Goal: Task Accomplishment & Management: Use online tool/utility

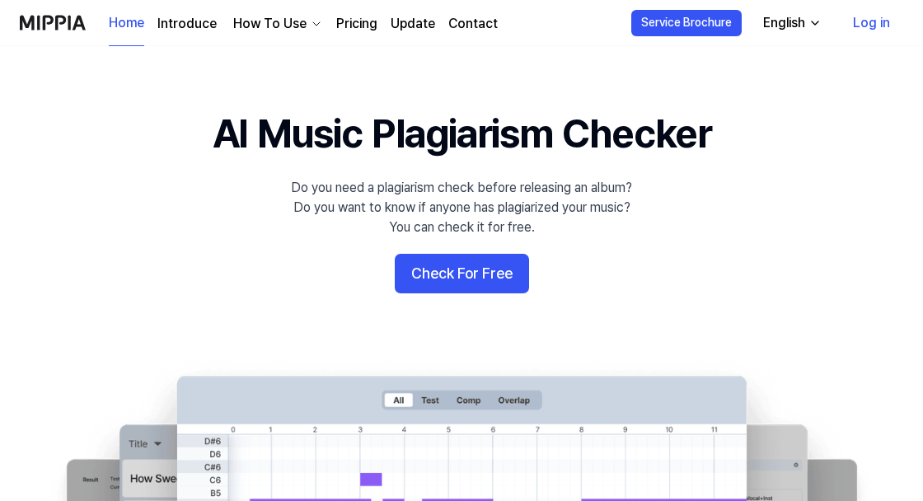
scroll to position [13, 0]
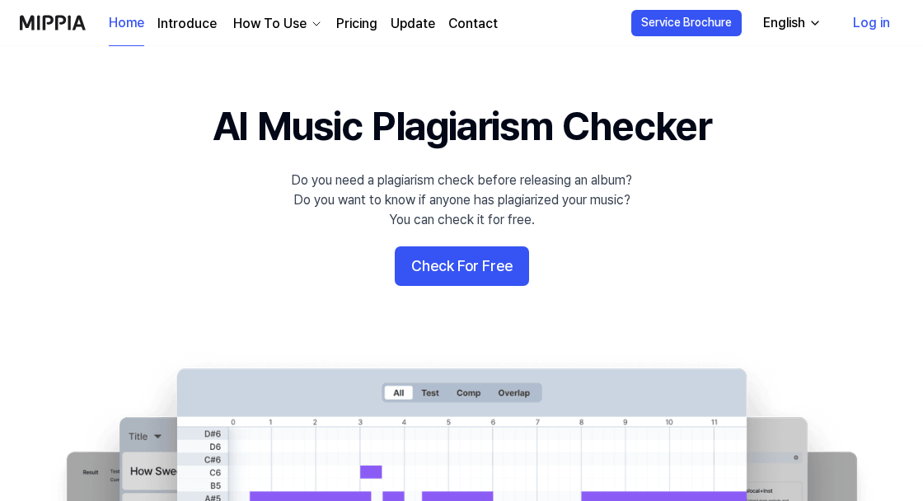
click at [481, 271] on button "Check For Free" at bounding box center [462, 266] width 134 height 40
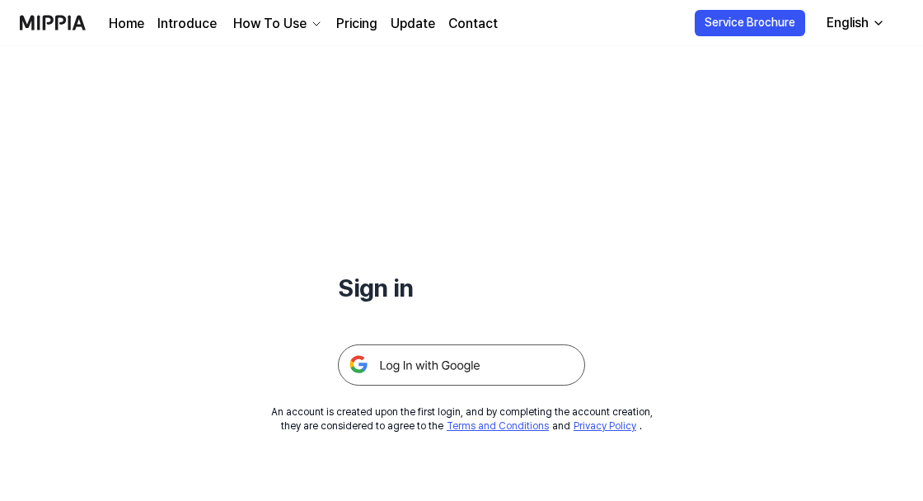
click at [529, 364] on img at bounding box center [461, 365] width 247 height 41
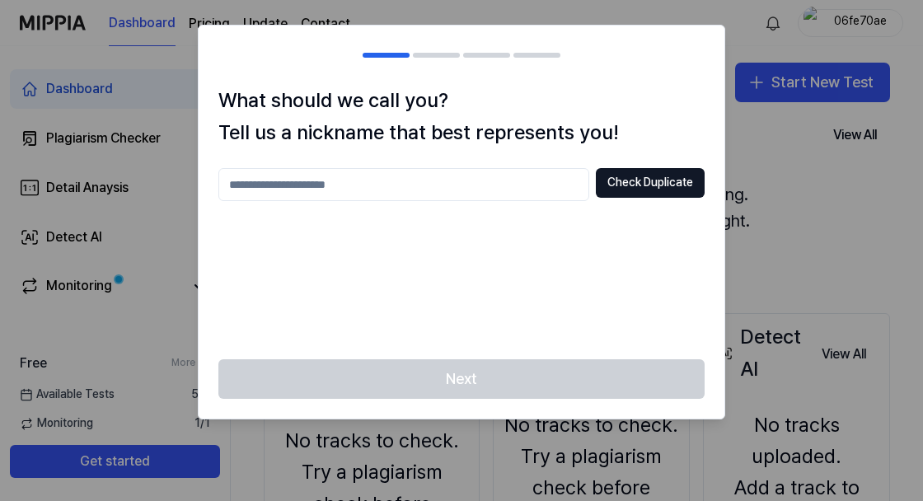
click at [254, 182] on input "text" at bounding box center [403, 184] width 371 height 33
click at [667, 181] on button "Check Duplicate" at bounding box center [650, 183] width 109 height 30
click at [488, 190] on input "*****" at bounding box center [403, 184] width 371 height 33
type input "*"
type input "*********"
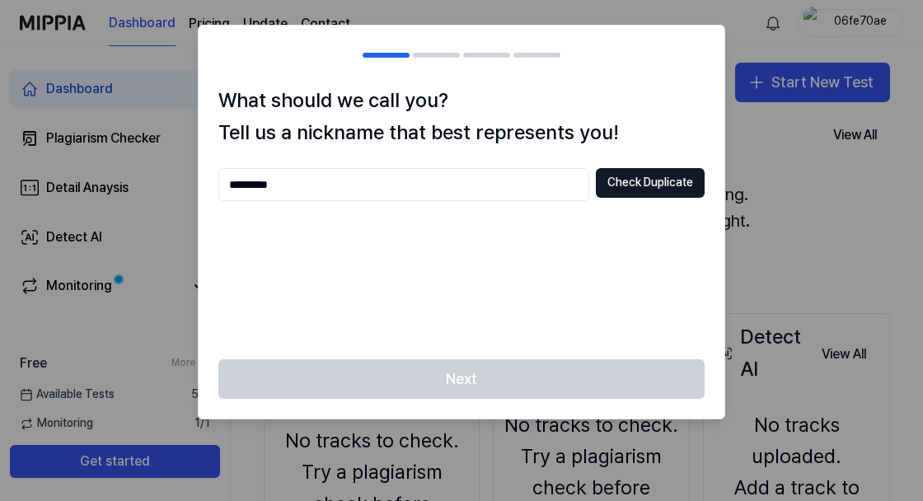
click at [666, 181] on button "Check Duplicate" at bounding box center [650, 183] width 109 height 30
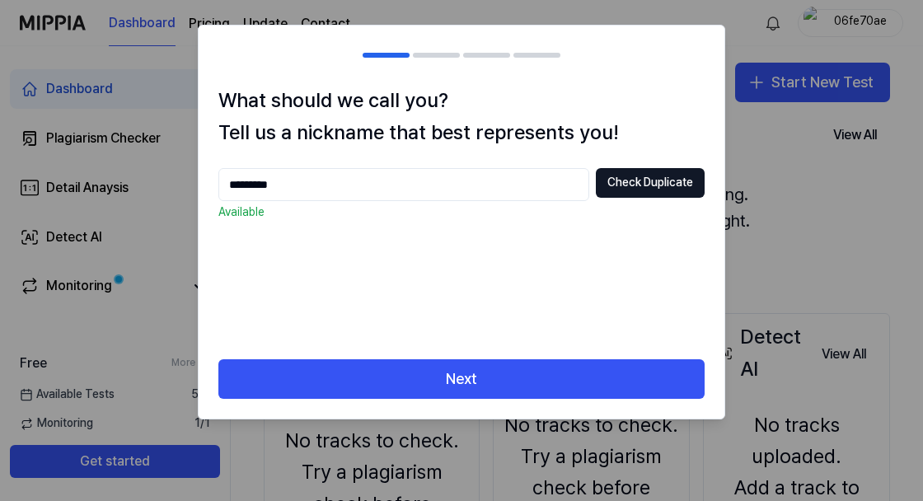
click at [445, 191] on input "*********" at bounding box center [403, 184] width 371 height 33
click at [649, 396] on button "Next" at bounding box center [461, 379] width 486 height 40
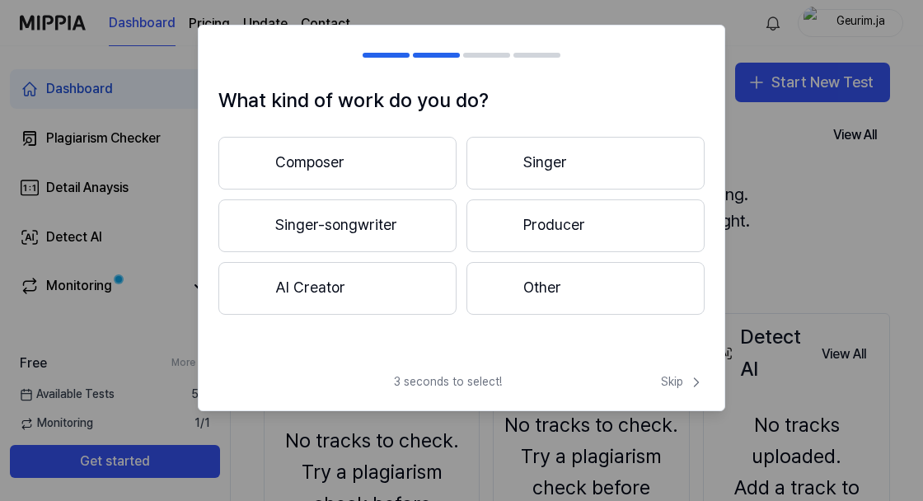
click at [634, 297] on button "Other" at bounding box center [586, 288] width 238 height 53
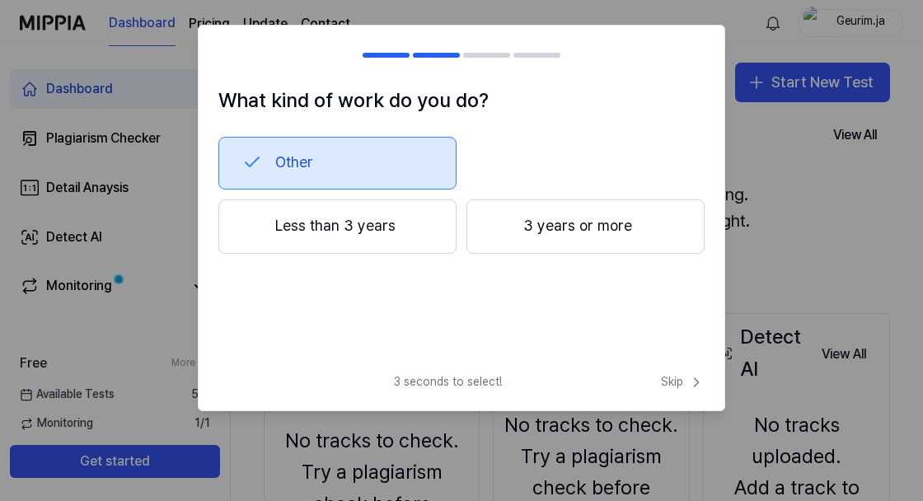
click at [406, 219] on button "Less than 3 years" at bounding box center [337, 226] width 238 height 54
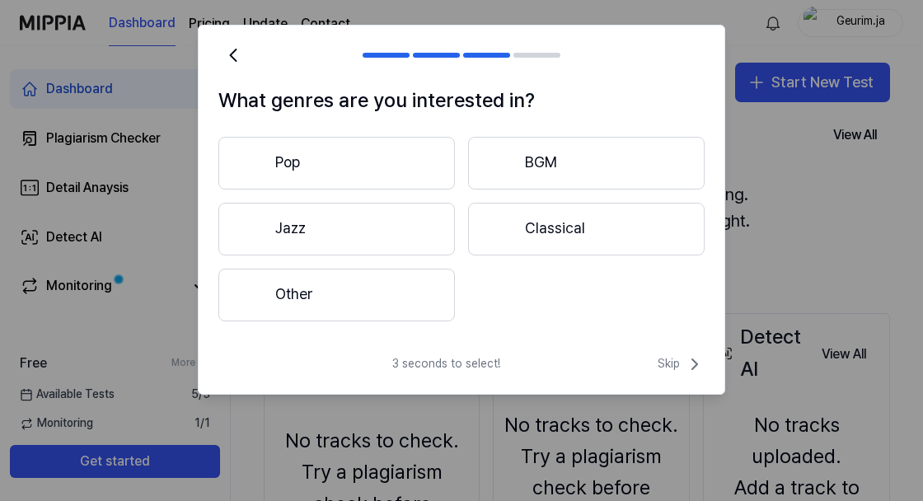
click at [410, 158] on button "Pop" at bounding box center [336, 163] width 237 height 53
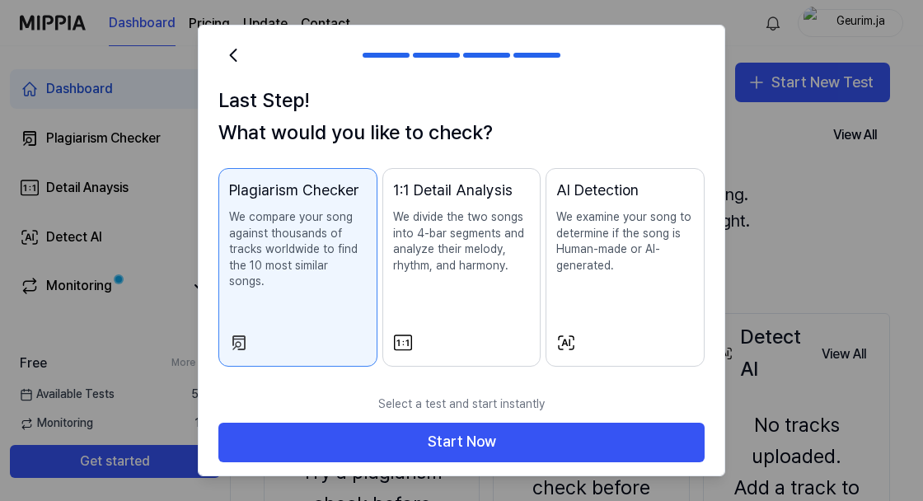
click at [623, 425] on button "Start Now" at bounding box center [461, 443] width 486 height 40
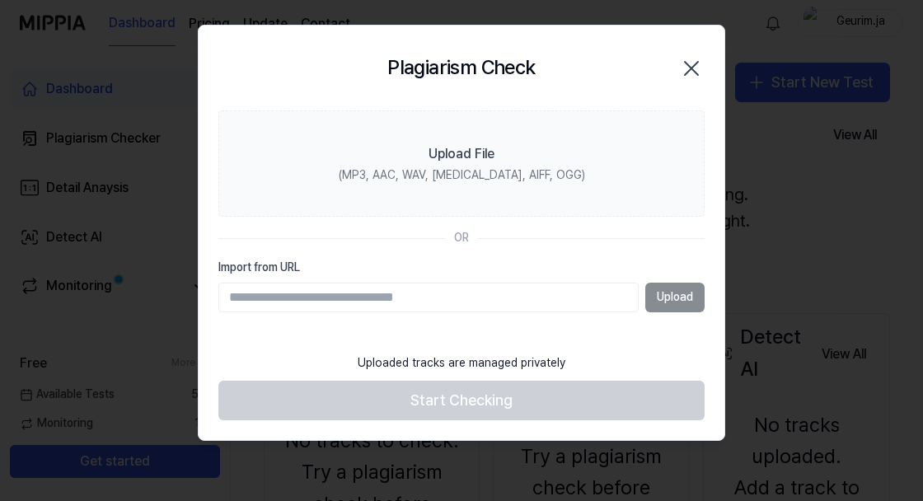
click at [556, 157] on label "Upload File (MP3, AAC, WAV, [MEDICAL_DATA], AIFF, OGG)" at bounding box center [461, 163] width 486 height 107
click at [0, 0] on input "Upload File (MP3, AAC, WAV, [MEDICAL_DATA], AIFF, OGG)" at bounding box center [0, 0] width 0 height 0
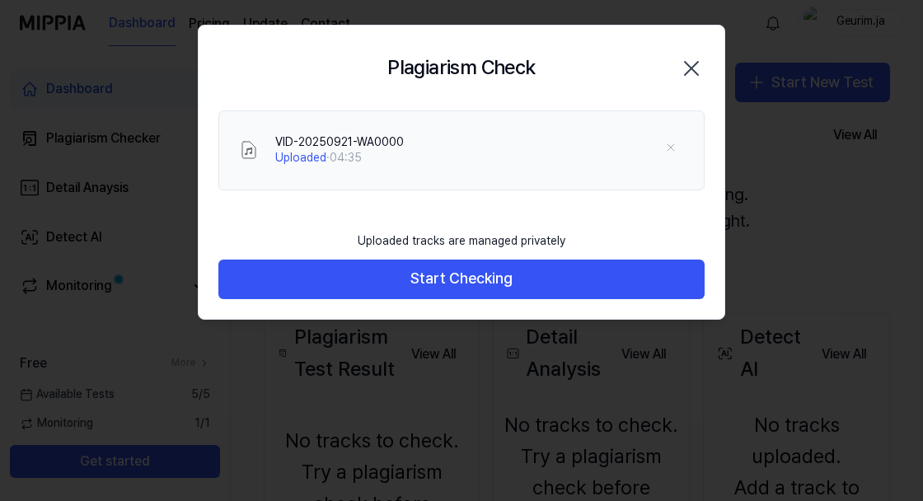
click at [257, 275] on button "Start Checking" at bounding box center [461, 280] width 486 height 40
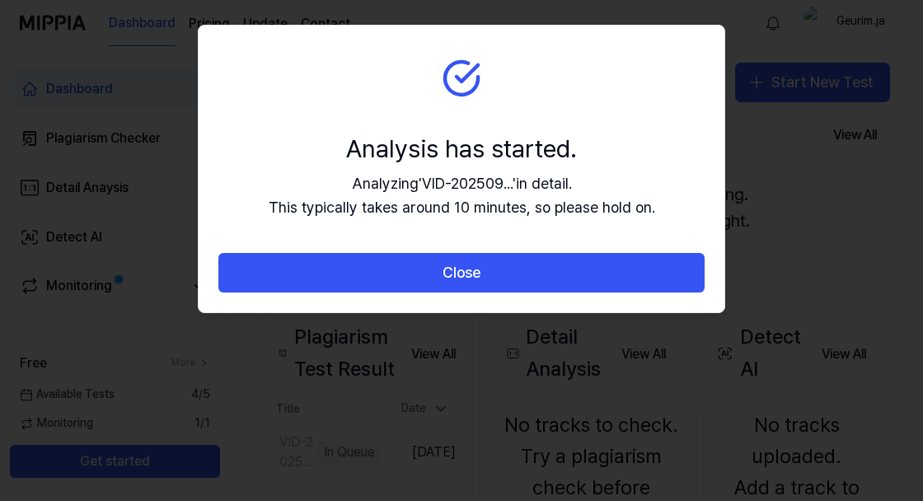
click at [267, 276] on button "Close" at bounding box center [461, 273] width 486 height 40
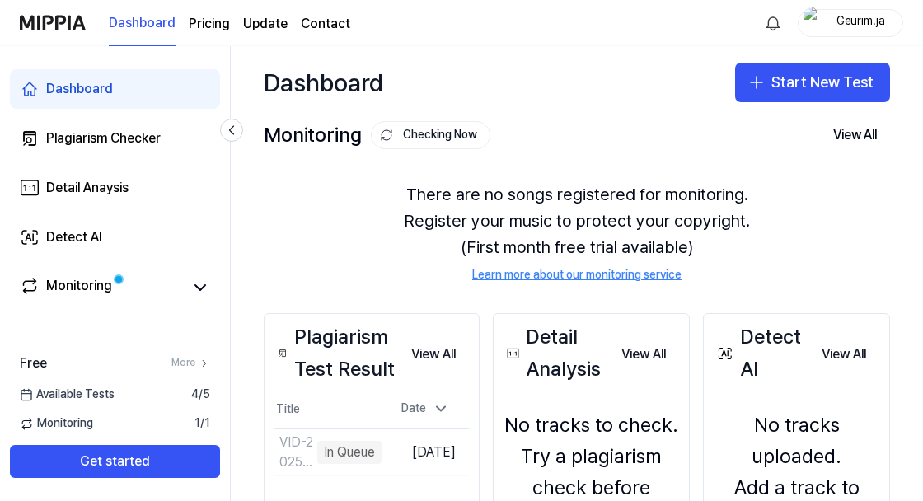
click at [46, 142] on div "Plagiarism Checker" at bounding box center [103, 139] width 115 height 20
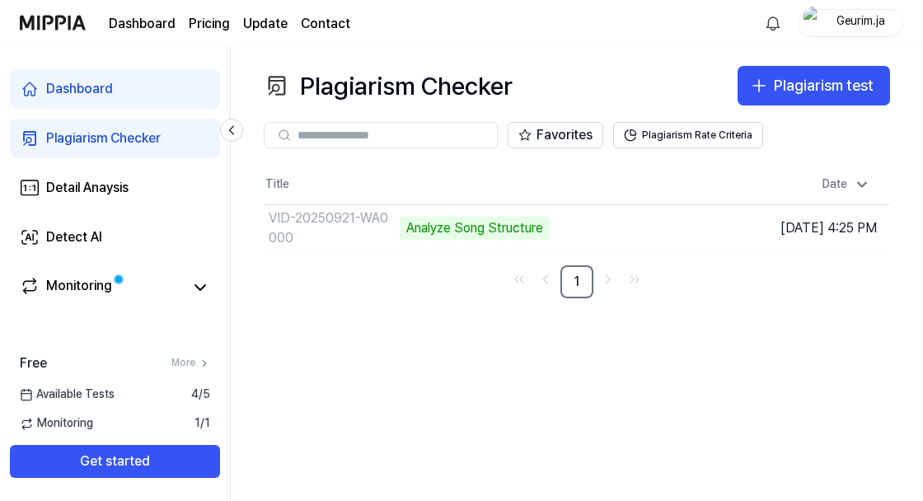
click at [864, 77] on div "Plagiarism test" at bounding box center [824, 86] width 100 height 24
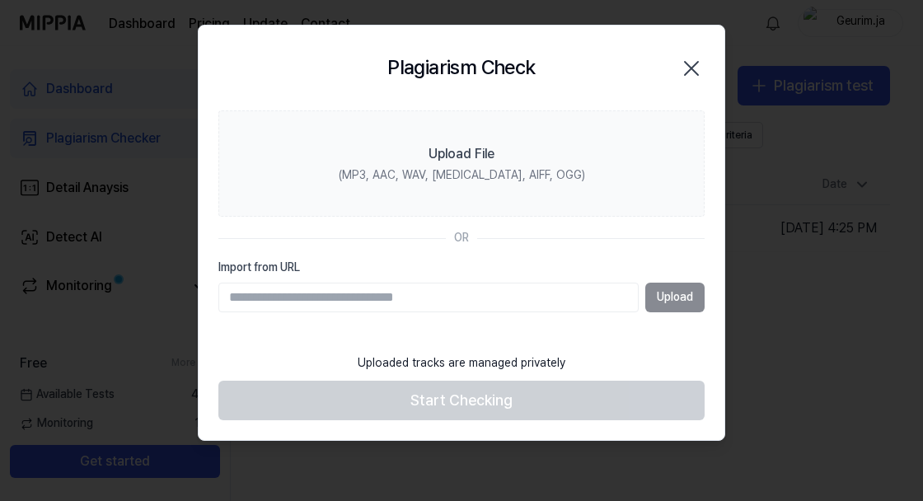
click at [650, 191] on label "Upload File (MP3, AAC, WAV, [MEDICAL_DATA], AIFF, OGG)" at bounding box center [461, 163] width 486 height 107
click at [0, 0] on input "Upload File (MP3, AAC, WAV, [MEDICAL_DATA], AIFF, OGG)" at bounding box center [0, 0] width 0 height 0
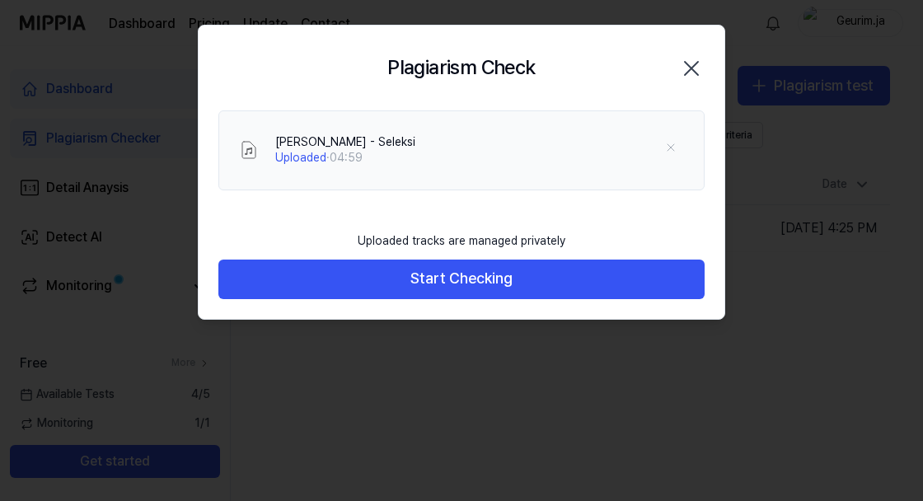
click at [669, 285] on button "Start Checking" at bounding box center [461, 280] width 486 height 40
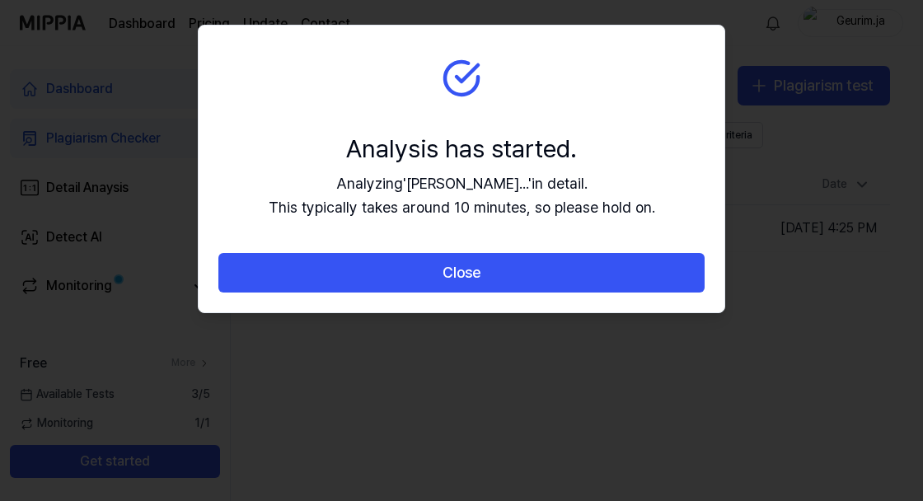
click at [672, 273] on button "Close" at bounding box center [461, 273] width 486 height 40
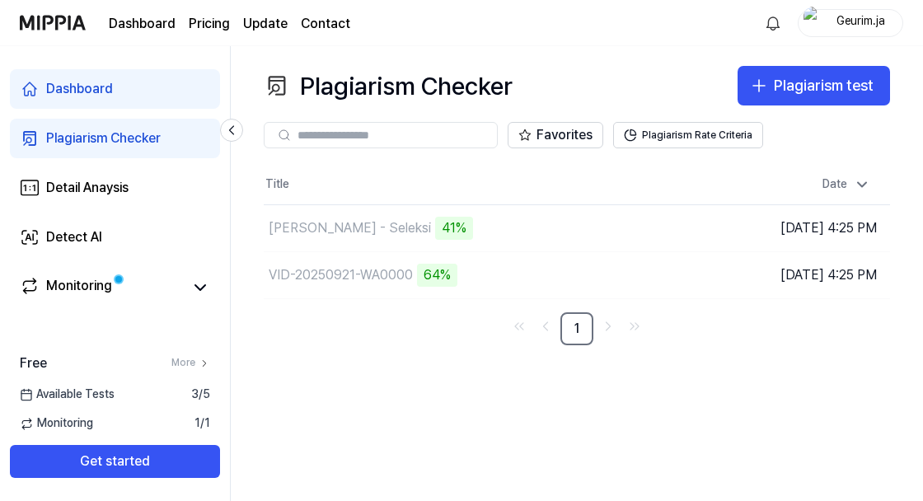
click at [773, 274] on td "[DATE] 4:25 PM" at bounding box center [812, 274] width 157 height 47
click at [605, 278] on td "VID-20250921-WA0000 64% Go to Results" at bounding box center [499, 275] width 470 height 46
click at [621, 273] on td "VID-20250921-WA0000 64% Go to Results" at bounding box center [499, 275] width 470 height 46
click at [776, 273] on td "[DATE] 4:25 PM" at bounding box center [812, 274] width 157 height 47
click at [781, 269] on td "[DATE] 4:25 PM" at bounding box center [812, 274] width 157 height 47
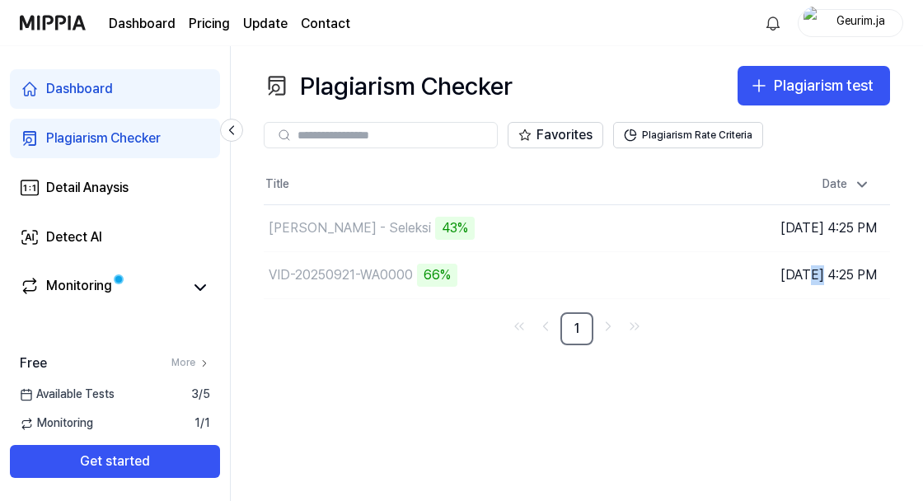
click at [809, 279] on td "[DATE] 4:25 PM" at bounding box center [812, 274] width 157 height 47
click at [768, 348] on div "Plagiarism Checker Plagiarism test Plagiarism Checker Detail Analysis Detect AI…" at bounding box center [577, 273] width 692 height 455
click at [439, 270] on div "66%" at bounding box center [437, 275] width 40 height 23
click at [608, 276] on td "VID-20250921-WA0000 71% Go to Results" at bounding box center [499, 275] width 470 height 46
click at [750, 328] on nav "1" at bounding box center [577, 328] width 626 height 33
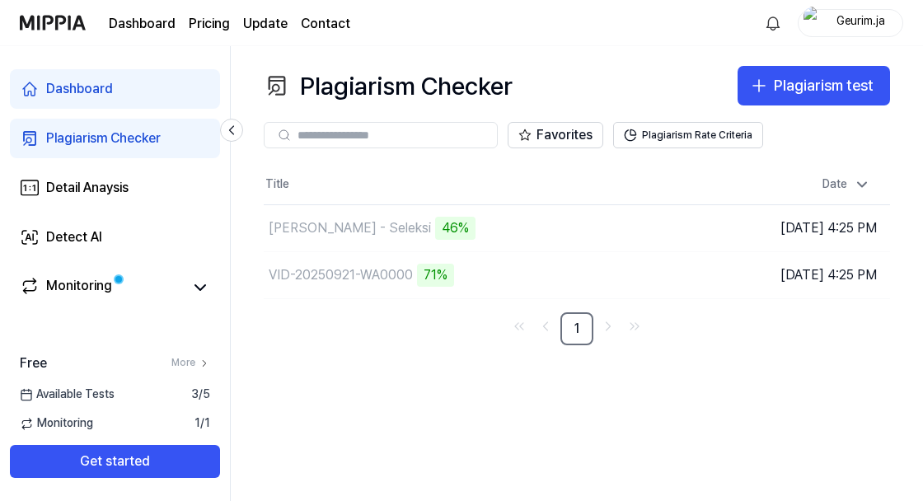
click at [846, 294] on td "[DATE] 4:25 PM" at bounding box center [812, 274] width 157 height 47
click at [848, 275] on td "[DATE] 4:25 PM" at bounding box center [812, 274] width 157 height 47
click at [851, 279] on td "[DATE] 4:25 PM" at bounding box center [812, 274] width 157 height 47
click at [820, 368] on div "Plagiarism Checker Plagiarism test Plagiarism Checker Detail Analysis Detect AI…" at bounding box center [577, 273] width 692 height 455
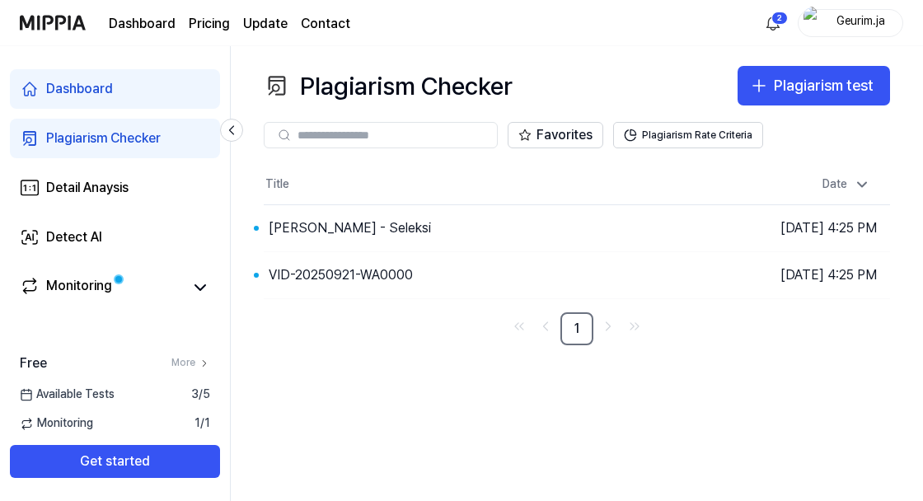
click at [814, 277] on td "[DATE] 4:25 PM" at bounding box center [812, 274] width 157 height 47
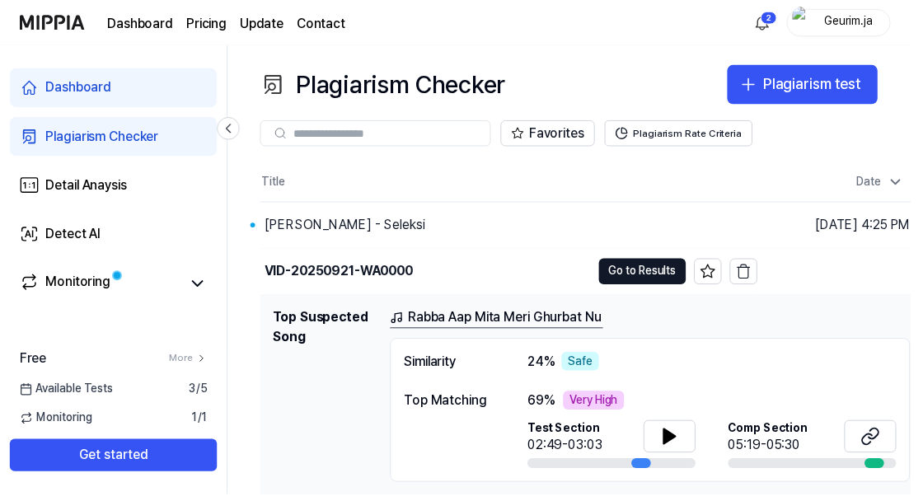
click at [687, 440] on icon at bounding box center [679, 443] width 20 height 20
click at [889, 434] on icon at bounding box center [886, 439] width 10 height 11
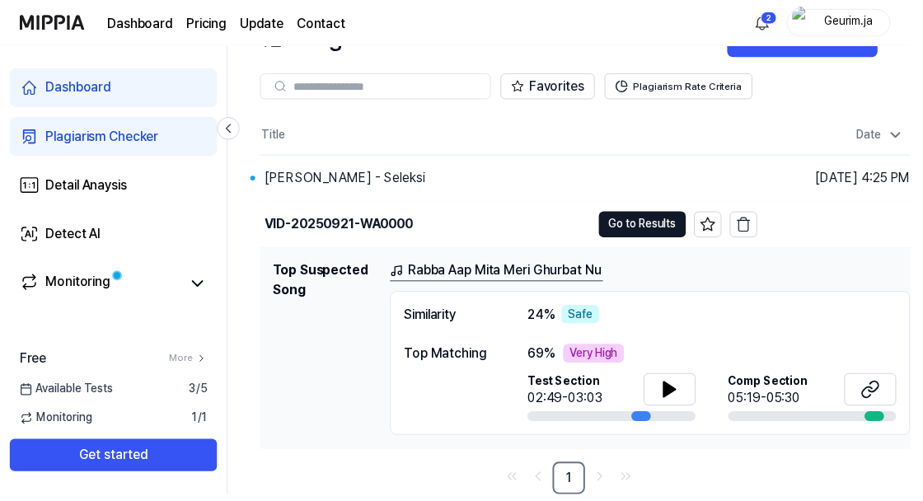
scroll to position [70, 0]
click at [826, 295] on div "Similarity 24 % Safe Top Matching 69 % Very High Test Section 02:49-03:03 Comp …" at bounding box center [660, 368] width 528 height 147
click at [661, 214] on button "Go to Results" at bounding box center [651, 227] width 88 height 26
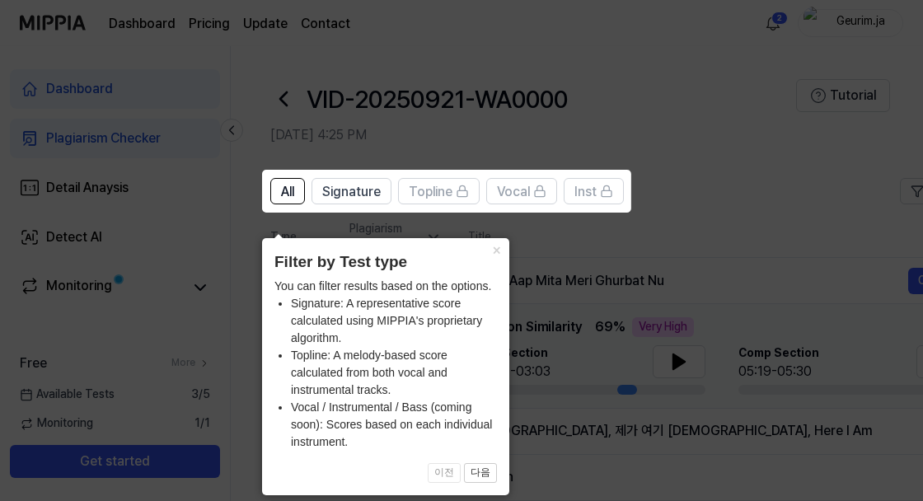
scroll to position [14, 0]
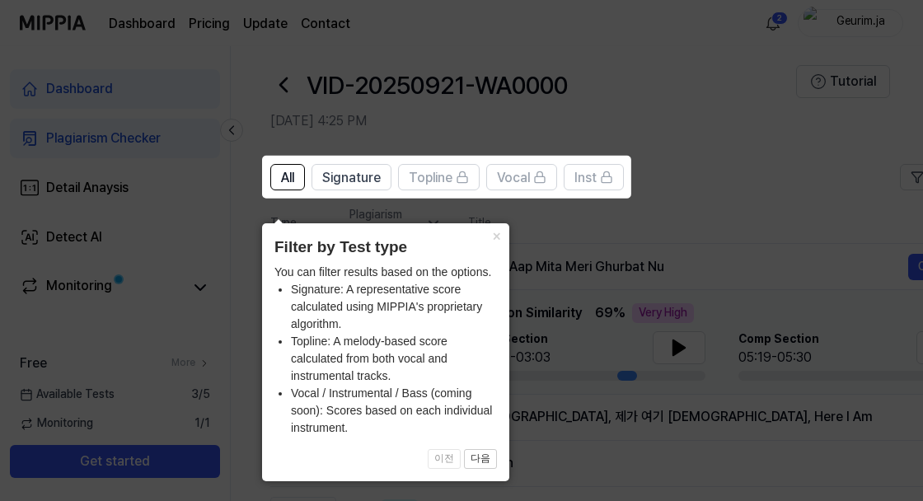
click at [482, 463] on button "다음" at bounding box center [480, 459] width 33 height 20
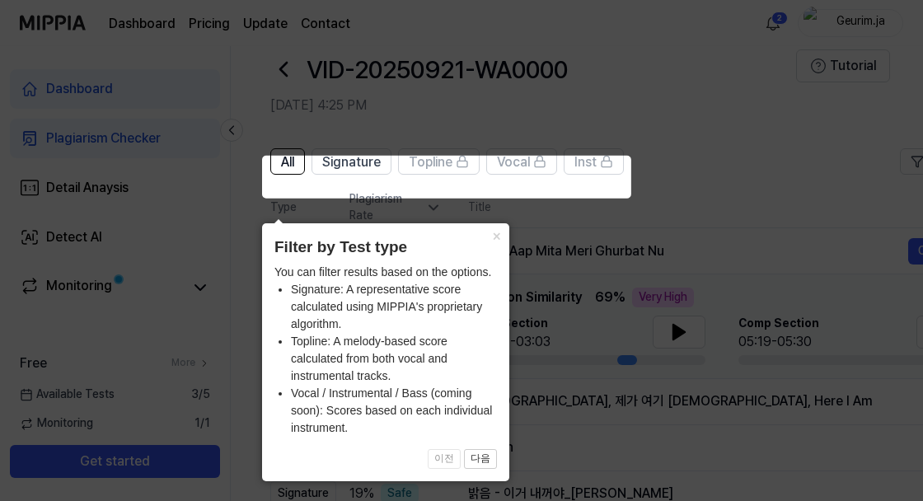
scroll to position [0, 49]
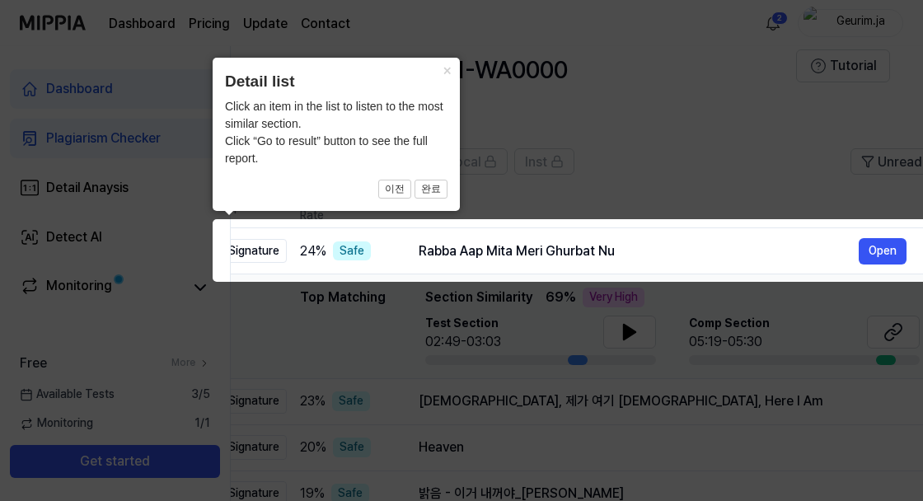
click at [434, 188] on button "완료" at bounding box center [431, 190] width 33 height 20
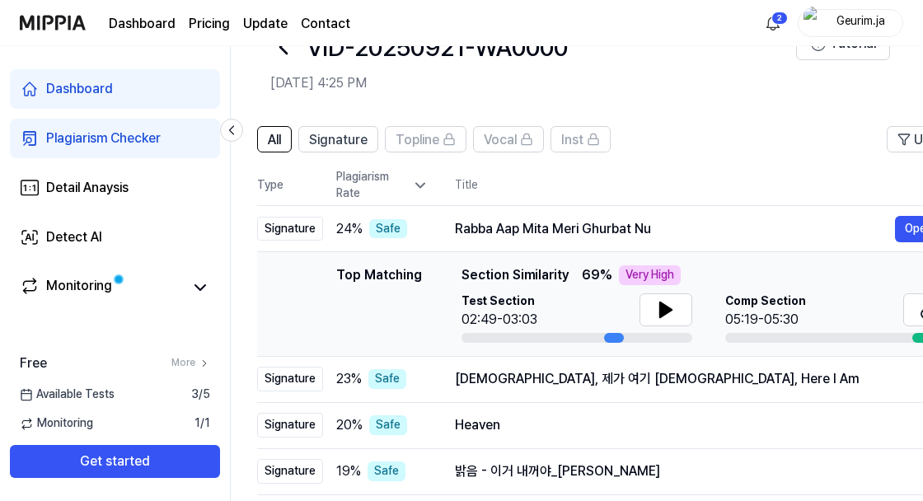
scroll to position [0, 0]
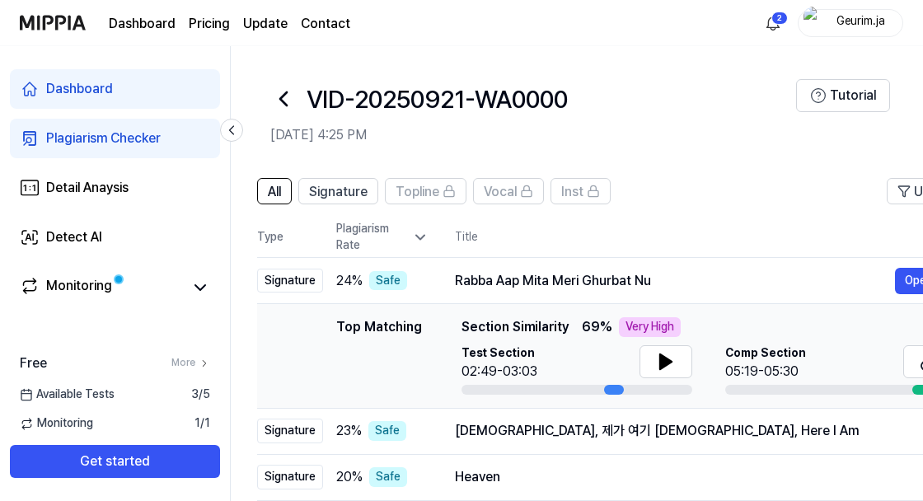
click at [342, 187] on span "Signature" at bounding box center [338, 192] width 59 height 20
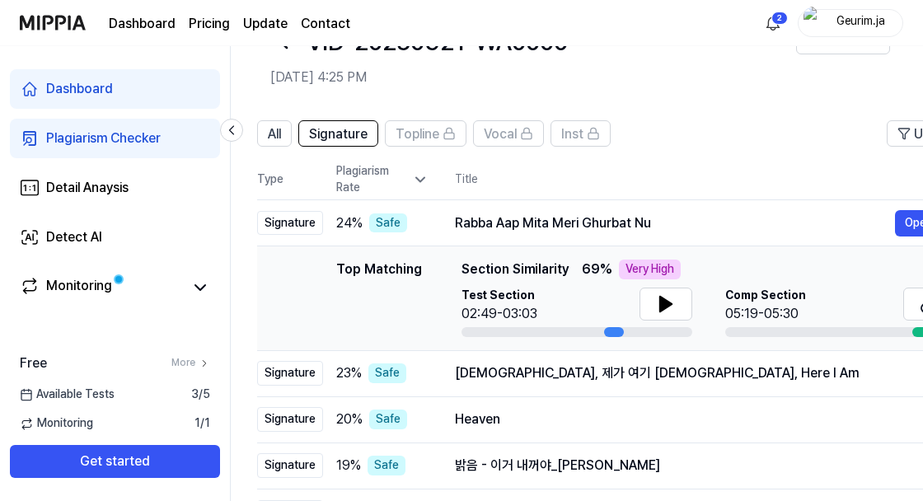
scroll to position [54, 0]
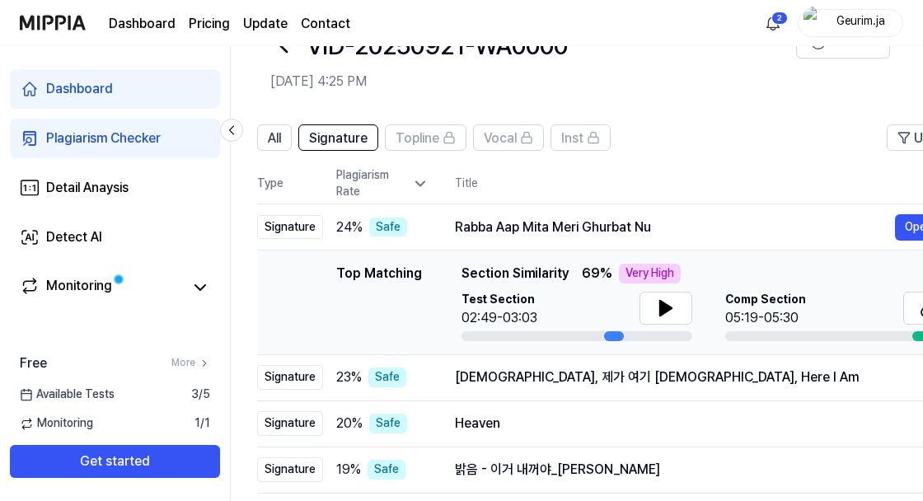
click at [274, 138] on span "All" at bounding box center [274, 139] width 13 height 20
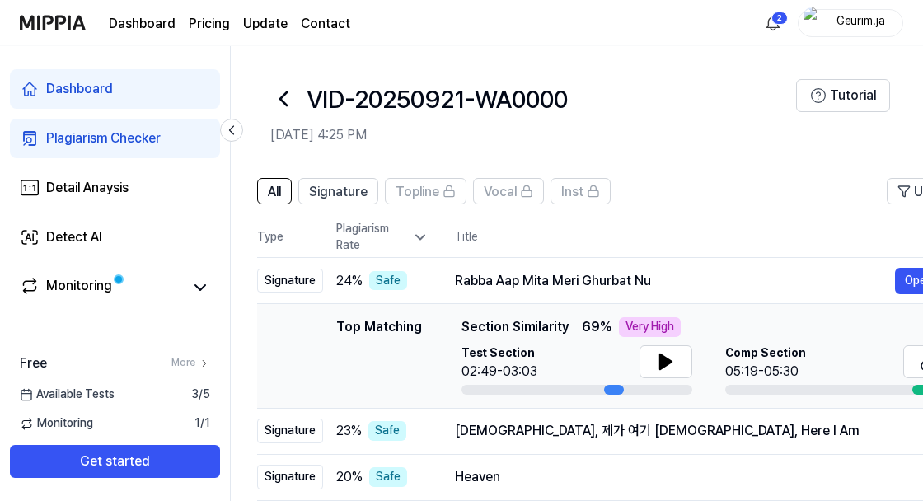
click at [348, 198] on span "Signature" at bounding box center [338, 192] width 59 height 20
click at [275, 197] on span "All" at bounding box center [274, 192] width 13 height 20
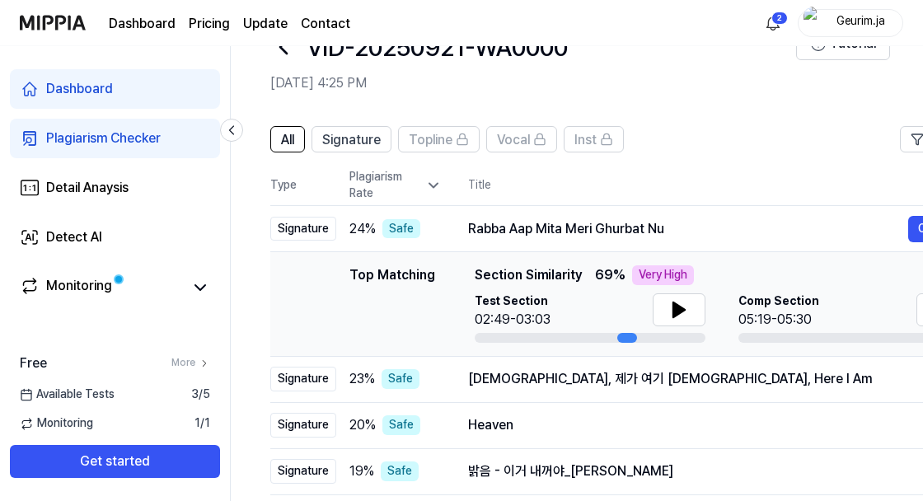
scroll to position [53, 0]
click at [745, 377] on div "[DEMOGRAPHIC_DATA], 제가 여기 [DEMOGRAPHIC_DATA], Here I Am" at bounding box center [712, 378] width 488 height 20
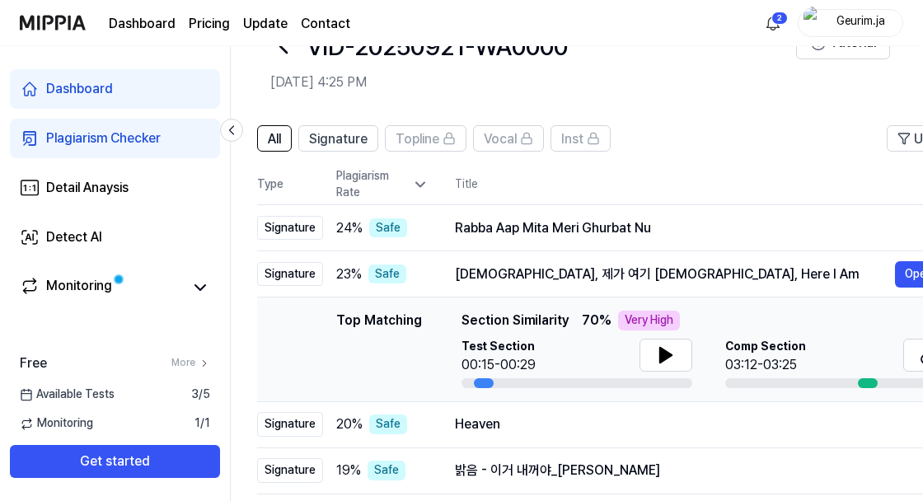
scroll to position [0, 12]
click at [813, 225] on div "Rabba Aap Mita Meri Ghurbat Nu" at bounding box center [701, 228] width 488 height 20
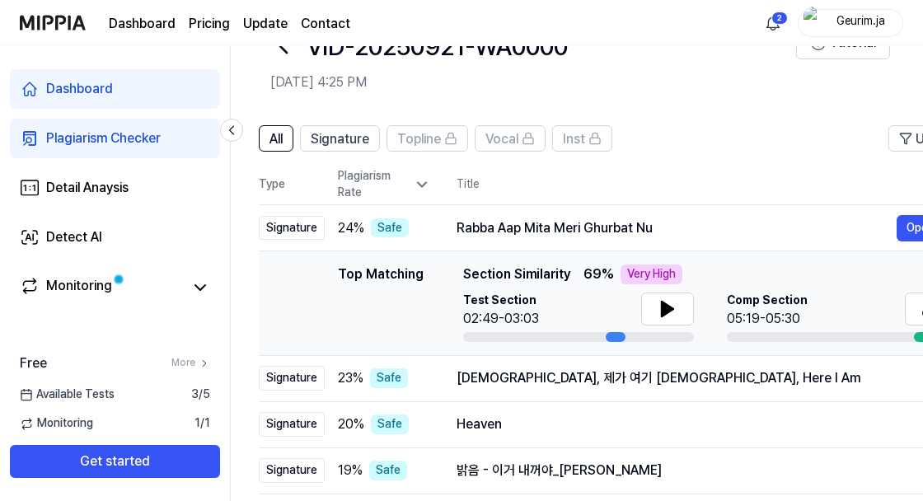
click at [740, 375] on div "[DEMOGRAPHIC_DATA], 제가 여기 [DEMOGRAPHIC_DATA], Here I Am" at bounding box center [701, 378] width 488 height 20
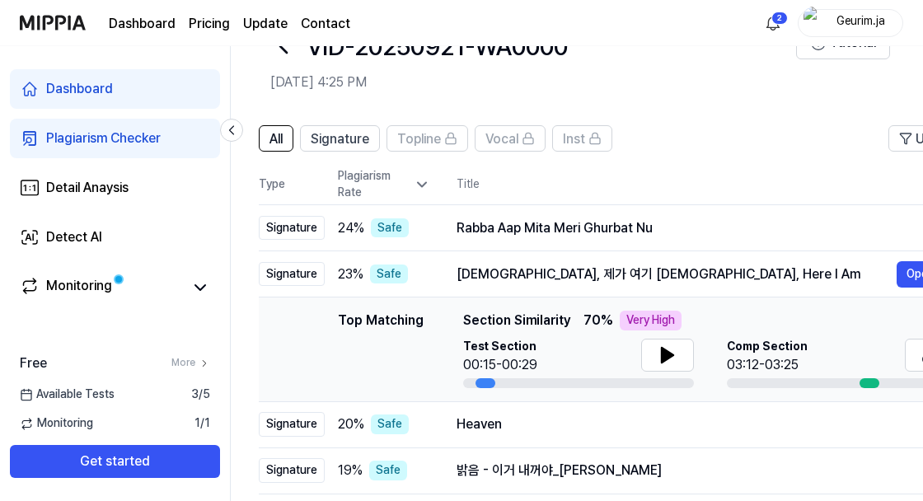
click at [671, 354] on icon at bounding box center [668, 355] width 12 height 15
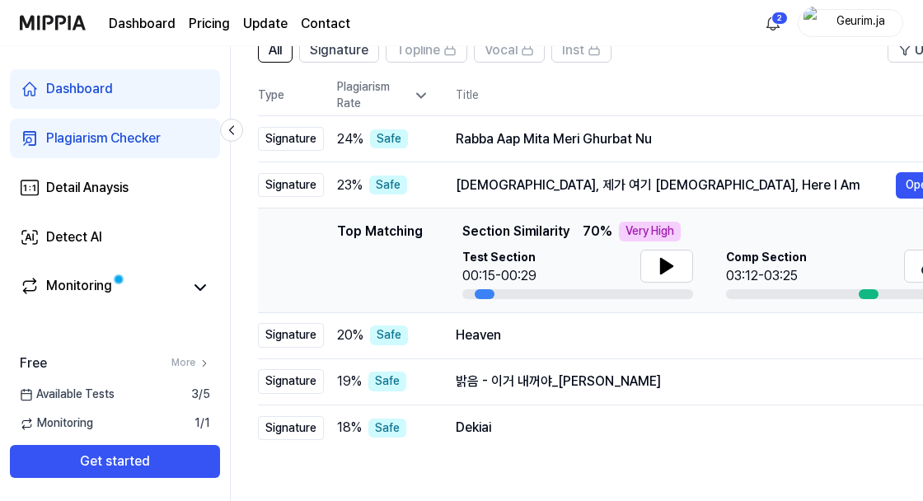
scroll to position [0, 13]
click at [714, 335] on div "Heaven" at bounding box center [699, 336] width 488 height 20
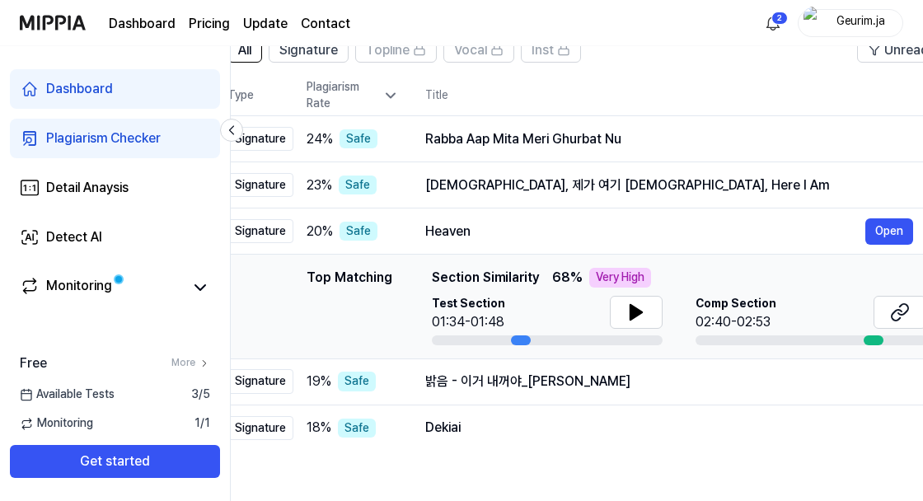
scroll to position [0, 46]
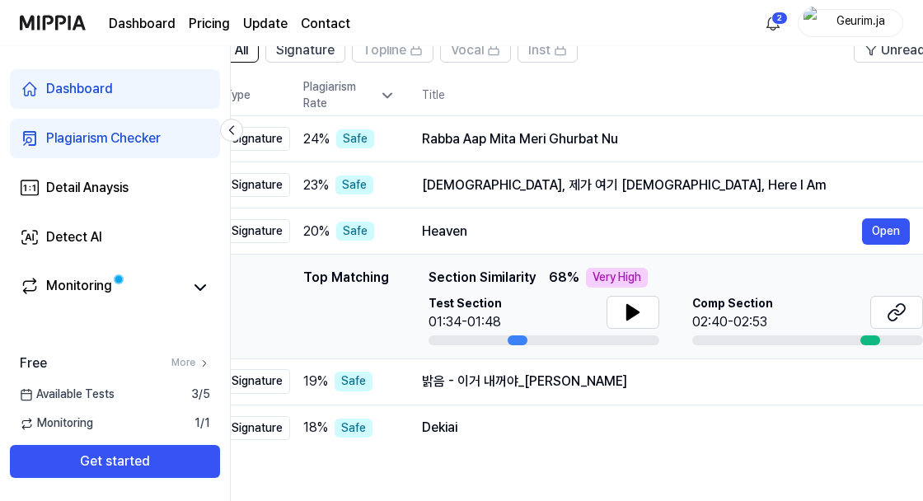
click at [630, 300] on button at bounding box center [633, 312] width 53 height 33
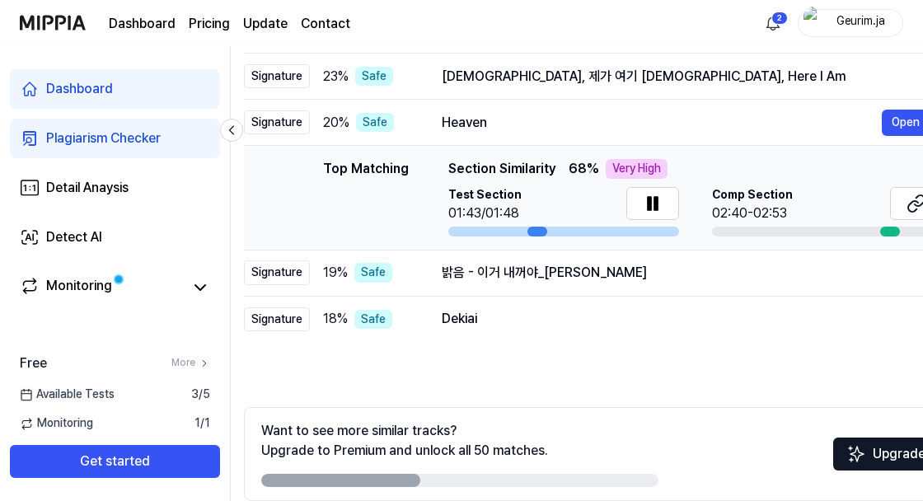
scroll to position [0, 0]
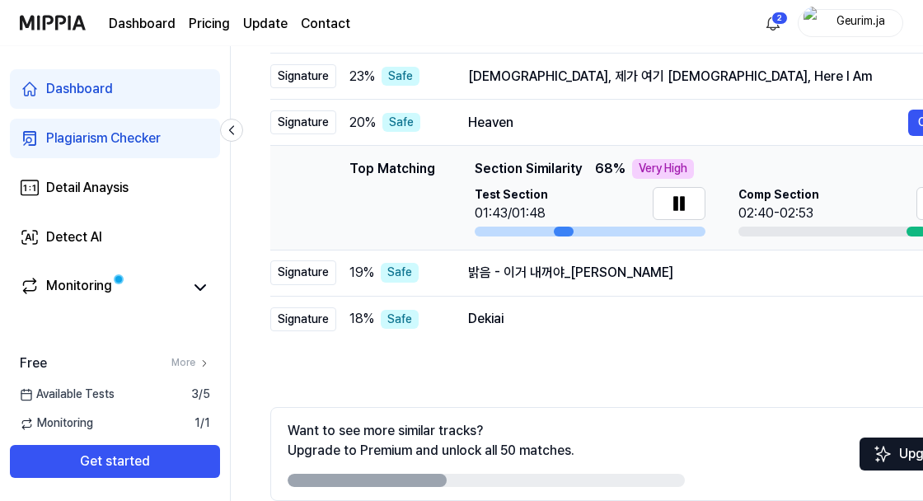
click at [781, 275] on div "밝음 - 이거 내꺼야_[PERSON_NAME]" at bounding box center [712, 273] width 488 height 20
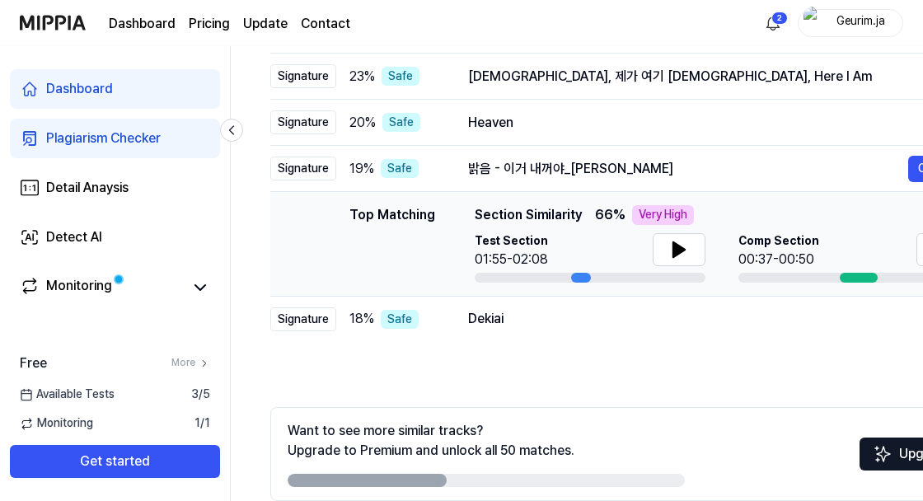
click at [684, 246] on icon at bounding box center [679, 250] width 20 height 20
click at [730, 324] on div "Dekiai" at bounding box center [712, 319] width 488 height 20
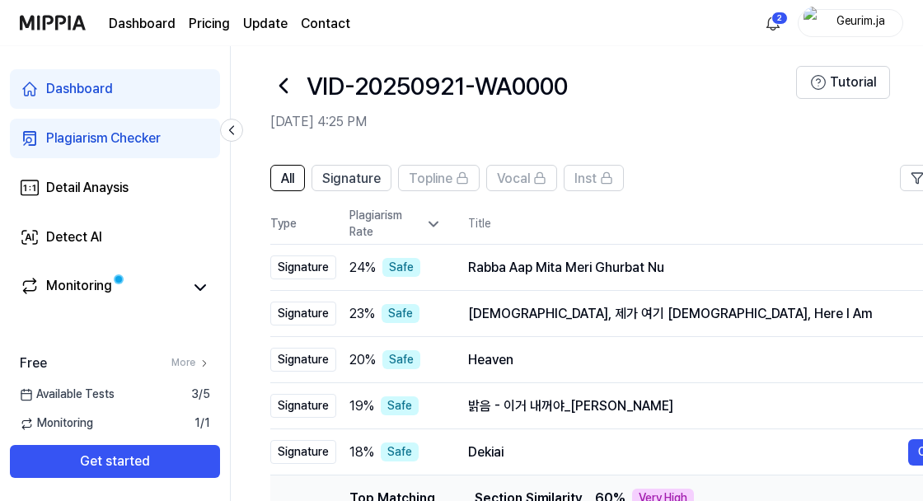
click at [758, 264] on div "Rabba Aap Mita Meri Ghurbat Nu" at bounding box center [712, 268] width 488 height 20
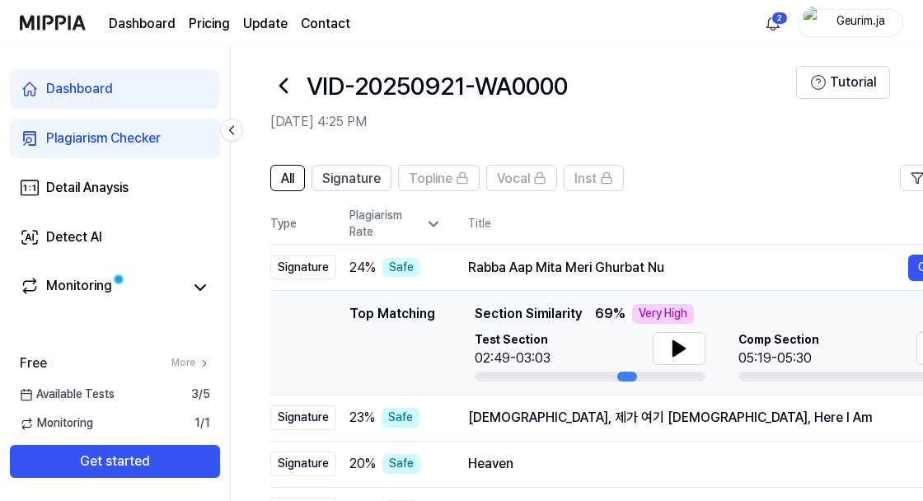
click at [770, 260] on div "Rabba Aap Mita Meri Ghurbat Nu" at bounding box center [688, 268] width 440 height 20
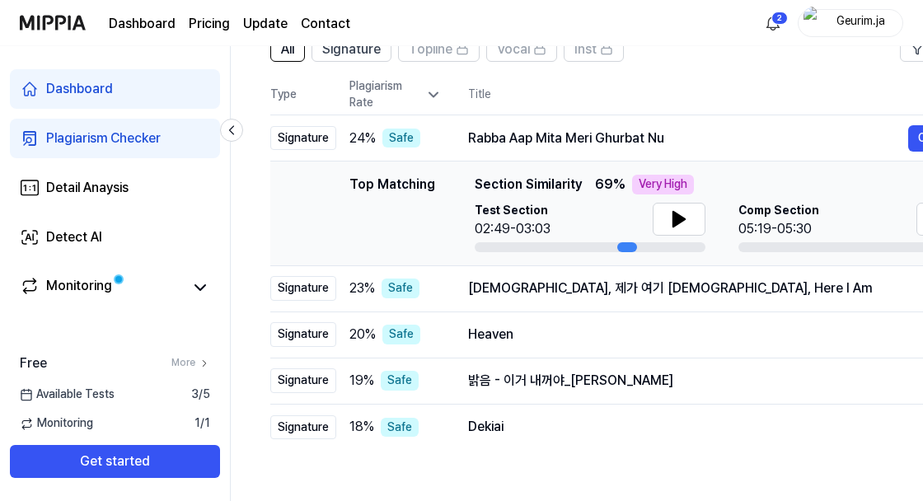
scroll to position [142, 0]
click at [814, 138] on div "Rabba Aap Mita Meri Ghurbat Nu" at bounding box center [688, 139] width 440 height 20
click at [434, 94] on icon at bounding box center [433, 95] width 16 height 16
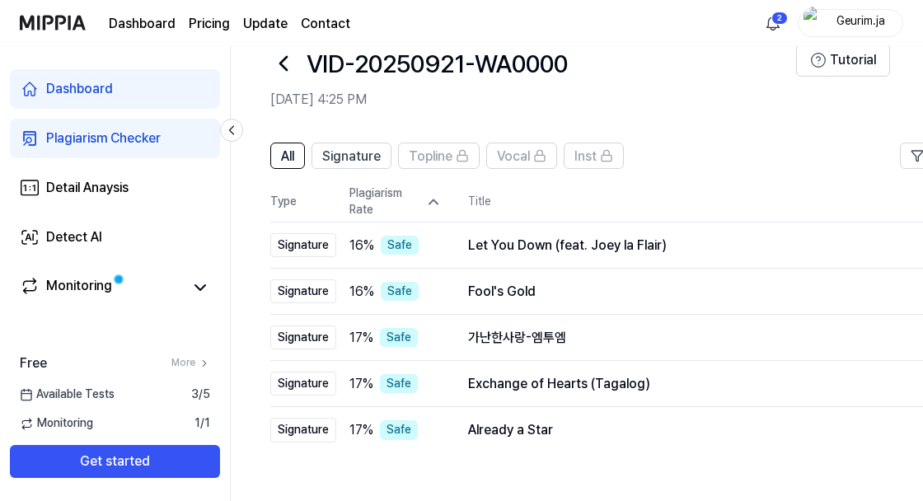
scroll to position [0, 0]
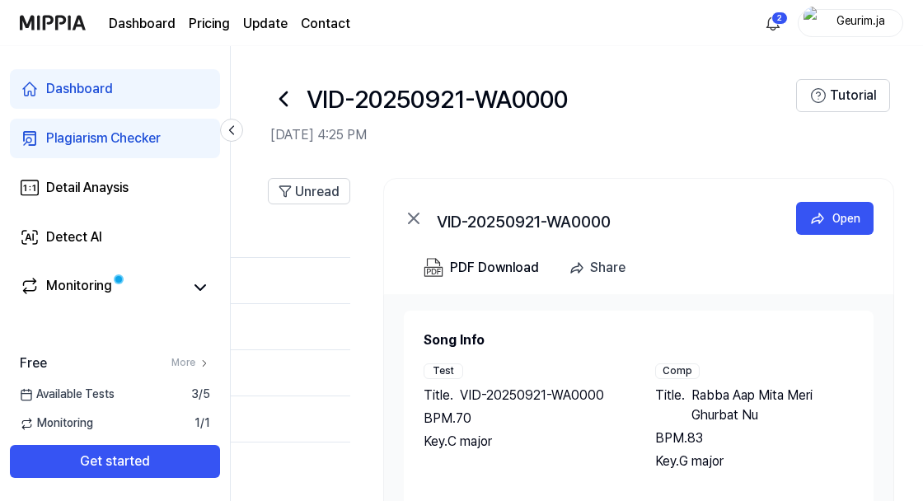
click at [409, 213] on icon at bounding box center [414, 218] width 10 height 10
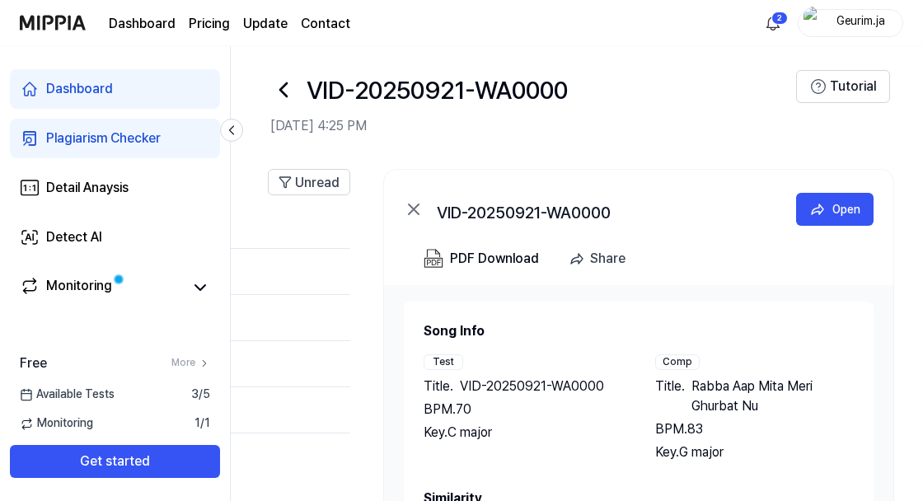
click at [510, 253] on div "PDF Download" at bounding box center [494, 258] width 89 height 21
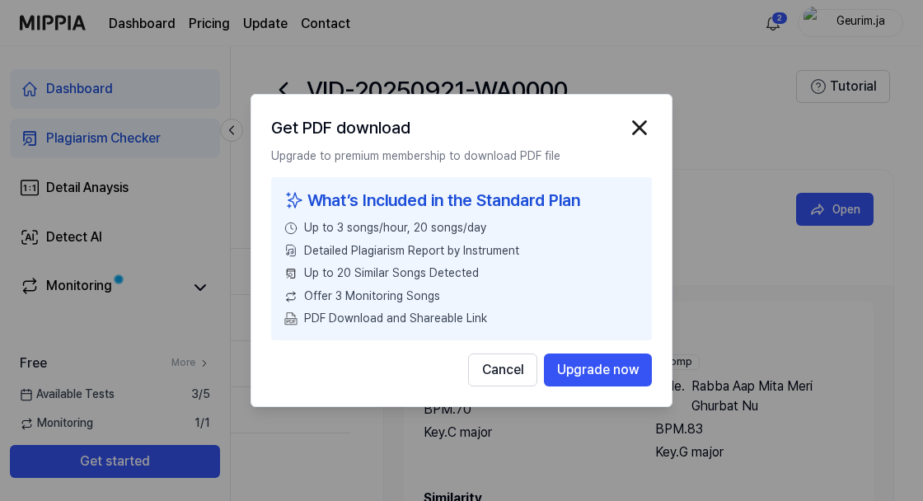
click at [640, 140] on img "button" at bounding box center [639, 127] width 25 height 25
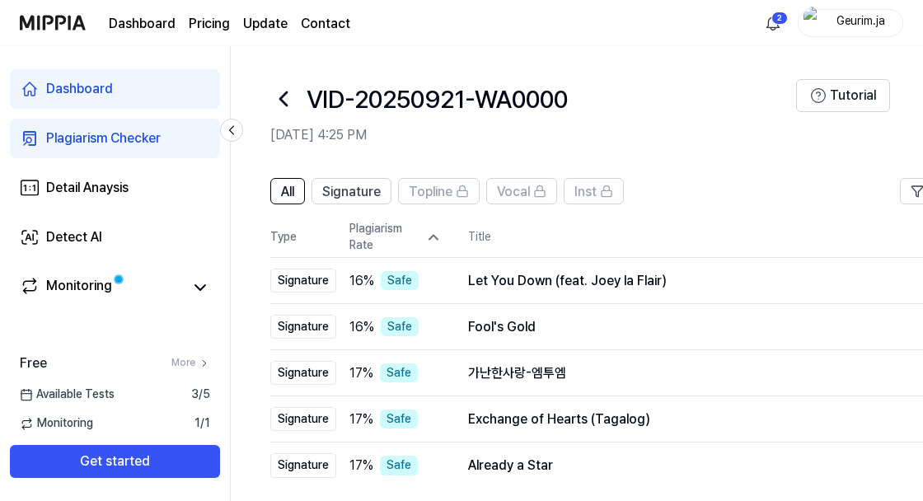
click at [709, 275] on div "Let You Down (feat. Joey la Flair)" at bounding box center [712, 281] width 488 height 20
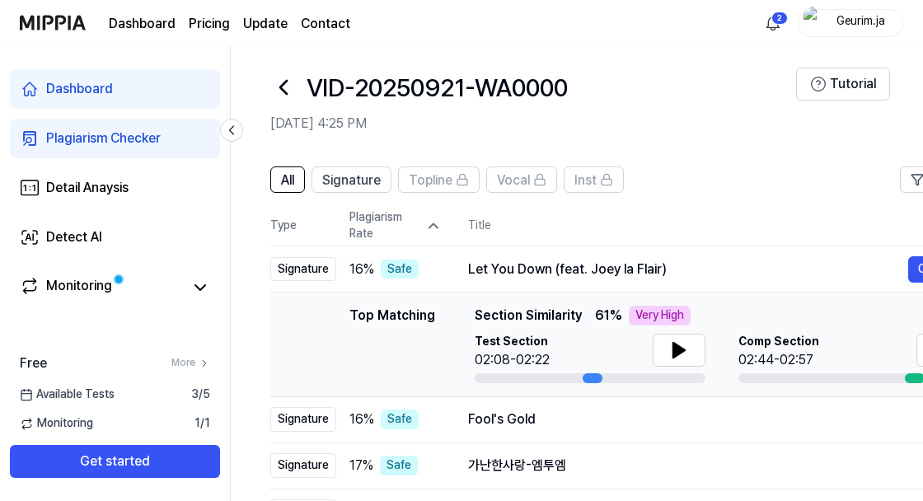
scroll to position [12, 0]
click at [754, 254] on td "Let You Down (feat. [PERSON_NAME]) Open" at bounding box center [712, 269] width 541 height 46
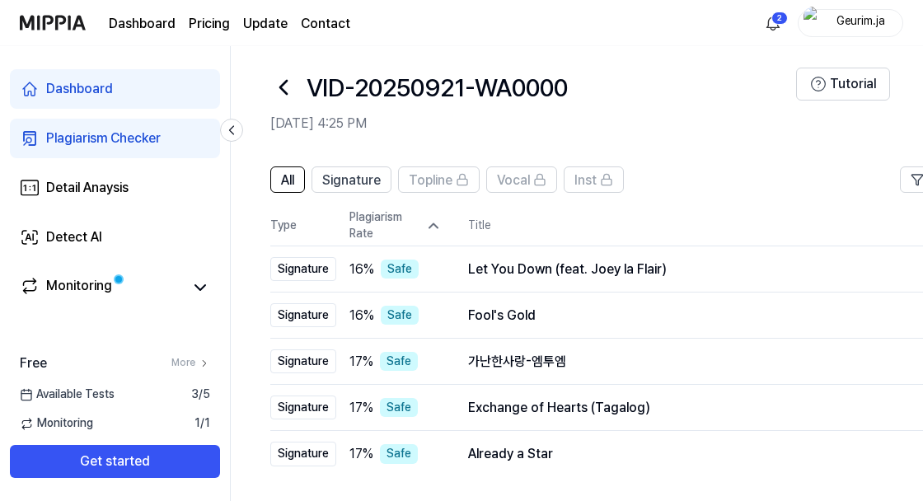
click at [727, 300] on td "Fool's Gold Open" at bounding box center [712, 316] width 541 height 46
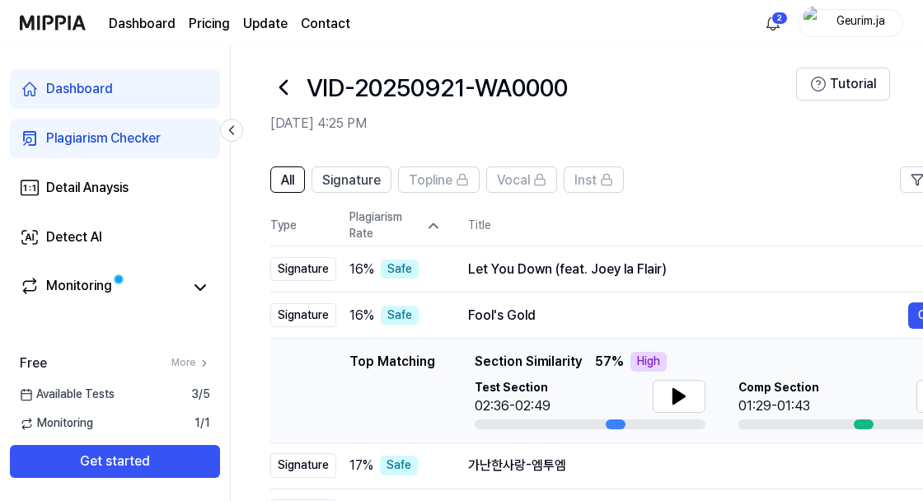
click at [734, 308] on div "Fool's Gold" at bounding box center [688, 316] width 440 height 20
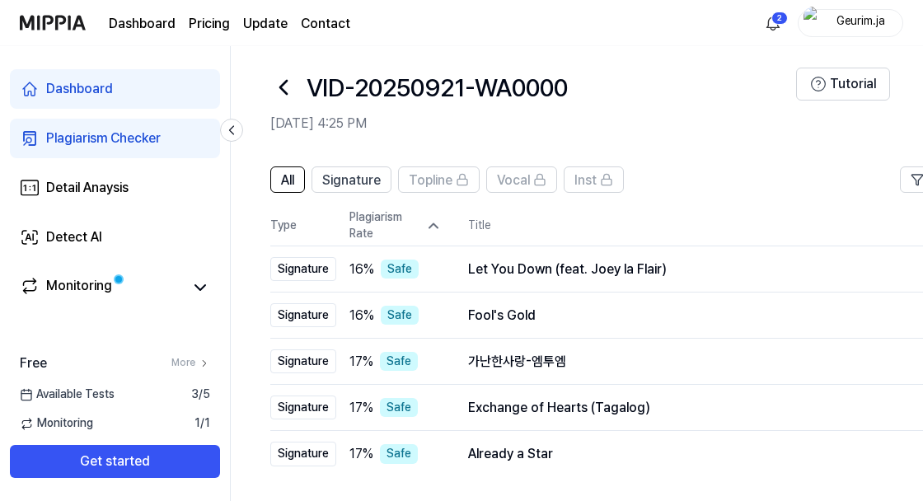
click at [715, 359] on div "가난한사랑-엠투엠" at bounding box center [712, 362] width 488 height 20
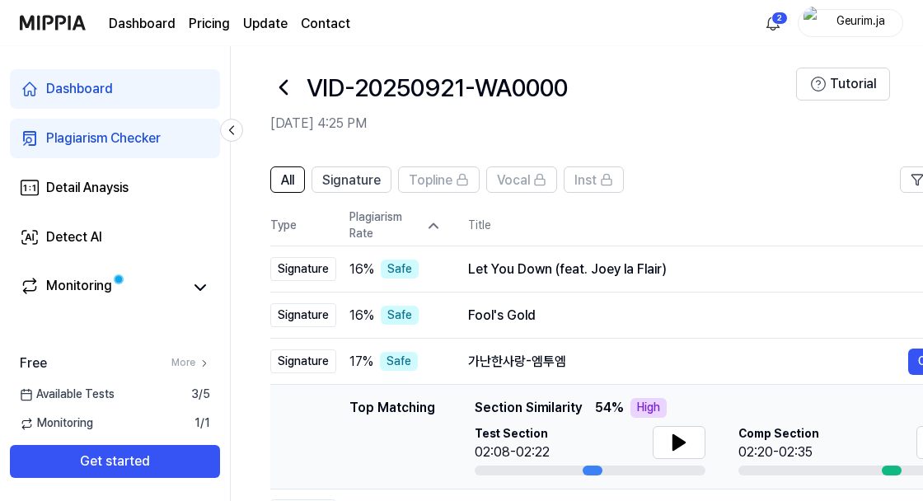
click at [717, 352] on div "가난한사랑-엠투엠" at bounding box center [688, 362] width 440 height 20
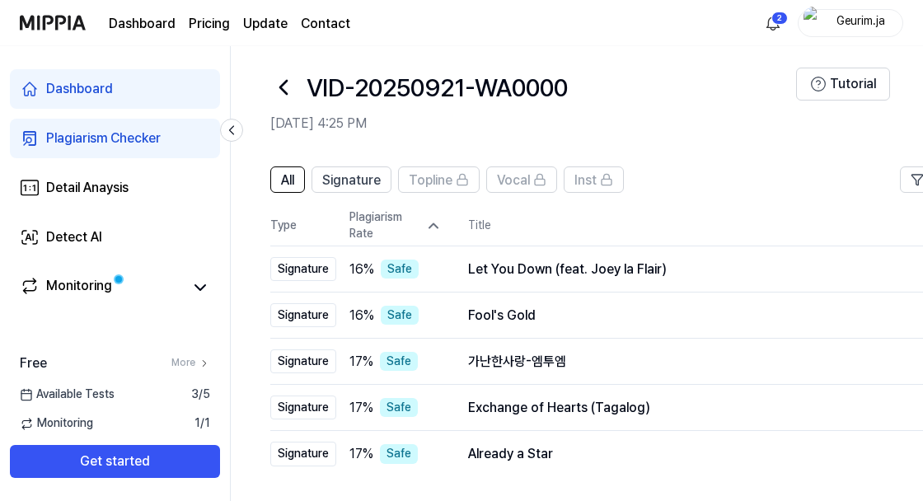
click at [709, 389] on td "Exchange of Hearts (Tagalog) Open" at bounding box center [712, 408] width 541 height 46
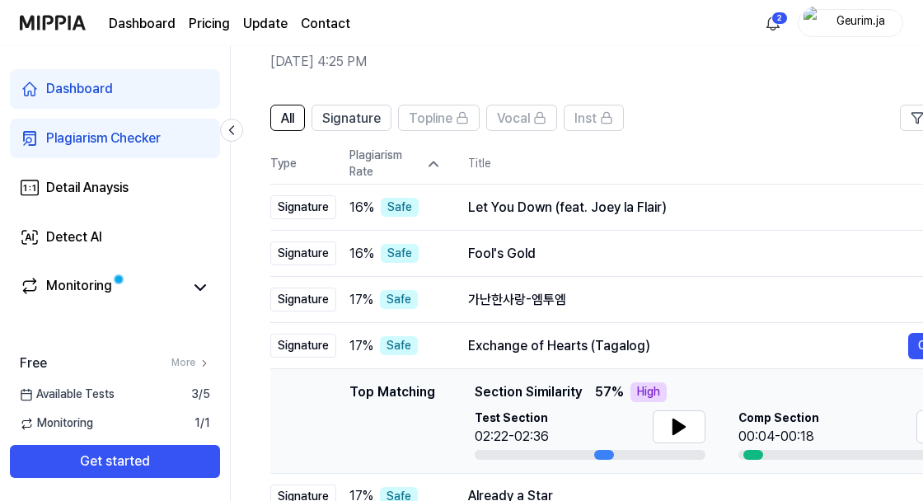
scroll to position [77, 0]
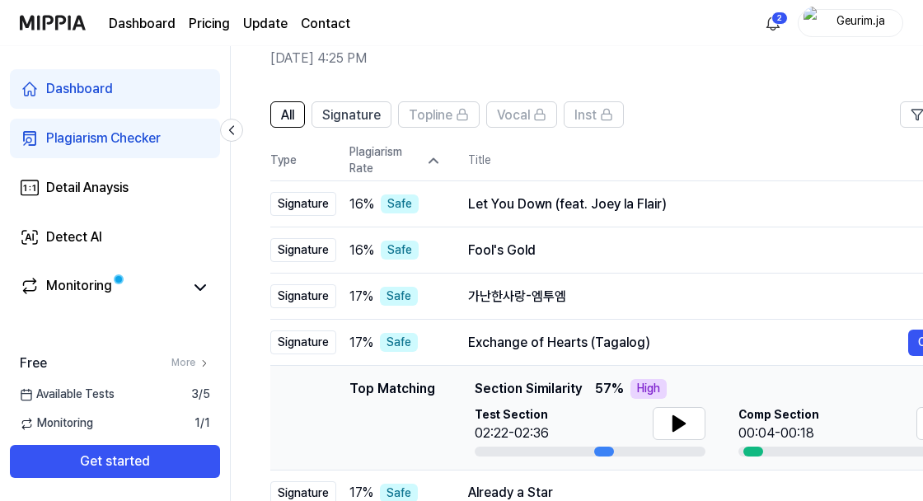
click at [724, 333] on div "Exchange of Hearts (Tagalog)" at bounding box center [688, 343] width 440 height 20
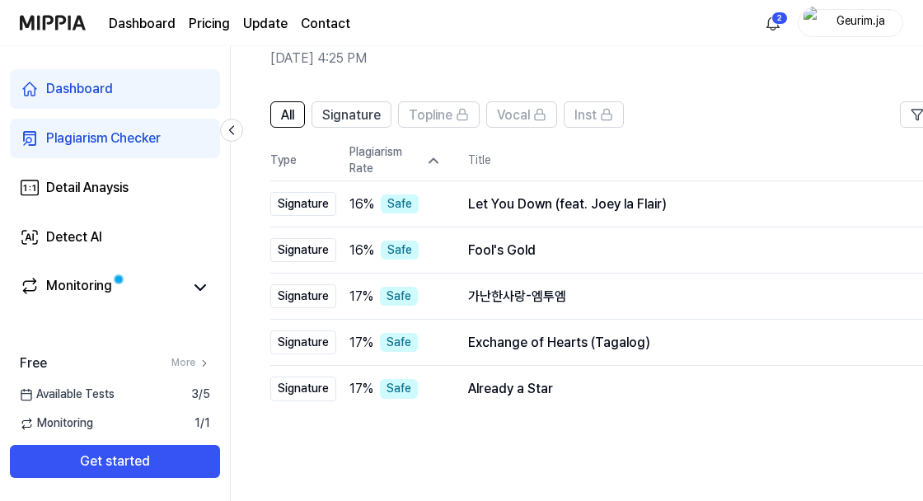
click at [703, 391] on div "Already a Star" at bounding box center [712, 389] width 488 height 20
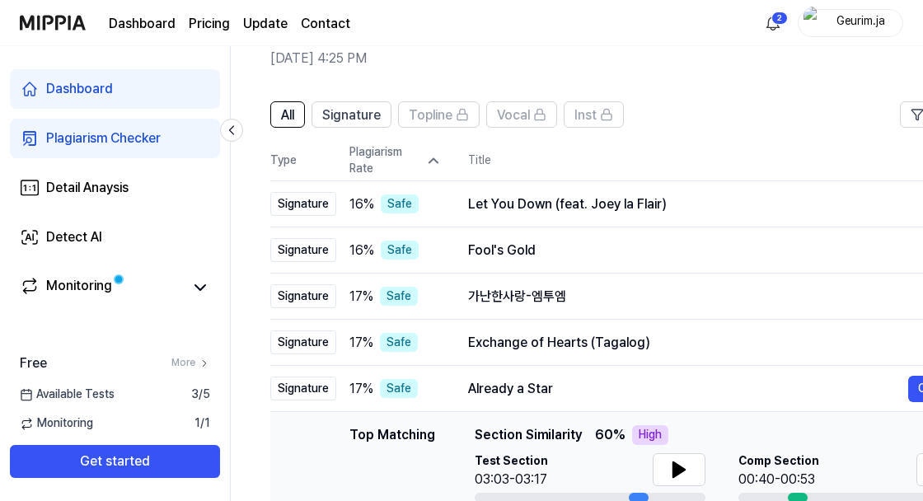
click at [725, 377] on div "Already a Star Open" at bounding box center [712, 389] width 488 height 26
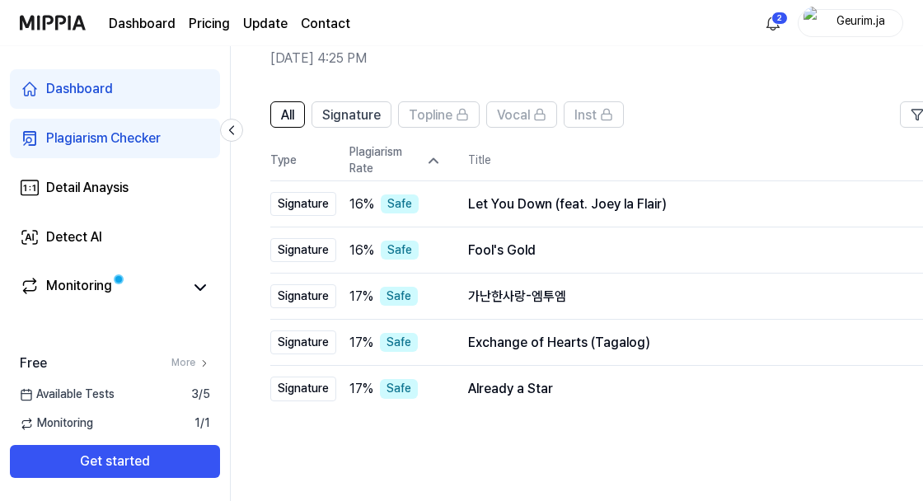
scroll to position [0, 0]
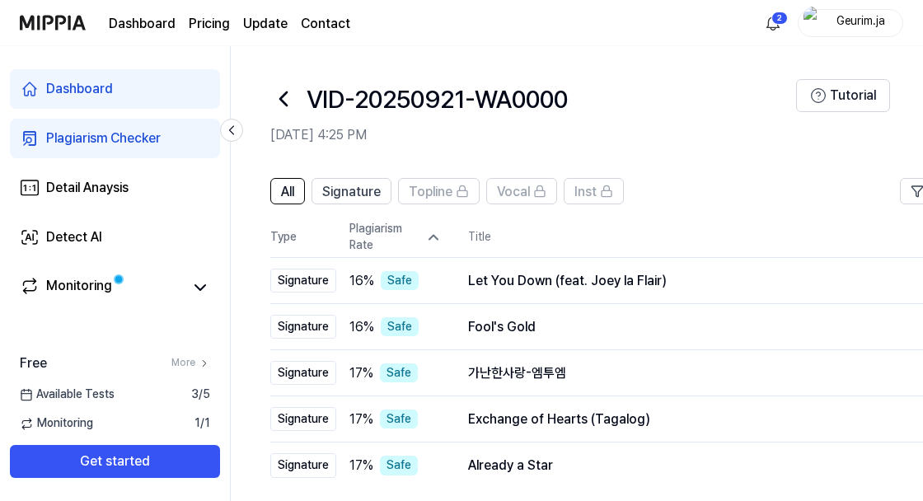
click at [349, 189] on span "Signature" at bounding box center [351, 192] width 59 height 20
click at [281, 193] on span "All" at bounding box center [287, 192] width 13 height 20
click at [650, 290] on div "Let You Down (feat. [PERSON_NAME]) Open" at bounding box center [712, 281] width 488 height 20
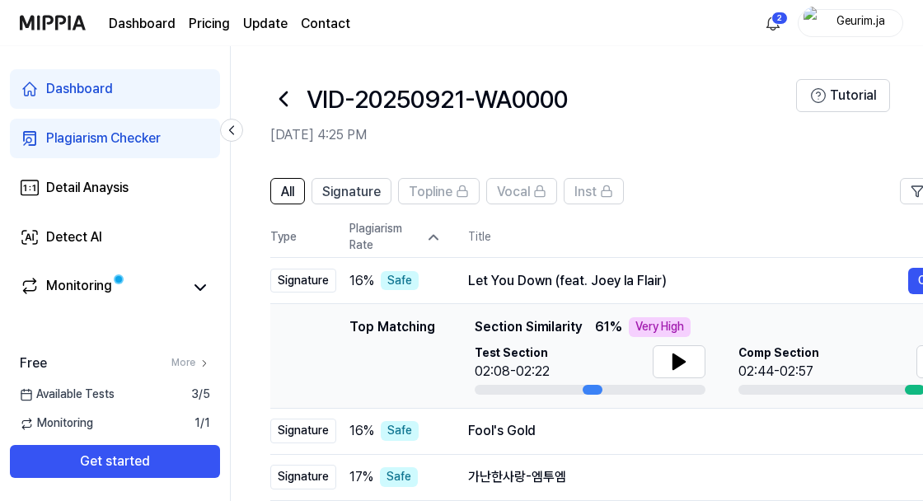
click at [741, 282] on div "Let You Down (feat. Joey la Flair)" at bounding box center [688, 281] width 440 height 20
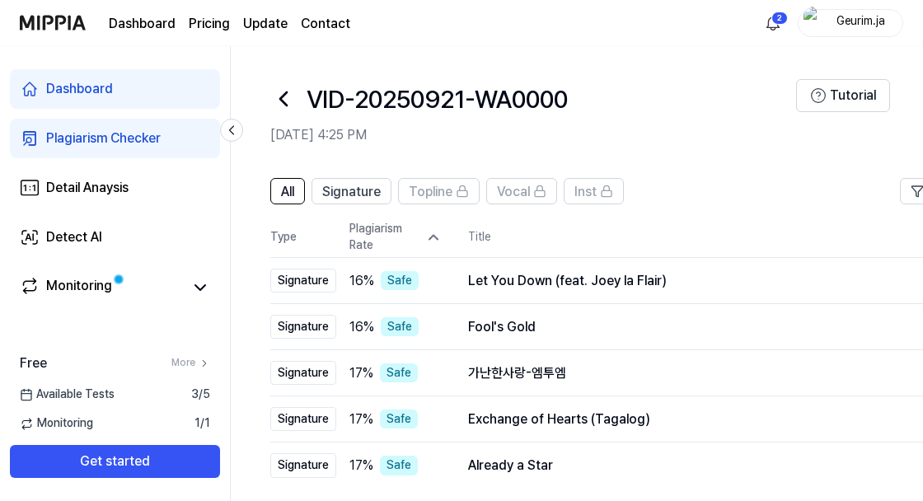
click at [284, 91] on icon at bounding box center [283, 99] width 26 height 26
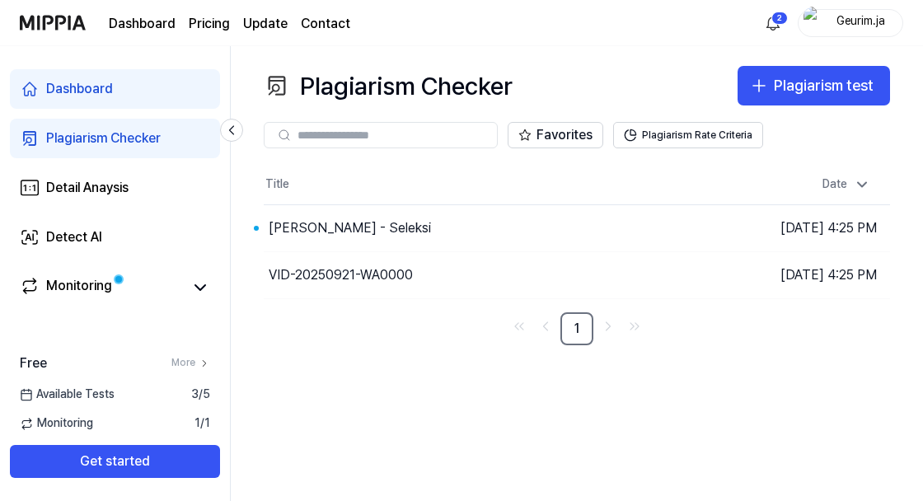
click at [782, 272] on td "[DATE] 4:25 PM" at bounding box center [812, 274] width 157 height 47
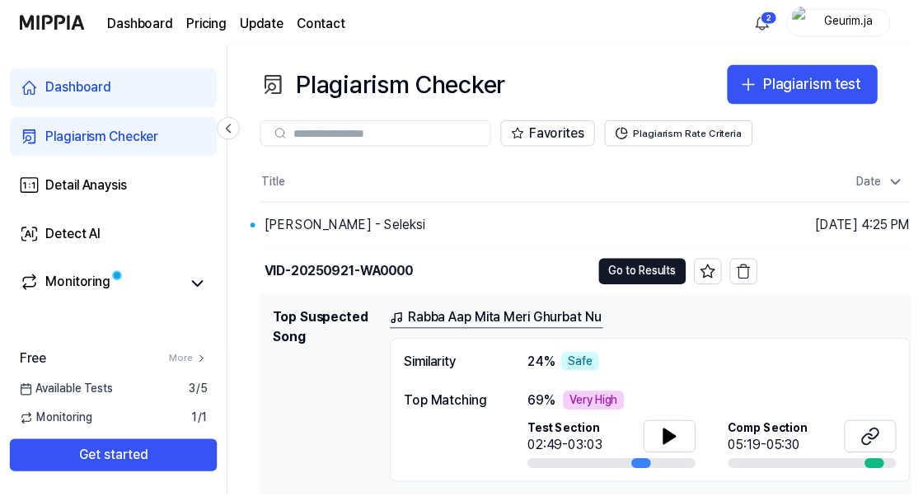
scroll to position [16, 0]
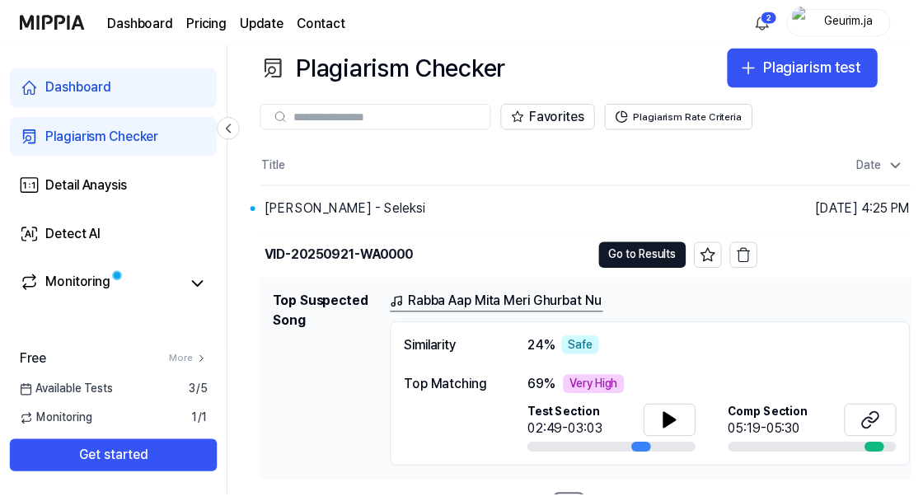
click at [667, 256] on button "Go to Results" at bounding box center [651, 259] width 88 height 26
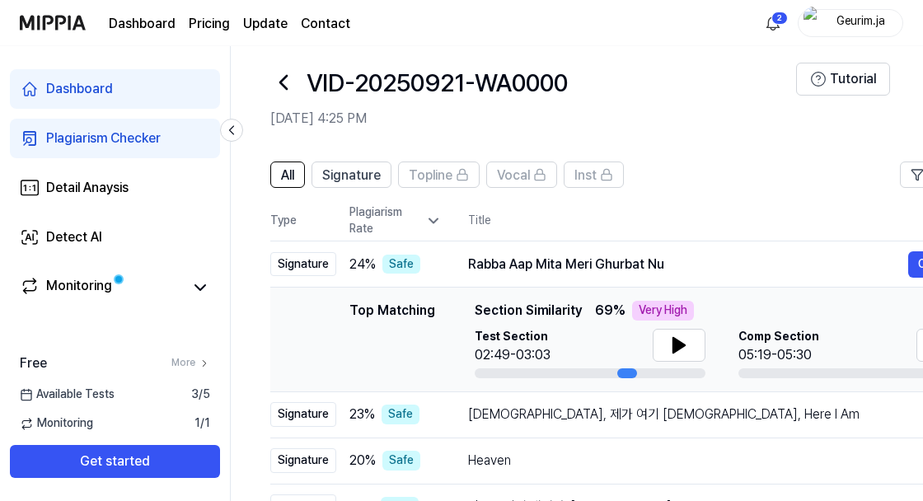
click at [740, 257] on div "Rabba Aap Mita Meri Ghurbat Nu" at bounding box center [688, 265] width 440 height 20
click at [428, 223] on icon at bounding box center [433, 221] width 16 height 16
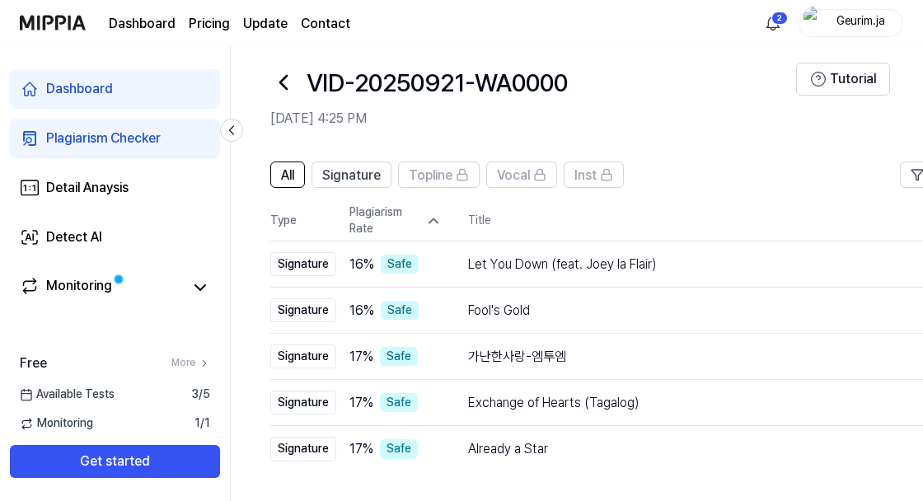
click at [438, 223] on icon at bounding box center [433, 221] width 8 height 4
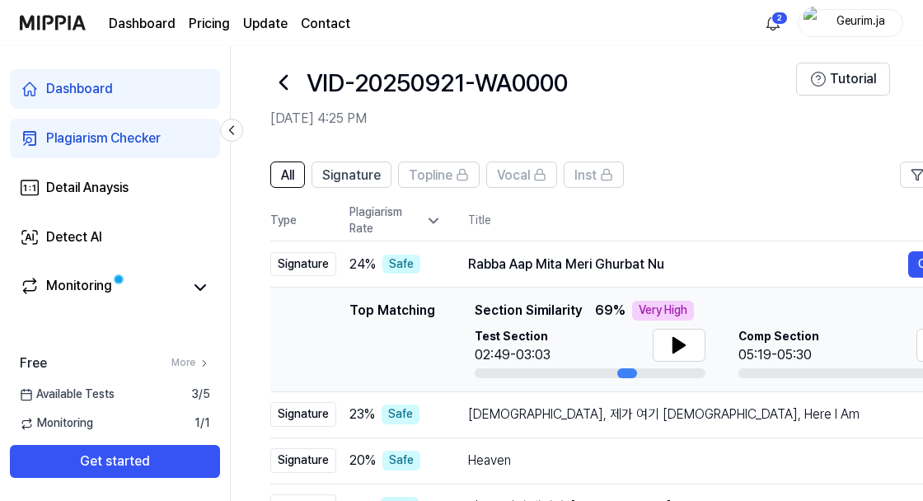
click at [423, 219] on div "Plagiarism Rate" at bounding box center [395, 220] width 92 height 32
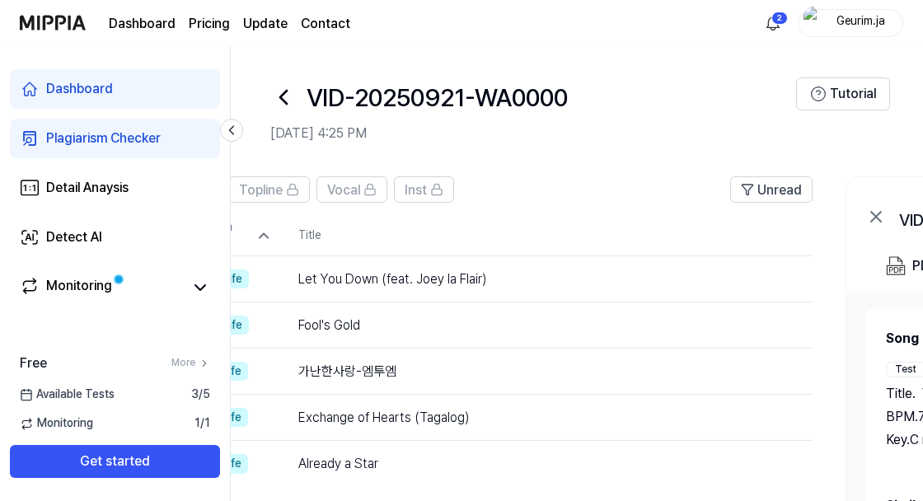
scroll to position [0, 171]
click at [788, 182] on span "Unread" at bounding box center [778, 191] width 45 height 20
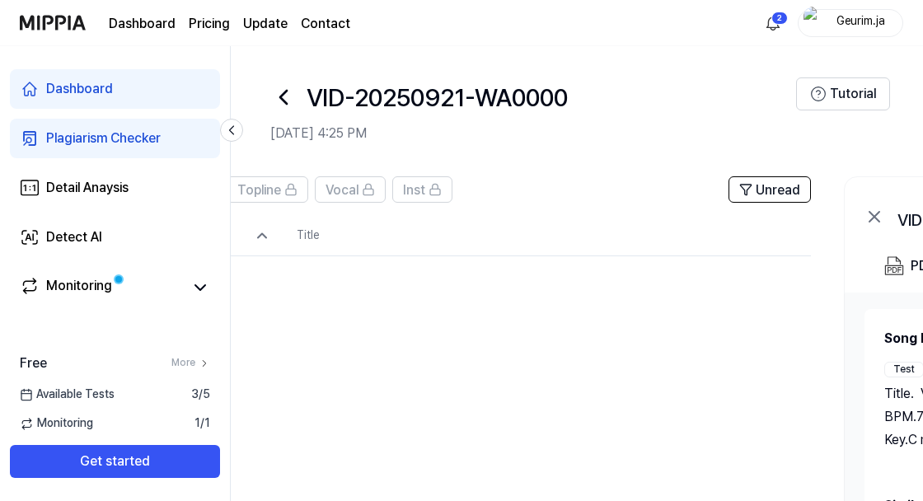
click at [790, 183] on span "Unread" at bounding box center [778, 191] width 45 height 20
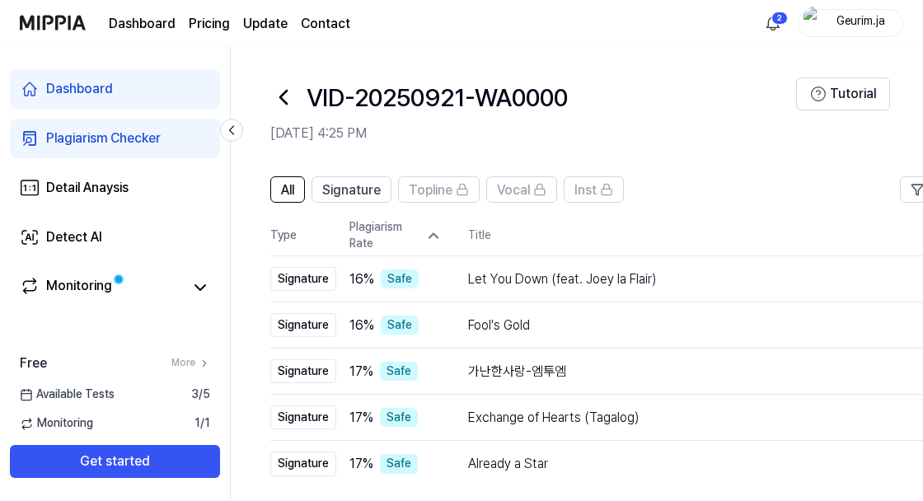
click at [427, 227] on icon at bounding box center [433, 235] width 16 height 16
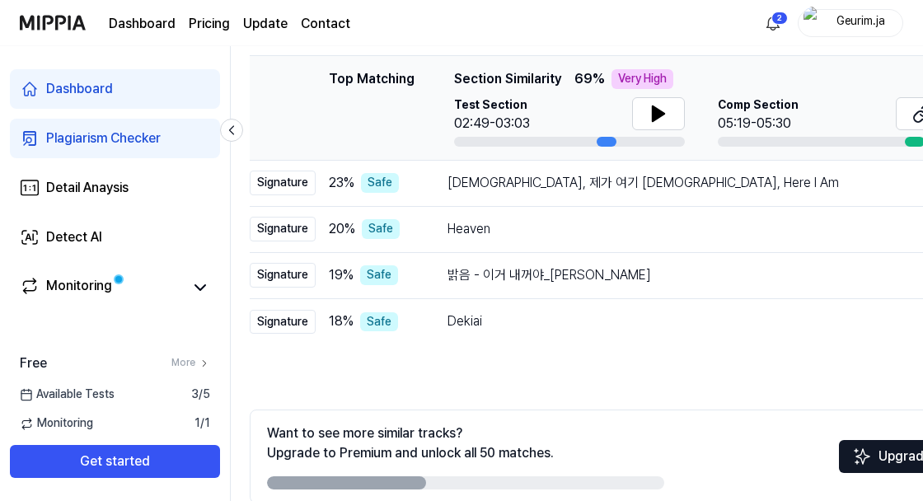
scroll to position [247, 0]
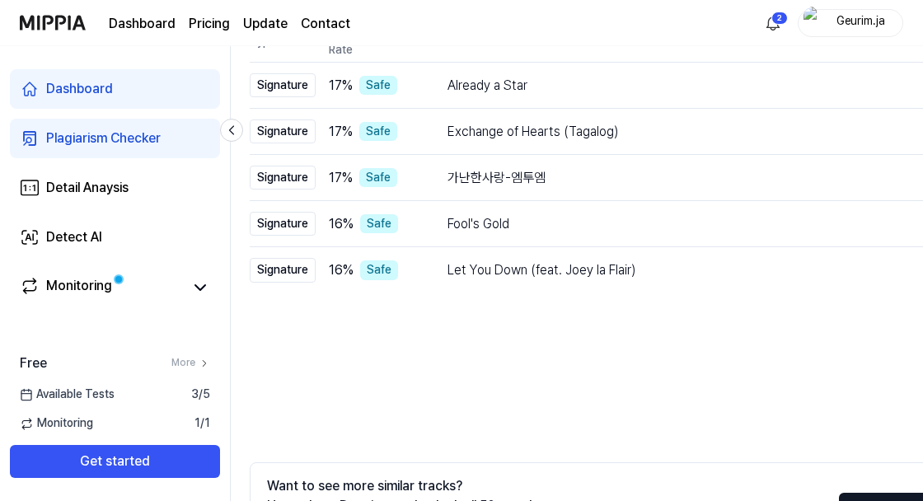
scroll to position [251, 0]
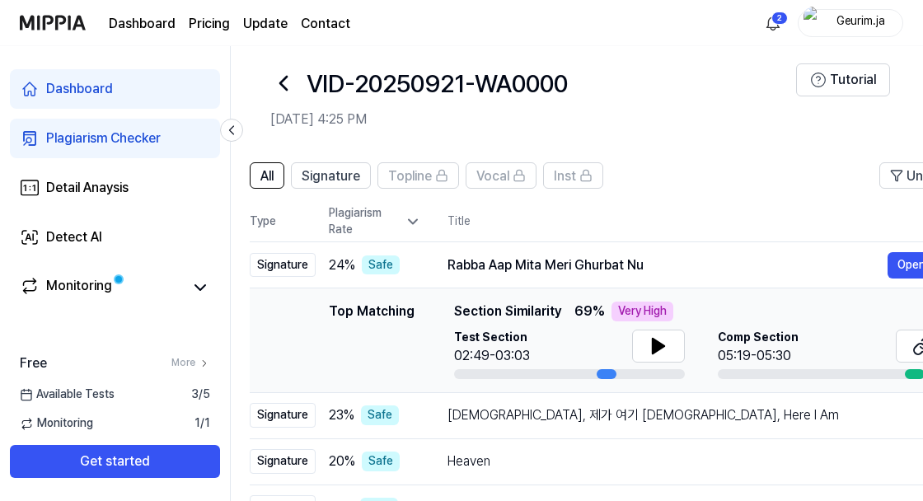
scroll to position [11, 0]
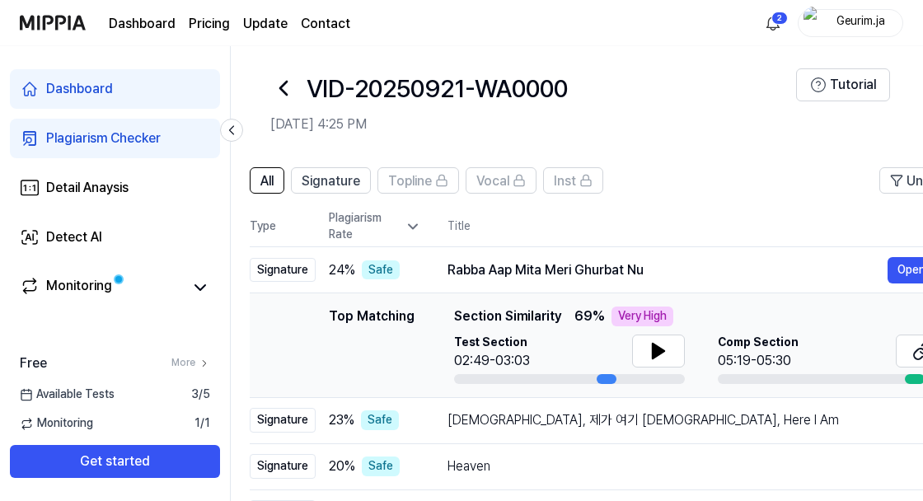
click at [417, 227] on icon at bounding box center [413, 226] width 16 height 16
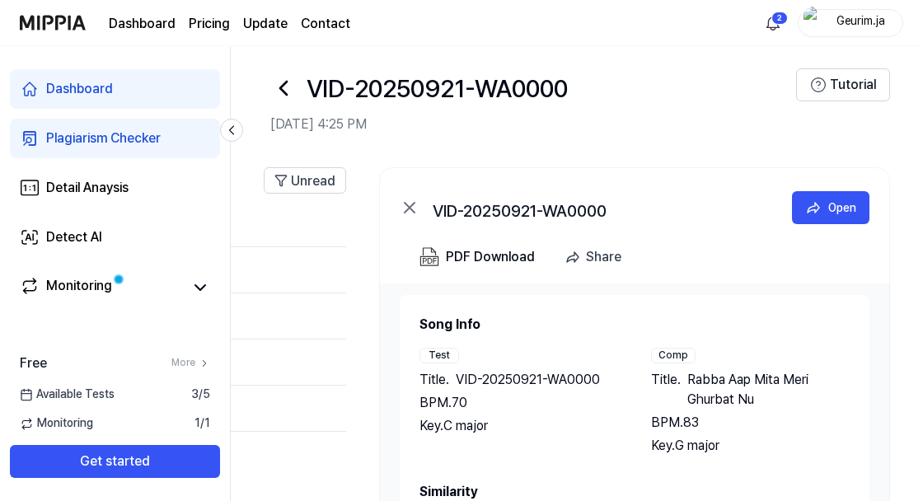
scroll to position [5, 0]
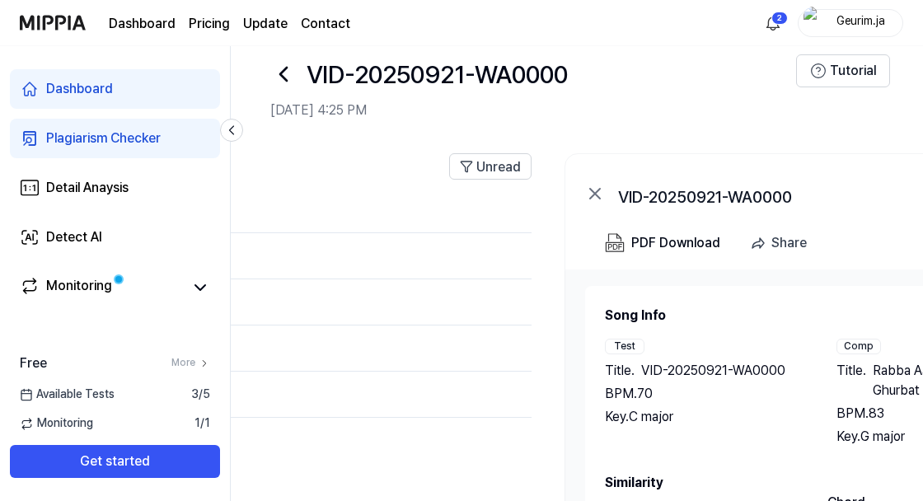
click at [775, 244] on div "Share" at bounding box center [788, 242] width 35 height 21
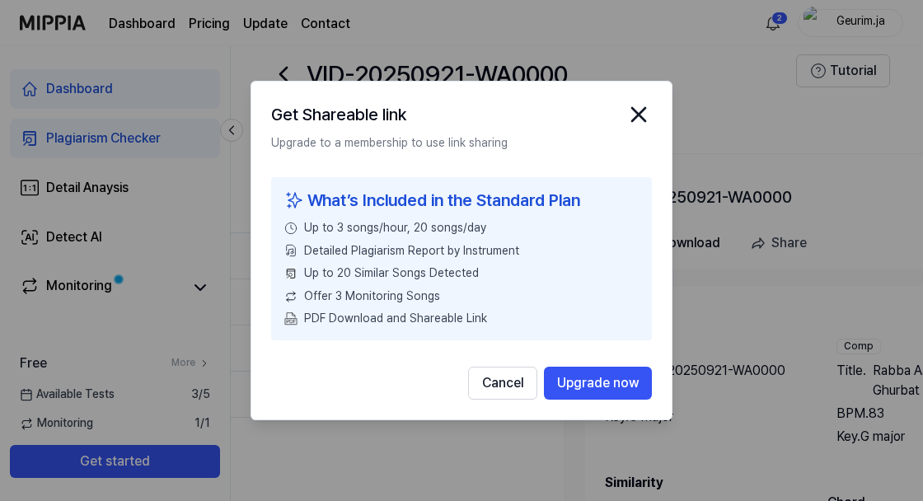
click at [639, 128] on icon "close modal" at bounding box center [639, 114] width 26 height 26
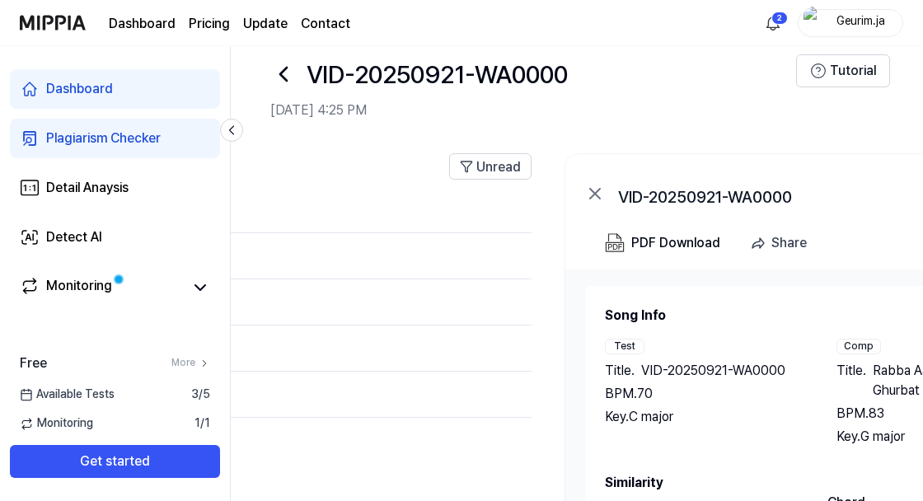
click at [665, 247] on div "PDF Download" at bounding box center [675, 242] width 89 height 21
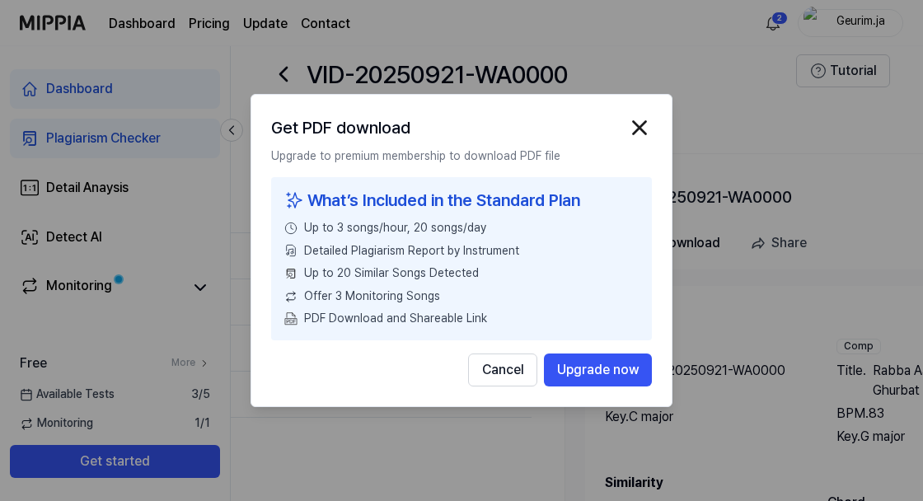
click at [651, 140] on img "button" at bounding box center [639, 127] width 25 height 25
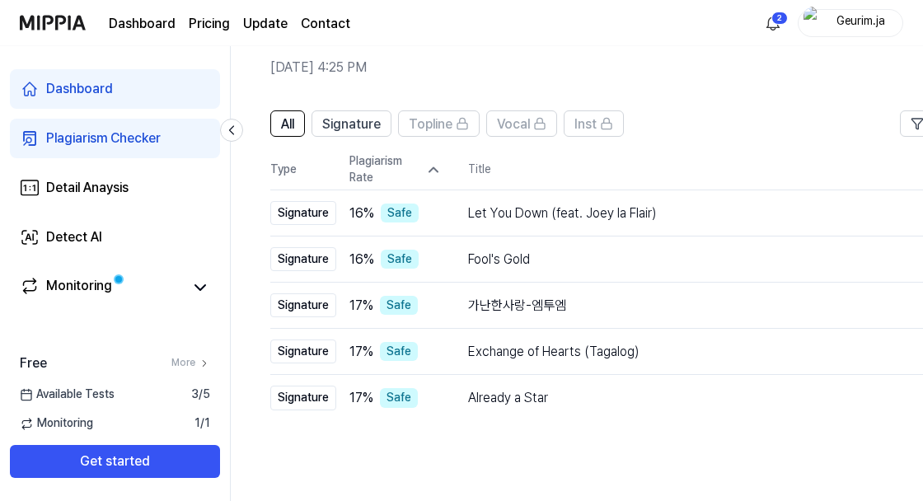
click at [377, 129] on span "Signature" at bounding box center [351, 125] width 59 height 20
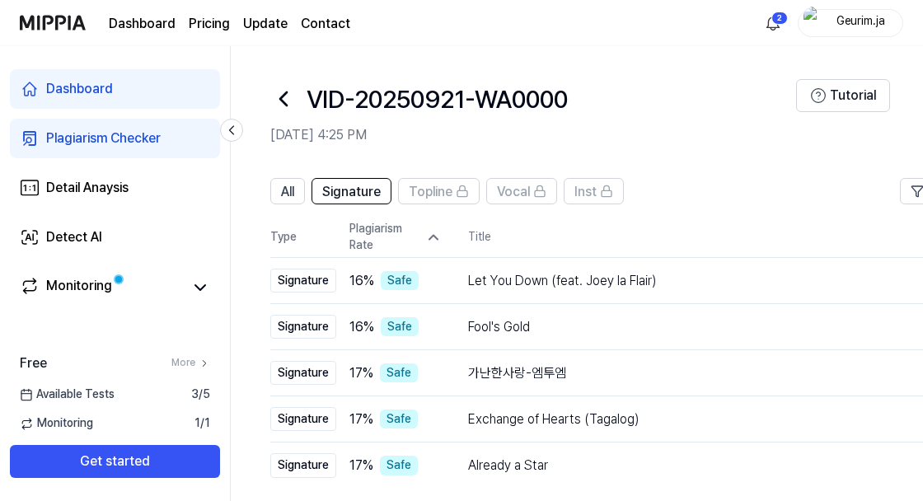
click at [284, 194] on span "All" at bounding box center [287, 192] width 13 height 20
click at [74, 204] on link "Detail Anaysis" at bounding box center [115, 188] width 210 height 40
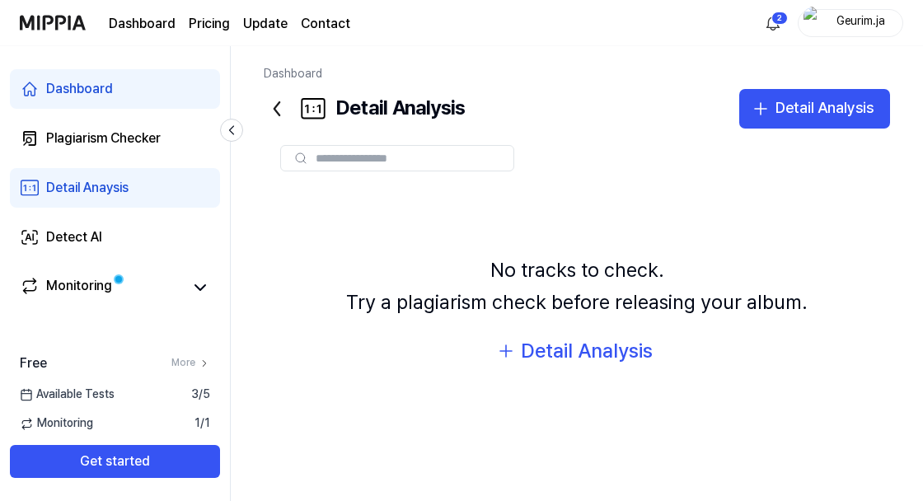
click at [846, 105] on div "Detail Analysis" at bounding box center [825, 108] width 98 height 24
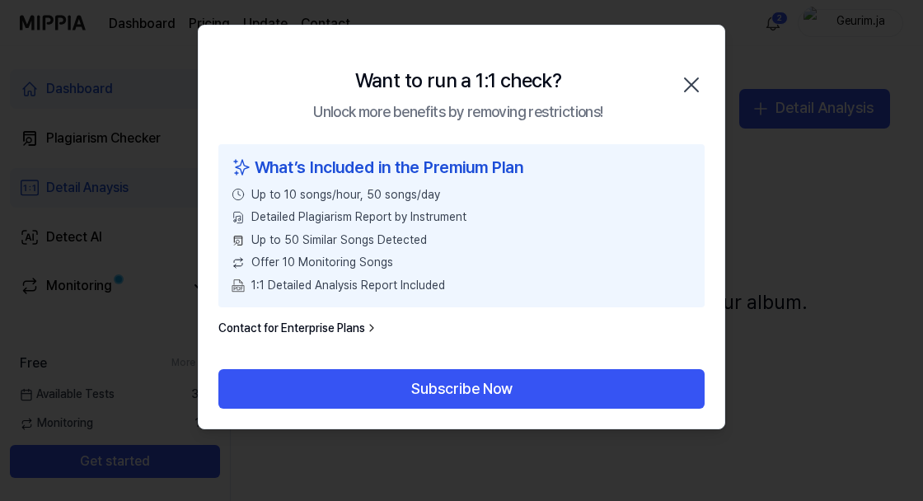
click at [696, 76] on icon "button" at bounding box center [691, 85] width 26 height 26
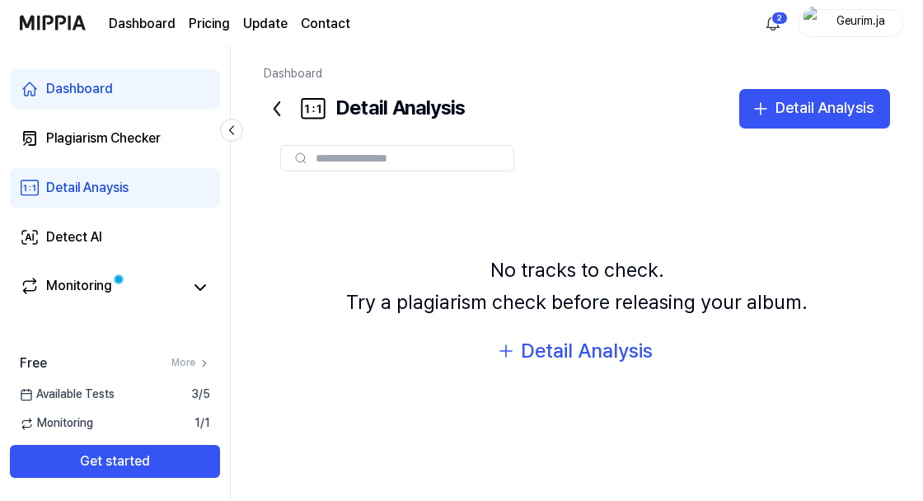
click at [840, 101] on div "Detail Analysis" at bounding box center [825, 108] width 98 height 24
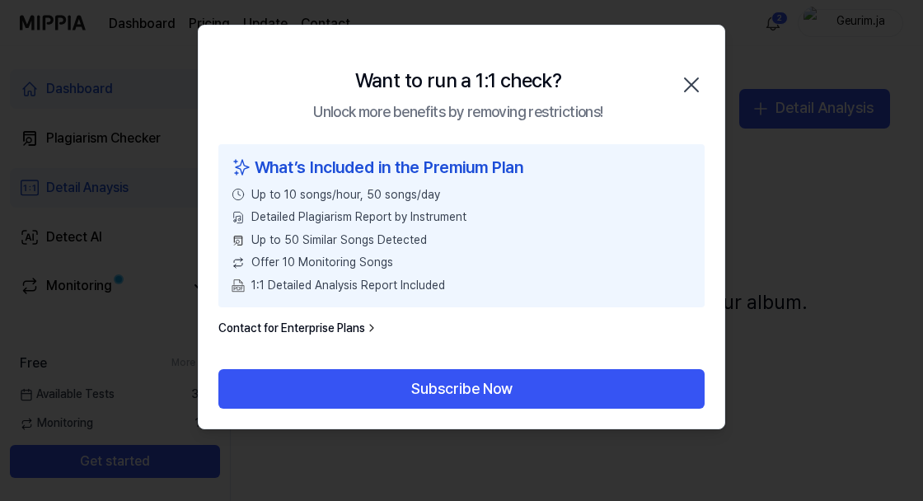
click at [680, 87] on icon "button" at bounding box center [691, 85] width 26 height 26
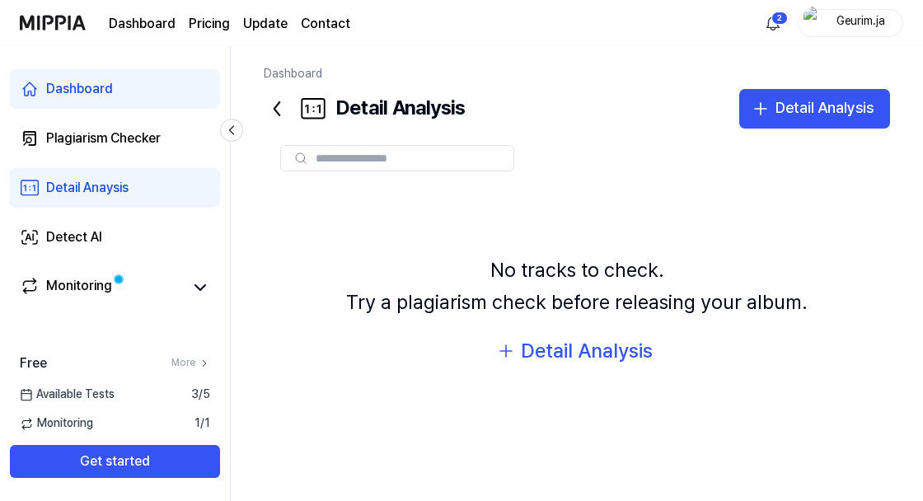
click at [65, 242] on div "Detect AI" at bounding box center [74, 237] width 56 height 20
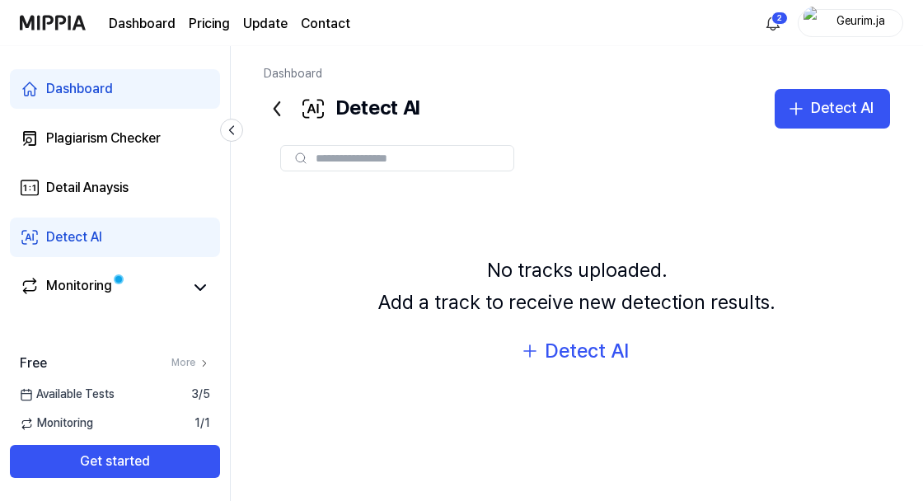
click at [846, 96] on div "Detect AI" at bounding box center [842, 108] width 63 height 24
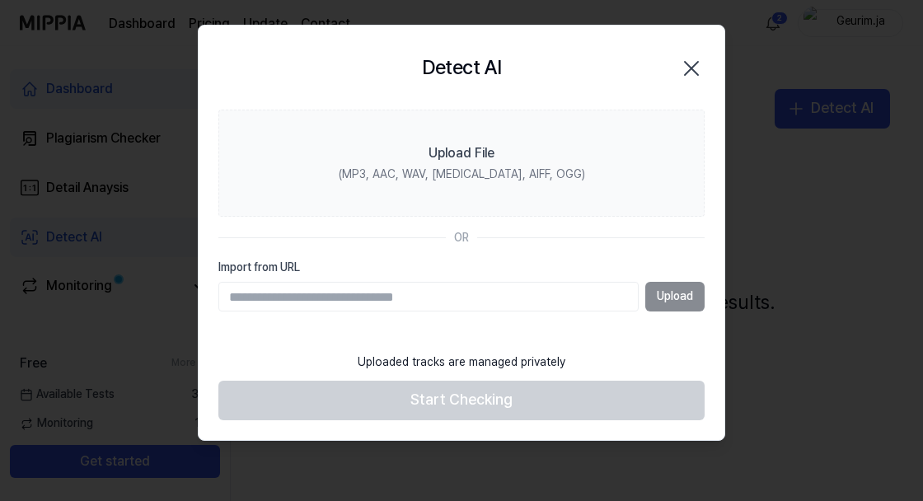
click at [649, 161] on label "Upload File (MP3, AAC, WAV, [MEDICAL_DATA], AIFF, OGG)" at bounding box center [461, 163] width 486 height 107
click at [0, 0] on input "Upload File (MP3, AAC, WAV, [MEDICAL_DATA], AIFF, OGG)" at bounding box center [0, 0] width 0 height 0
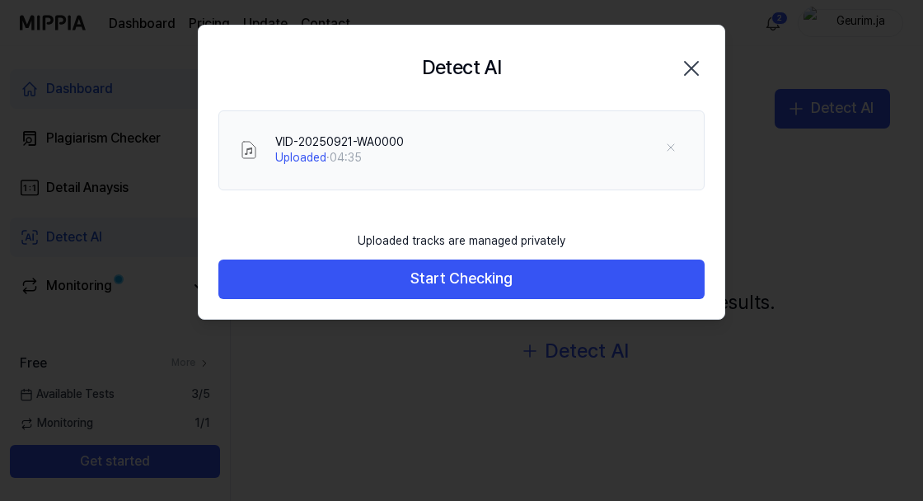
click at [622, 288] on button "Start Checking" at bounding box center [461, 280] width 486 height 40
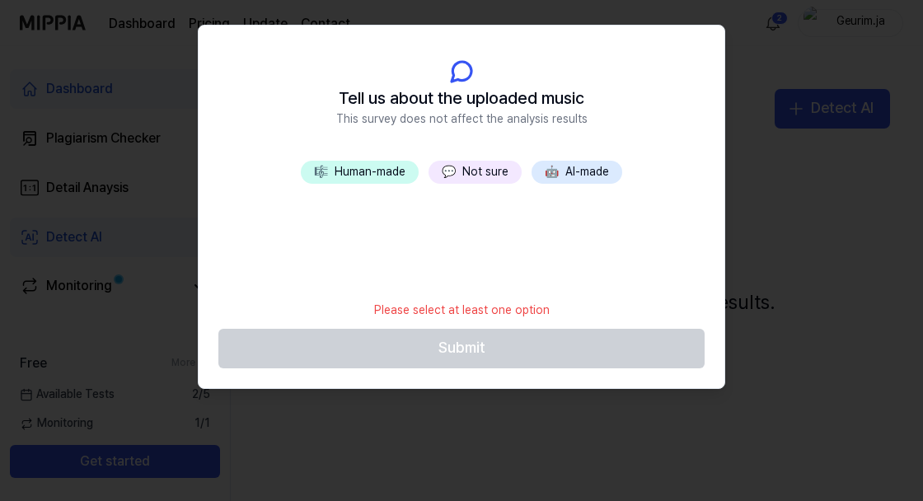
click at [381, 170] on button "🎼 Human-made" at bounding box center [360, 172] width 118 height 23
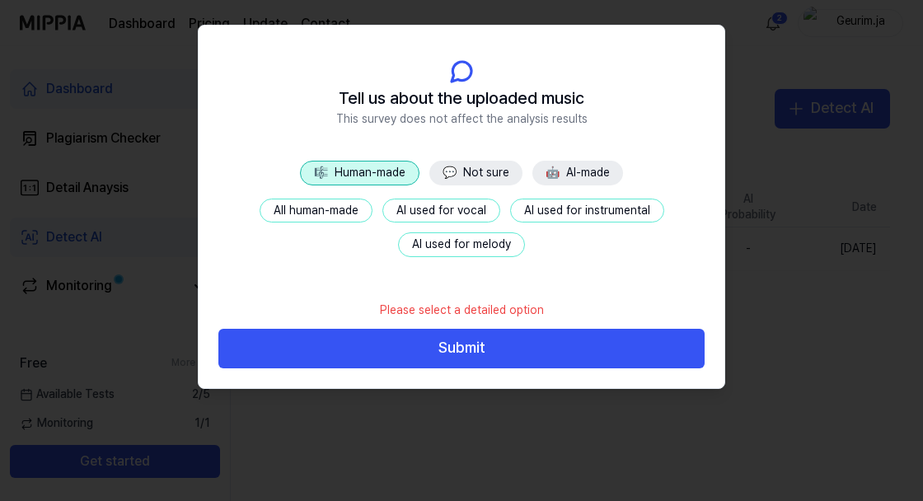
click at [335, 202] on button "All human-made" at bounding box center [316, 211] width 113 height 25
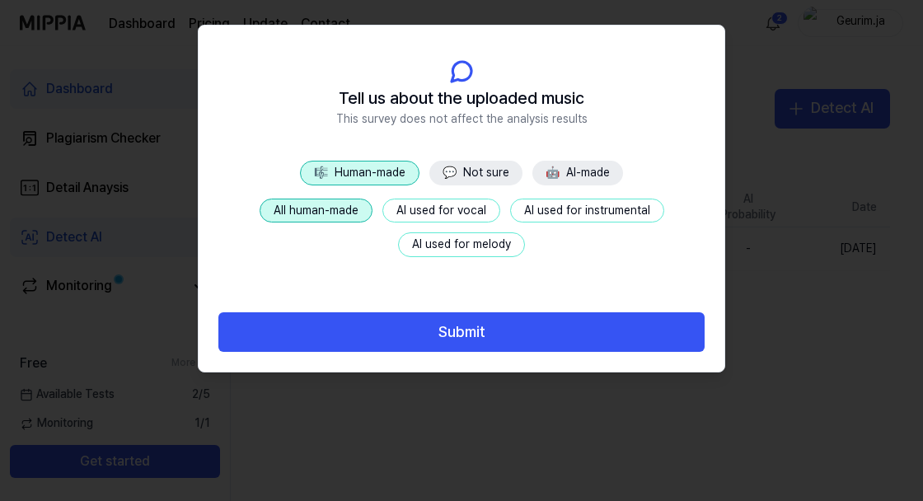
click at [579, 336] on button "Submit" at bounding box center [461, 332] width 486 height 40
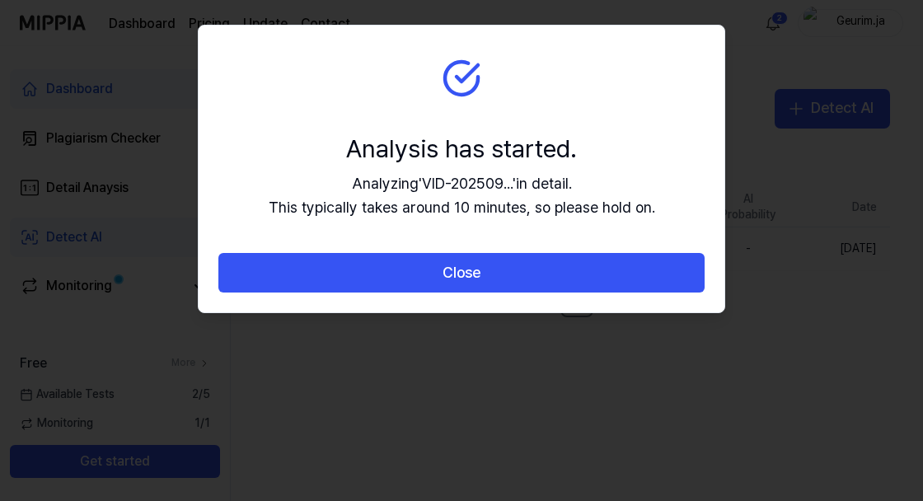
click at [654, 268] on button "Close" at bounding box center [461, 273] width 486 height 40
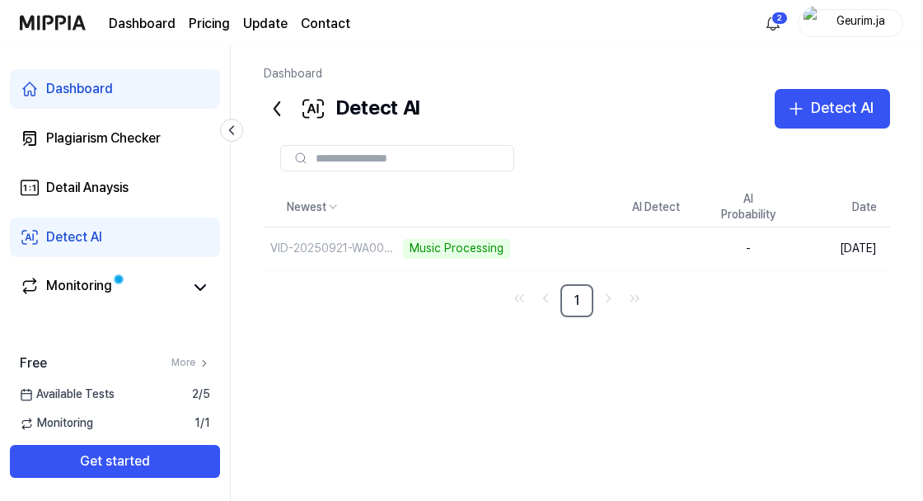
click at [864, 107] on div "Detect AI" at bounding box center [842, 108] width 63 height 24
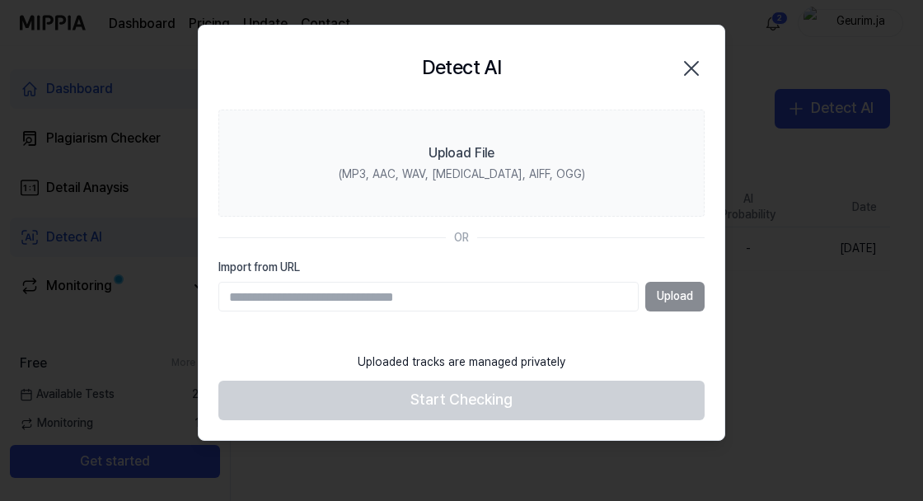
click at [609, 171] on label "Upload File (MP3, AAC, WAV, [MEDICAL_DATA], AIFF, OGG)" at bounding box center [461, 163] width 486 height 107
click at [0, 0] on input "Upload File (MP3, AAC, WAV, [MEDICAL_DATA], AIFF, OGG)" at bounding box center [0, 0] width 0 height 0
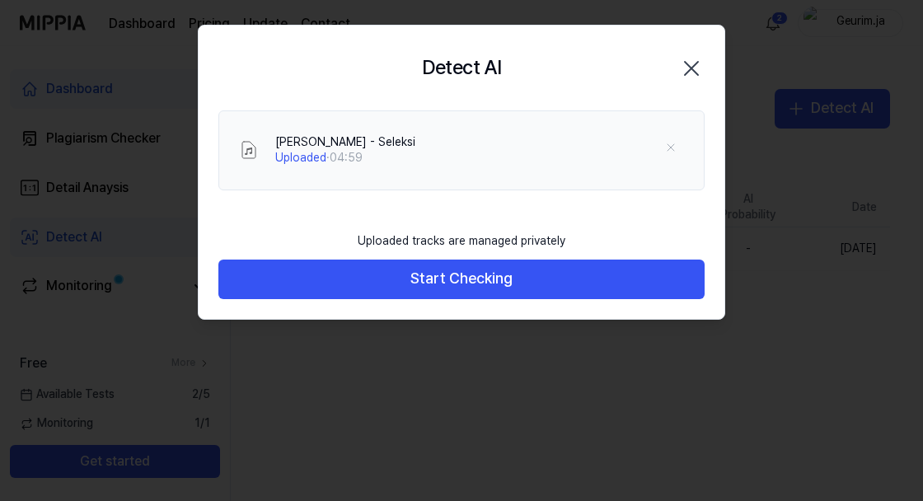
click at [662, 276] on button "Start Checking" at bounding box center [461, 280] width 486 height 40
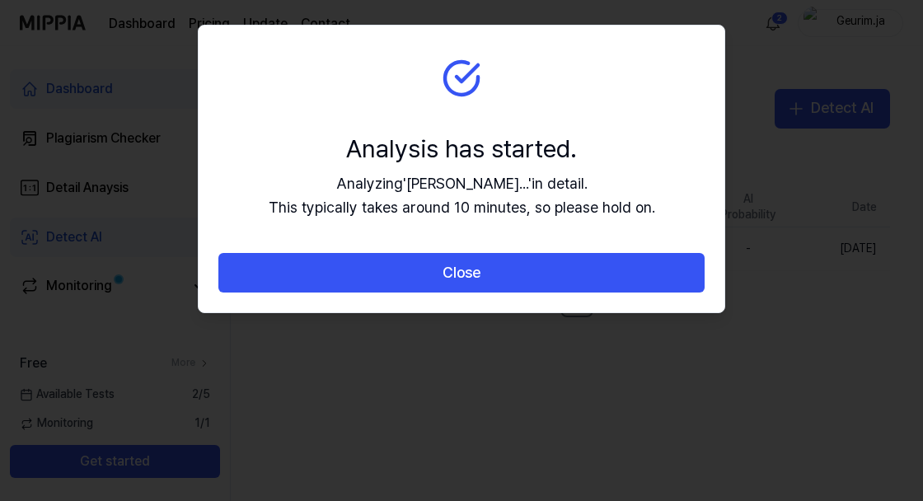
click at [653, 275] on button "Close" at bounding box center [461, 273] width 486 height 40
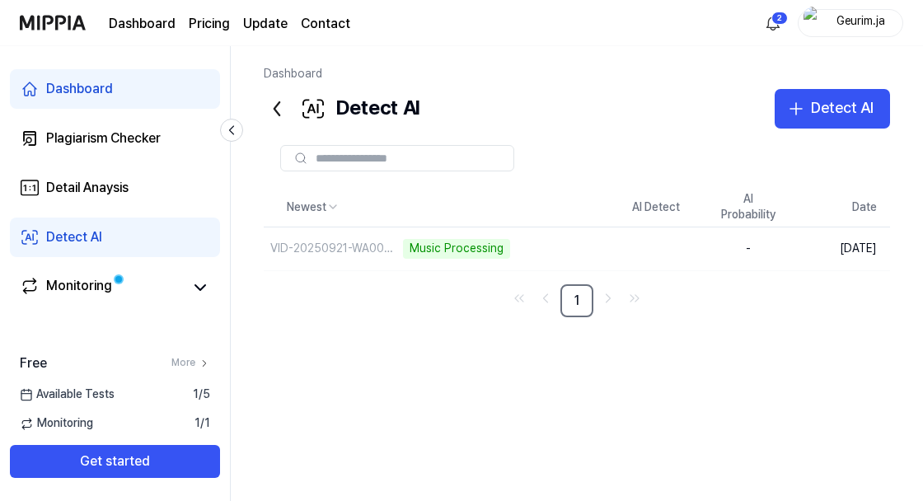
scroll to position [17, 0]
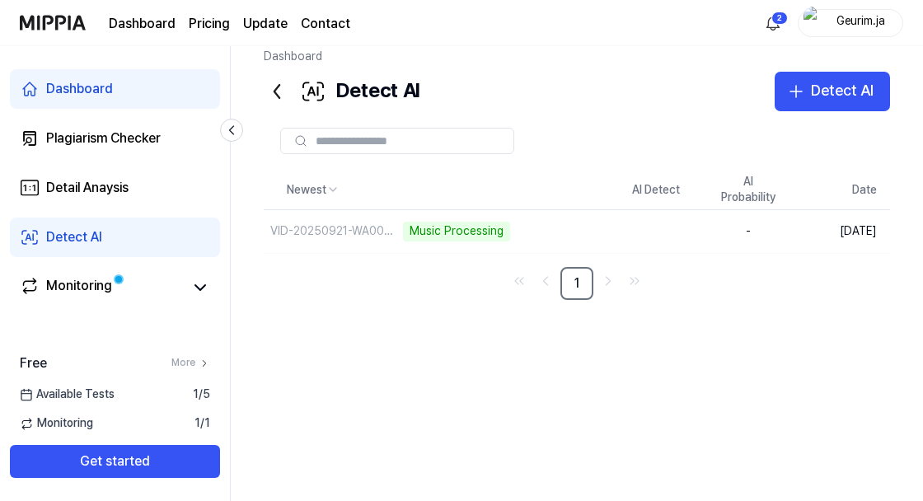
click at [196, 289] on icon at bounding box center [200, 288] width 20 height 20
click at [200, 290] on icon at bounding box center [200, 288] width 20 height 20
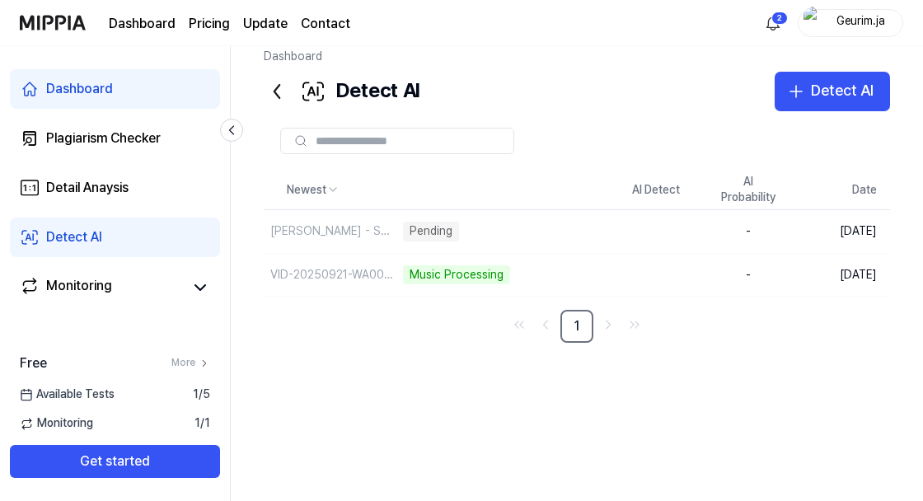
click at [72, 276] on div "Monitoring" at bounding box center [79, 287] width 66 height 23
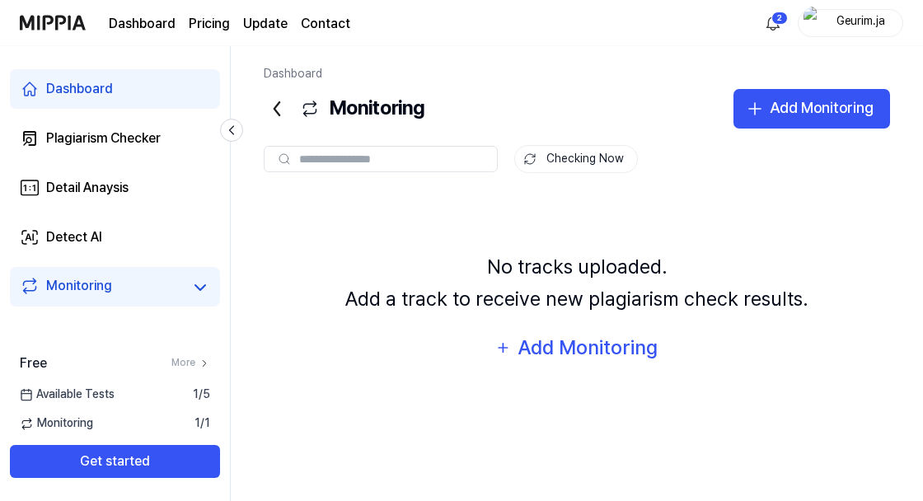
click at [71, 142] on div "Plagiarism Checker" at bounding box center [103, 139] width 115 height 20
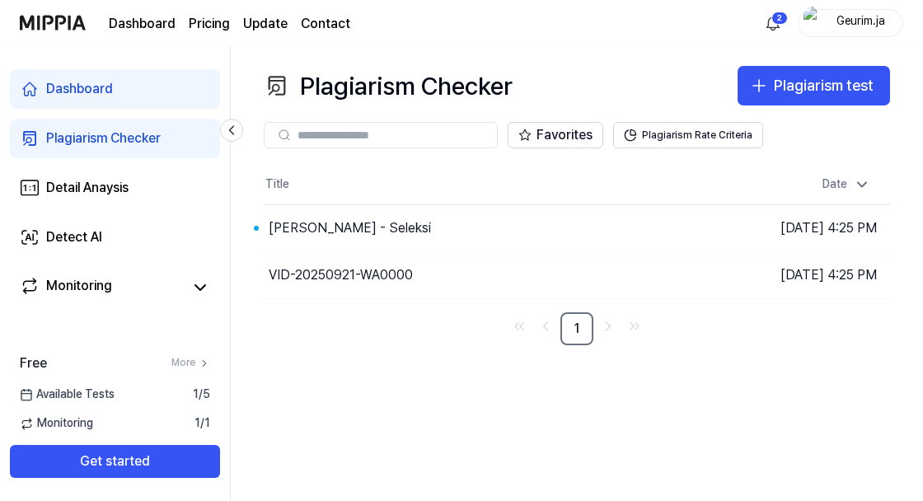
click at [353, 242] on div "[PERSON_NAME] - Seleksi" at bounding box center [499, 228] width 470 height 46
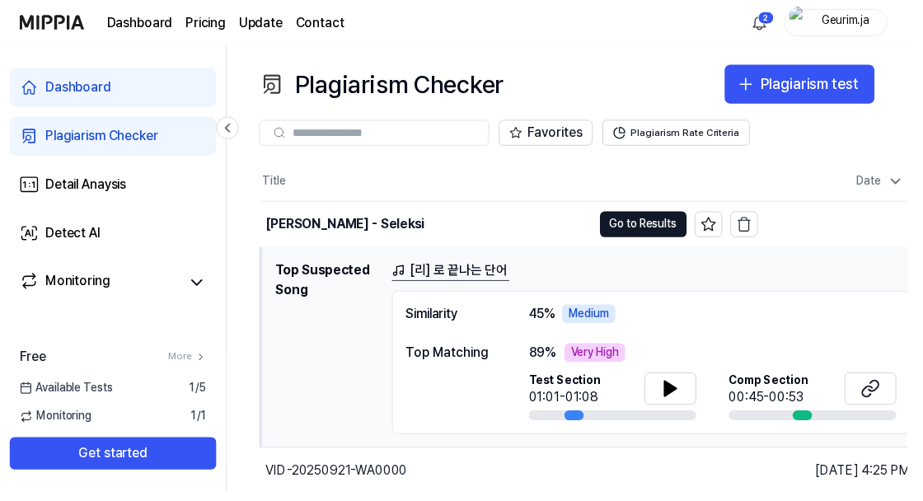
click at [0, 0] on button "Go to Results" at bounding box center [0, 0] width 0 height 0
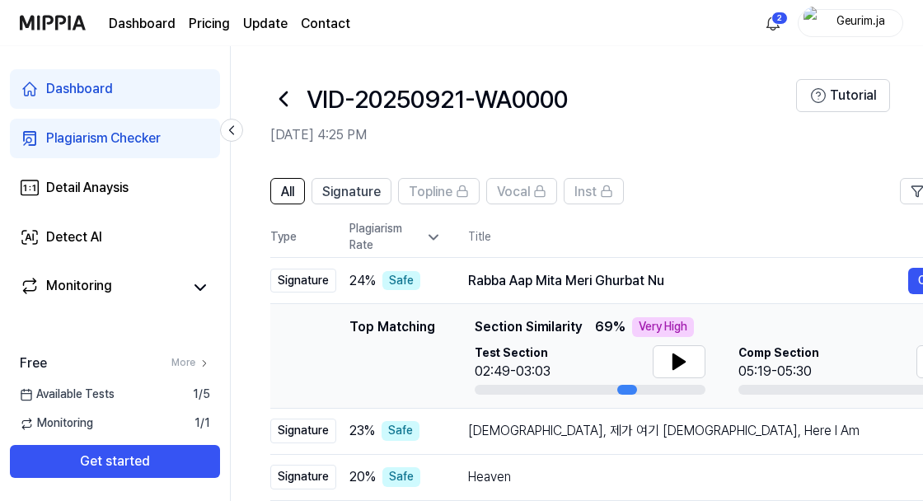
click at [343, 53] on header "VID-20250921-WA0000 [DATE] 4:25 PM Tutorial" at bounding box center [577, 103] width 692 height 115
click at [273, 104] on icon at bounding box center [283, 99] width 26 height 26
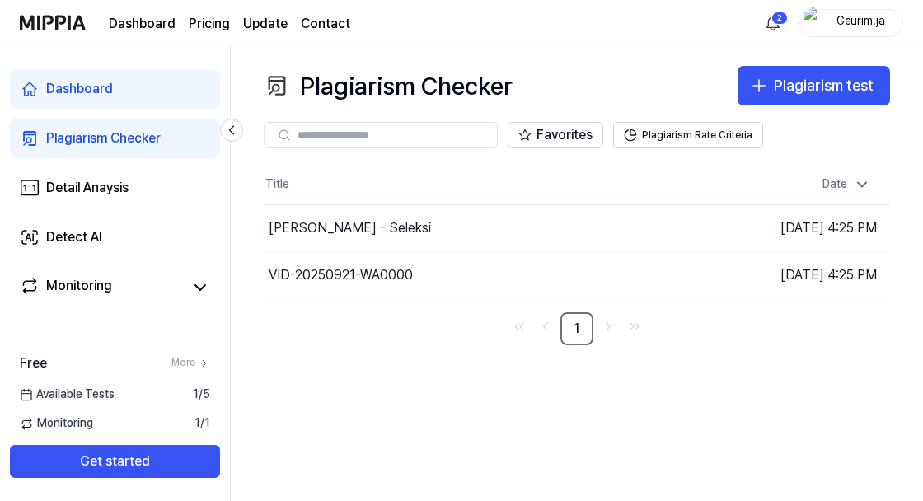
click at [0, 0] on icon "button" at bounding box center [0, 0] width 0 height 0
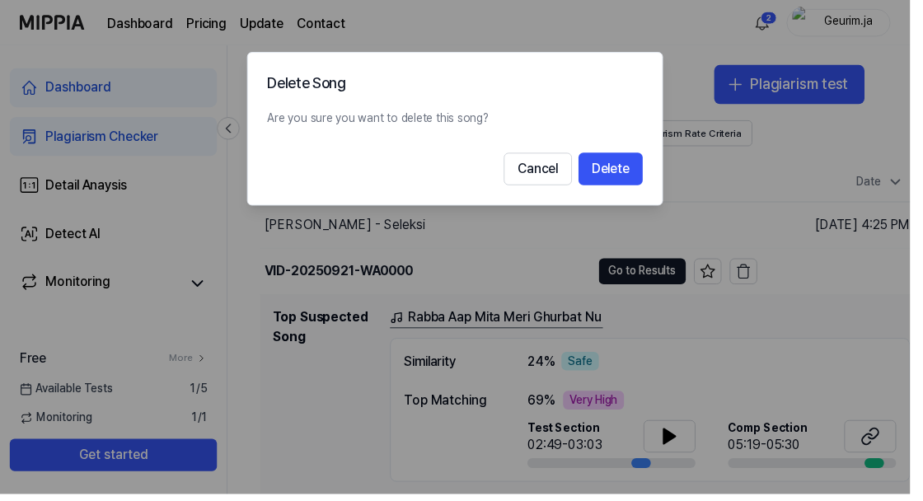
click at [552, 162] on button "Cancel" at bounding box center [545, 171] width 69 height 33
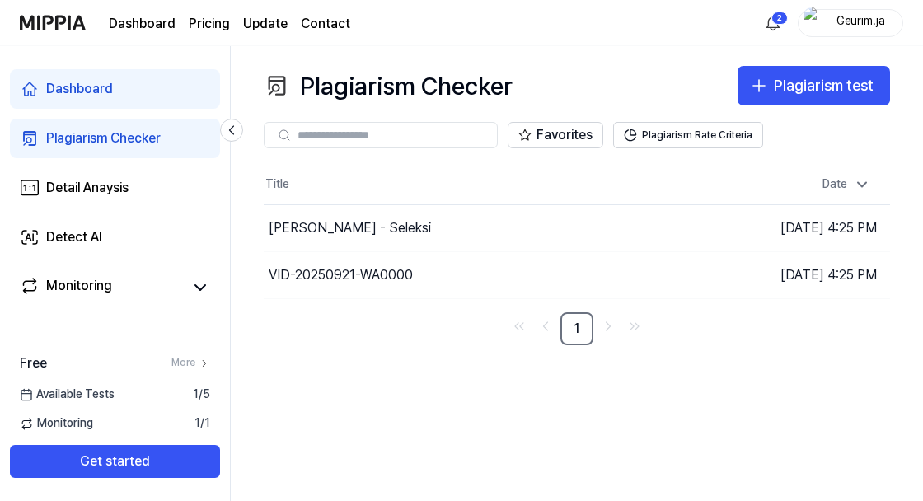
click at [354, 280] on div "VID-20250921-WA0000" at bounding box center [341, 275] width 144 height 20
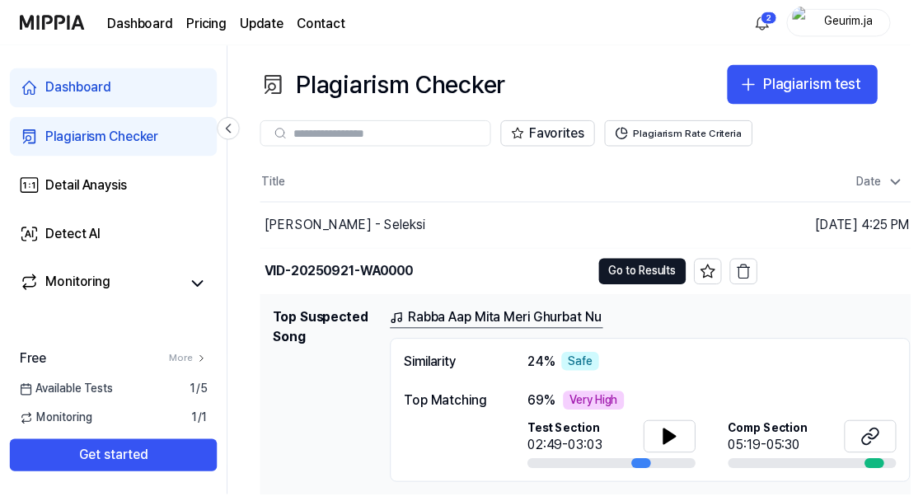
click at [312, 230] on div "[PERSON_NAME] - Seleksi" at bounding box center [350, 228] width 162 height 20
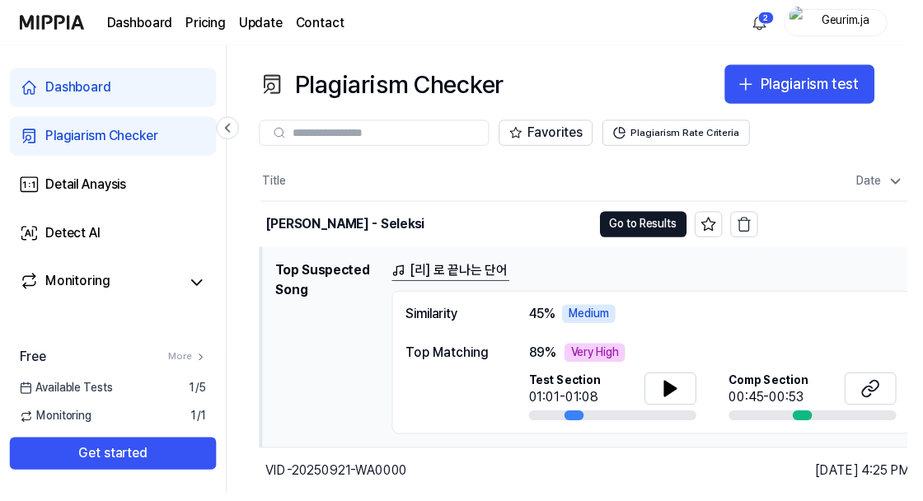
click at [692, 385] on button at bounding box center [682, 395] width 53 height 33
click at [898, 386] on button at bounding box center [886, 395] width 53 height 33
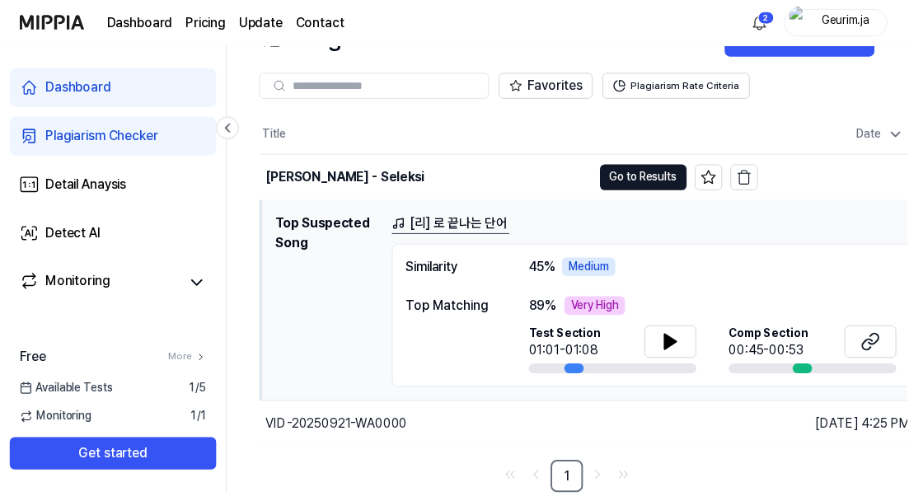
click at [672, 167] on button "Go to Results" at bounding box center [655, 180] width 88 height 26
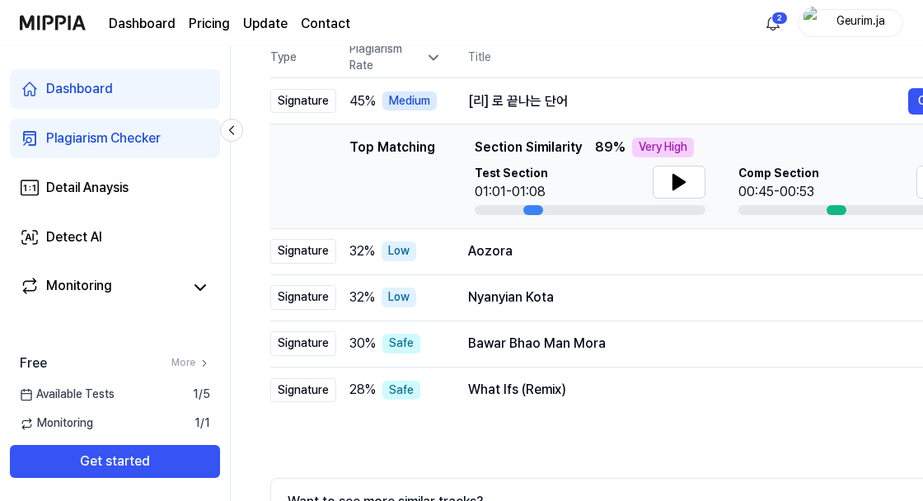
click at [770, 237] on td "Aozora Open" at bounding box center [712, 251] width 541 height 46
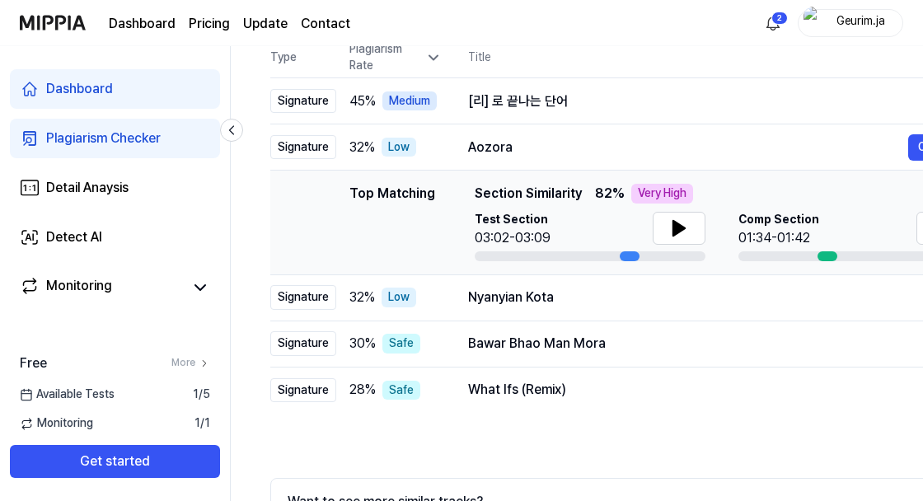
click at [692, 229] on button at bounding box center [679, 228] width 53 height 33
click at [687, 229] on icon at bounding box center [679, 228] width 20 height 20
click at [661, 300] on div "Nyanyian Kota" at bounding box center [712, 298] width 488 height 20
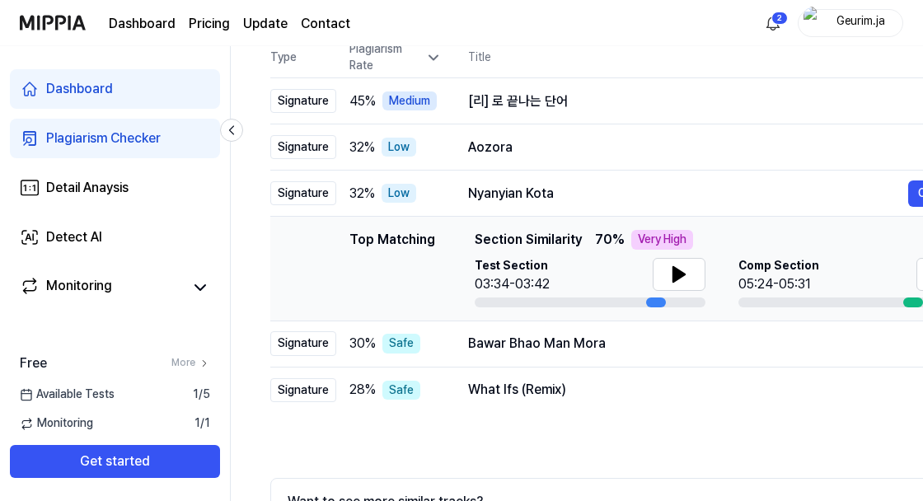
click at [676, 277] on icon at bounding box center [679, 274] width 12 height 15
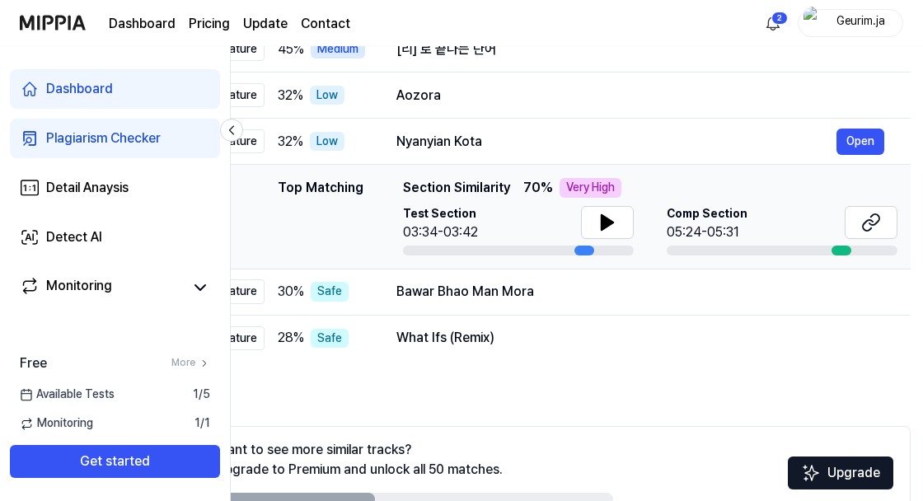
scroll to position [231, 0]
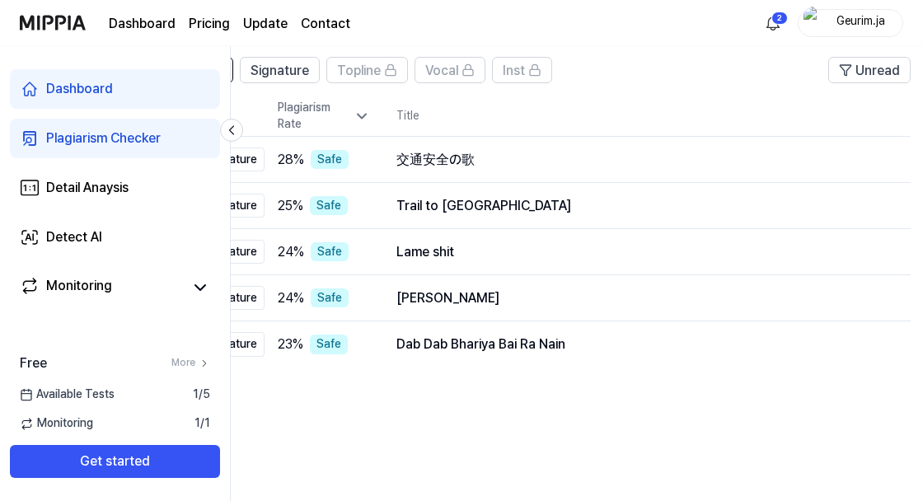
scroll to position [251, 0]
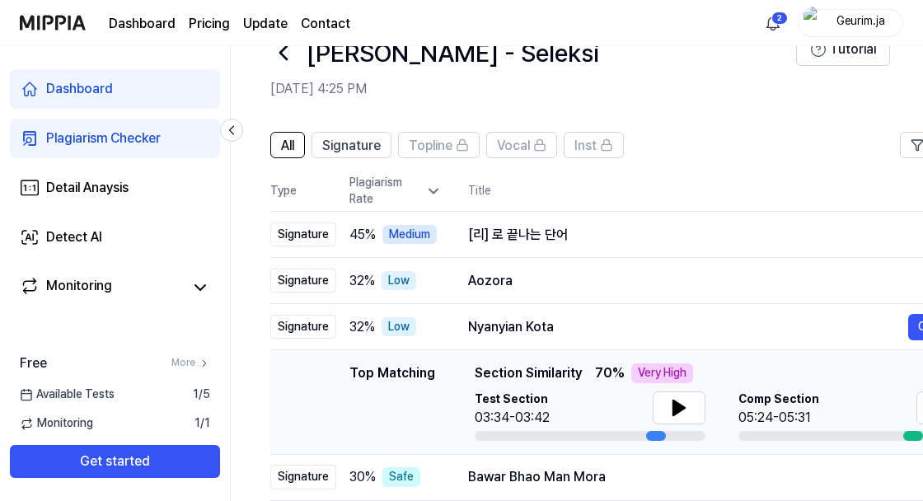
click at [690, 323] on div "Nyanyian Kota" at bounding box center [688, 327] width 440 height 20
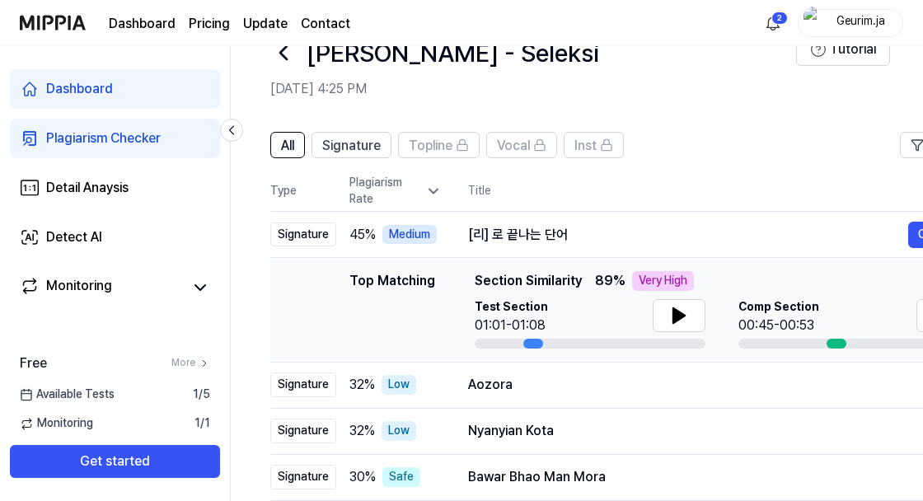
click at [737, 239] on div "[리] 로 끝나는 단어" at bounding box center [688, 235] width 440 height 20
click at [560, 243] on div "[리] 로 끝나는 단어 Open" at bounding box center [712, 235] width 488 height 26
click at [436, 188] on icon at bounding box center [433, 191] width 16 height 16
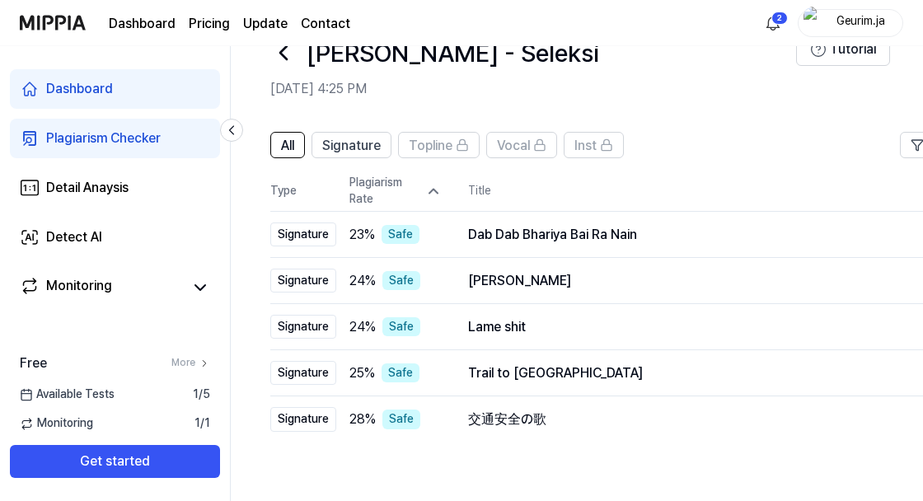
click at [426, 190] on icon at bounding box center [433, 191] width 16 height 16
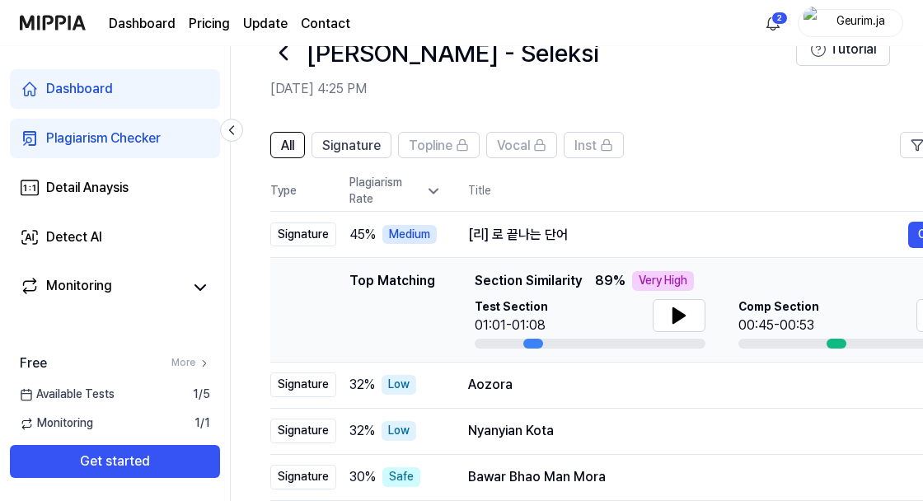
click at [431, 191] on icon at bounding box center [433, 191] width 16 height 16
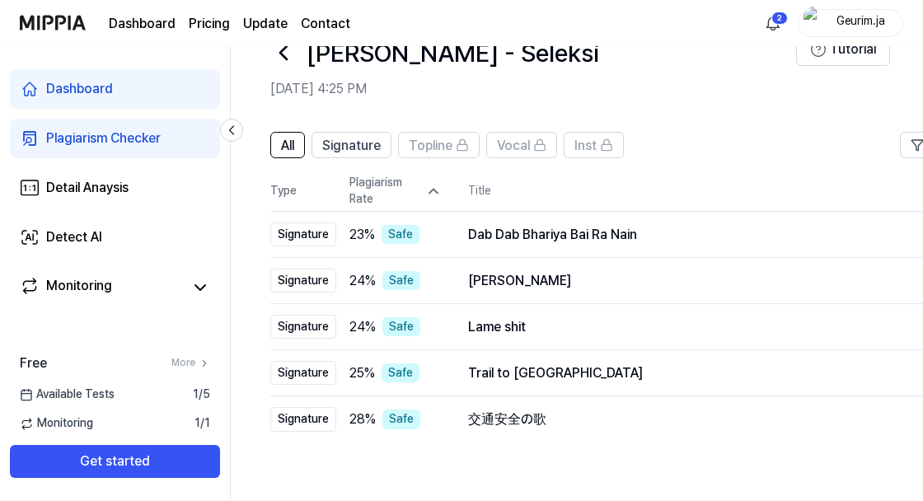
click at [439, 188] on icon at bounding box center [433, 191] width 16 height 16
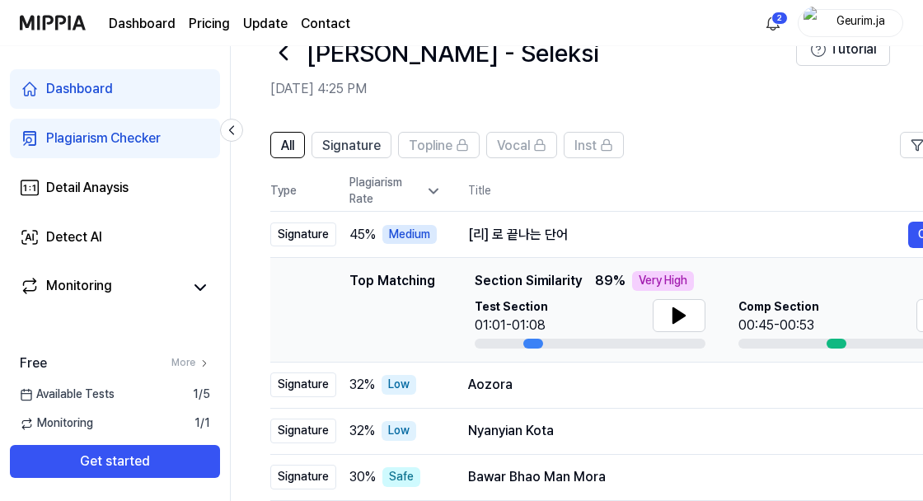
click at [835, 222] on div "[리] 로 끝나는 단어 Open" at bounding box center [712, 235] width 488 height 26
click at [830, 223] on div "[리] 로 끝나는 단어 Open" at bounding box center [712, 235] width 488 height 26
click at [844, 175] on th "Title" at bounding box center [725, 191] width 514 height 40
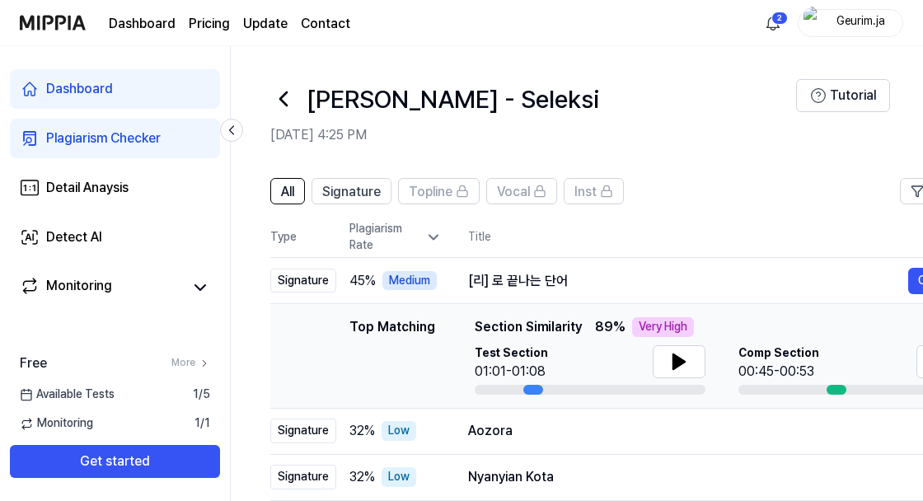
scroll to position [12, 0]
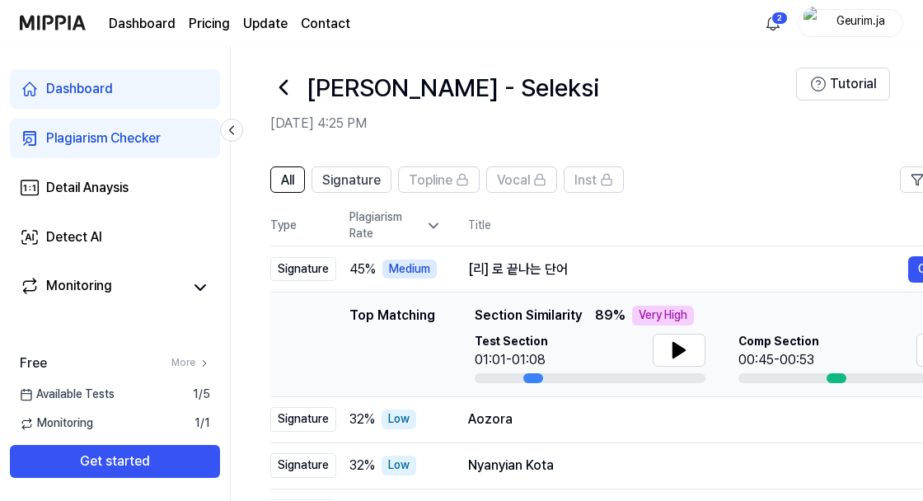
click at [290, 103] on div at bounding box center [283, 88] width 26 height 40
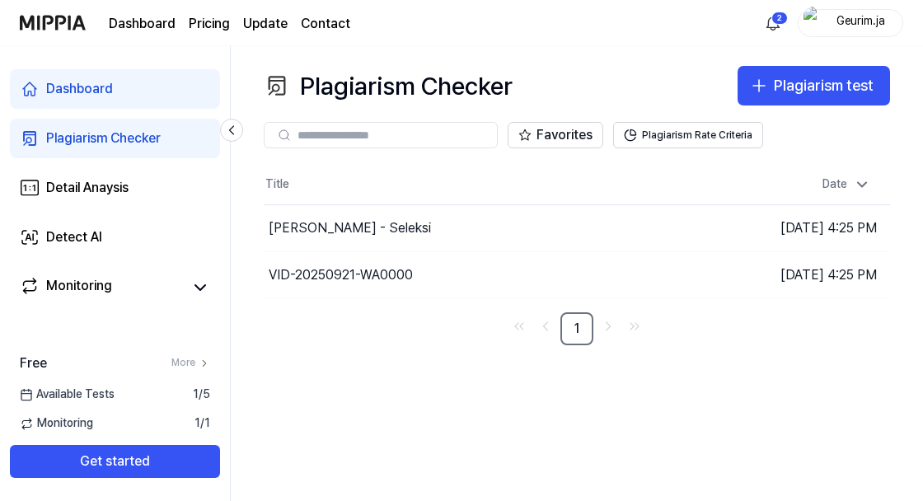
click at [693, 122] on button "Plagiarism Rate Criteria" at bounding box center [688, 135] width 150 height 26
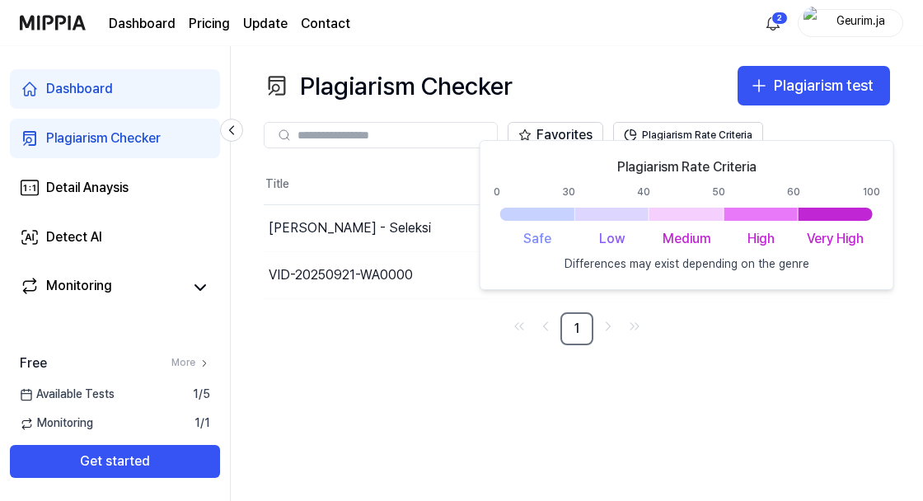
click at [810, 312] on nav "1" at bounding box center [577, 328] width 626 height 33
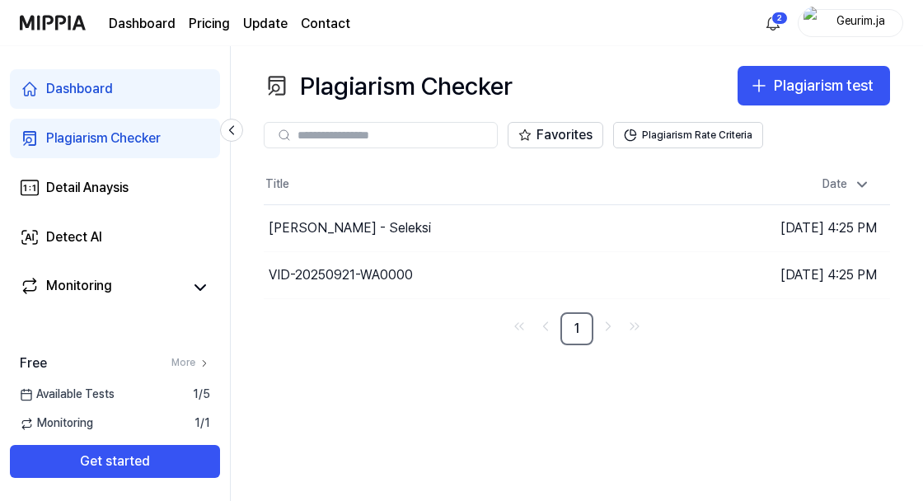
click at [73, 238] on div "Detect AI" at bounding box center [74, 237] width 56 height 20
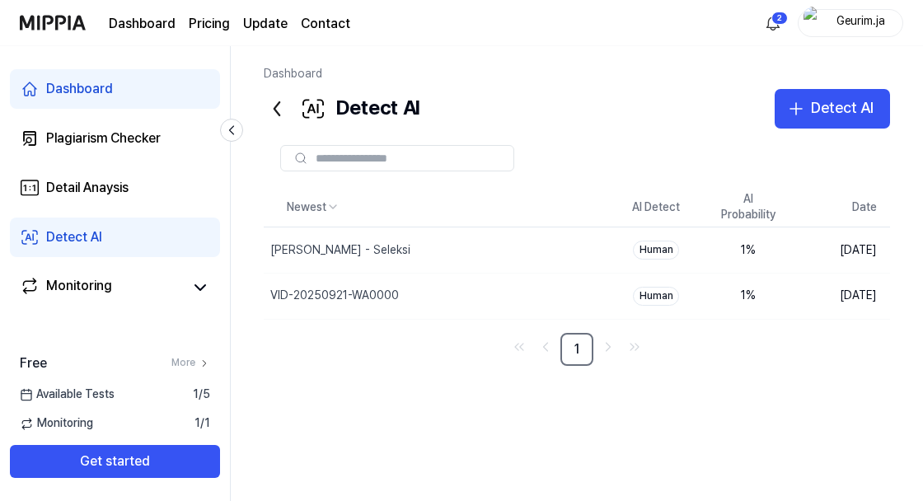
click at [754, 295] on div "1 %" at bounding box center [748, 296] width 66 height 16
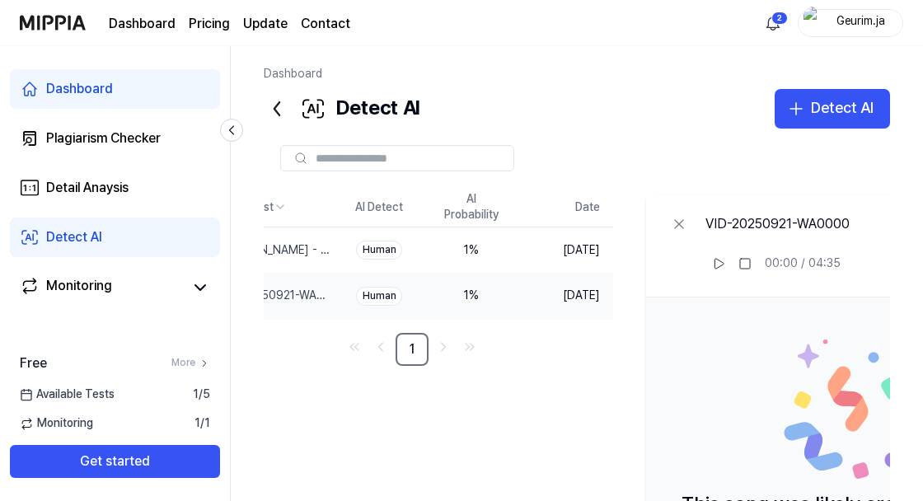
click at [504, 250] on div "1 %" at bounding box center [471, 250] width 66 height 16
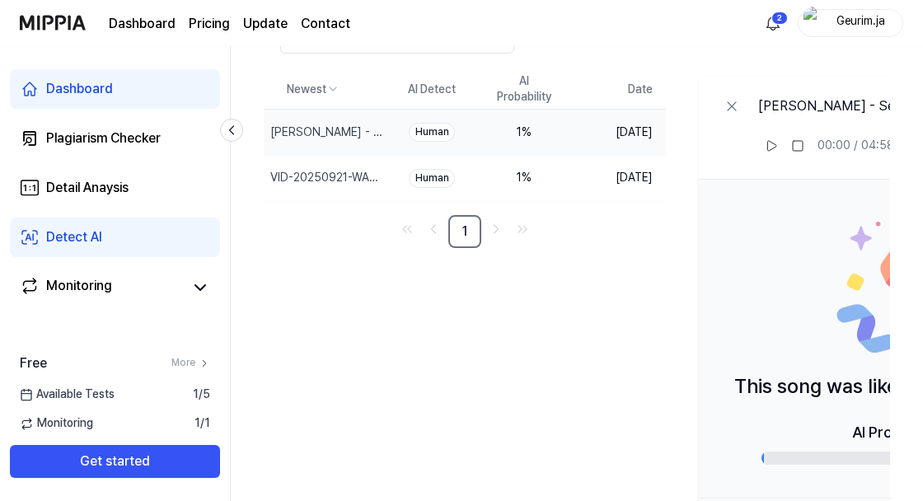
click at [68, 140] on div "Plagiarism Checker" at bounding box center [103, 139] width 115 height 20
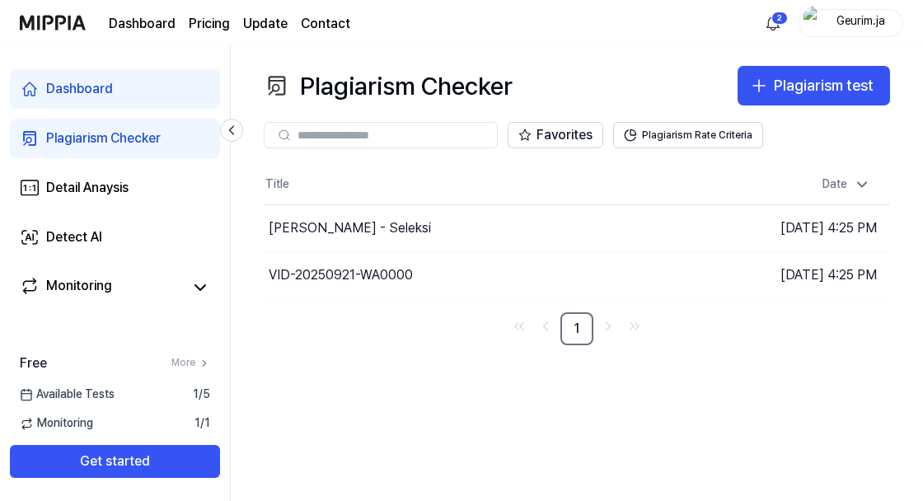
click at [0, 0] on button "Go to Results" at bounding box center [0, 0] width 0 height 0
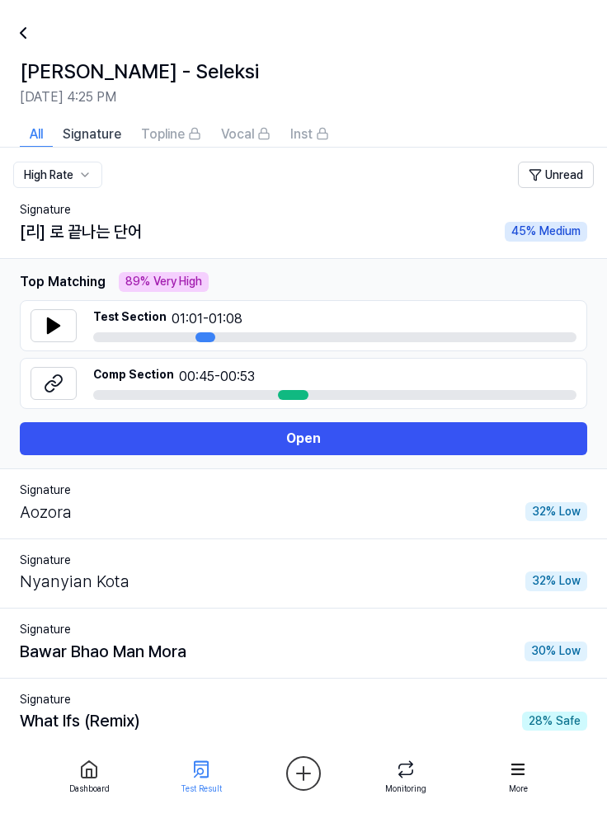
click at [434, 213] on div "Signature" at bounding box center [303, 210] width 567 height 16
click at [89, 176] on html "Dashboard Pricing Update Contact 2 Geurim.ja Dashboard Plagiarism Checker Detai…" at bounding box center [303, 409] width 607 height 818
click at [102, 206] on div "Signature" at bounding box center [303, 210] width 567 height 16
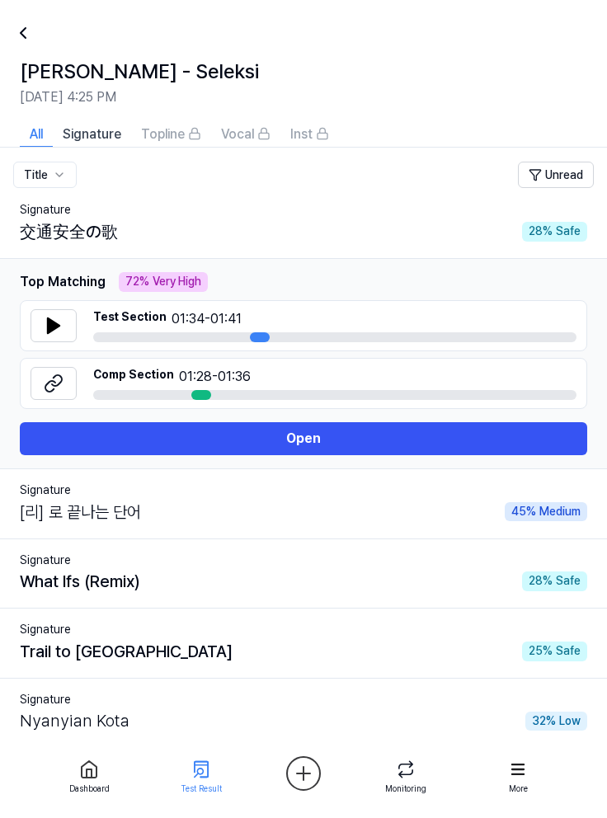
click at [60, 168] on html "Dashboard Pricing Update Contact 2 Geurim.ja Dashboard Plagiarism Checker Detai…" at bounding box center [303, 409] width 607 height 818
click at [109, 227] on div "交通安全の歌" at bounding box center [69, 231] width 98 height 26
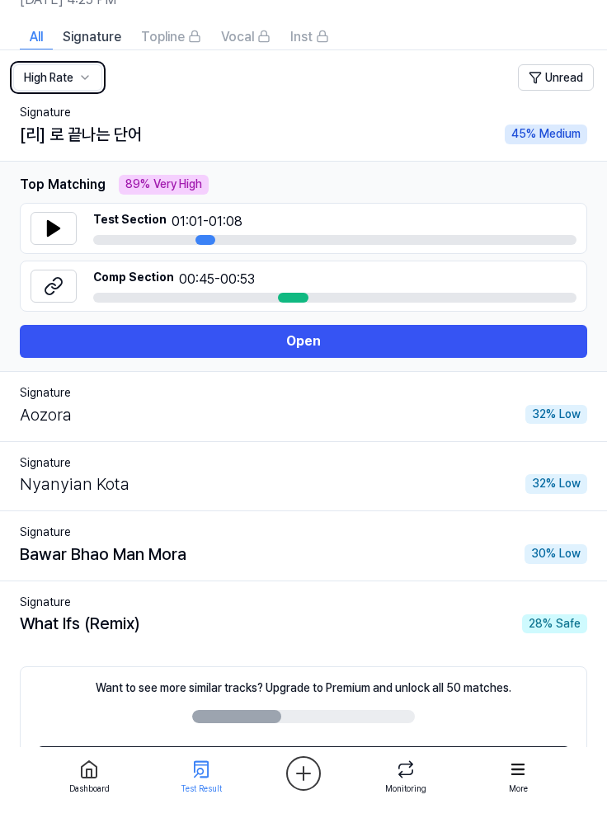
scroll to position [127, 0]
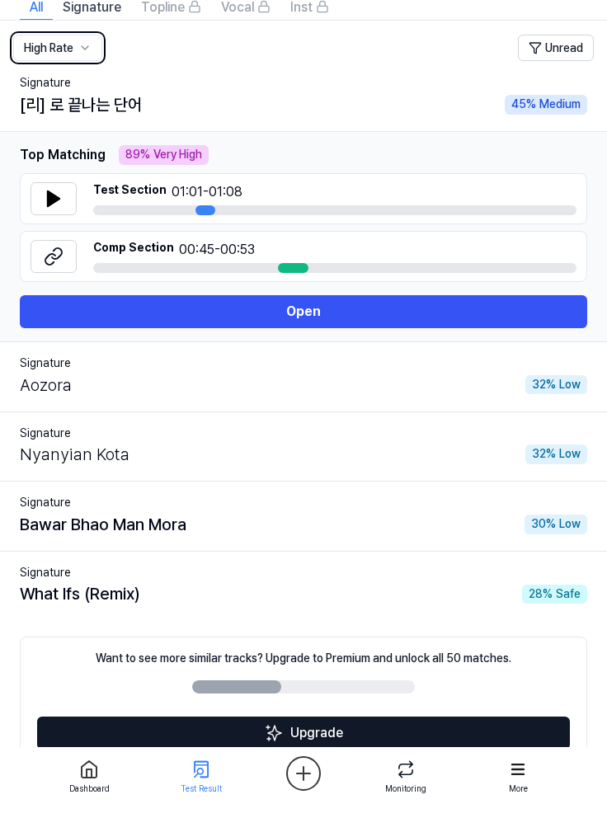
click at [315, 500] on link "2" at bounding box center [315, 794] width 20 height 20
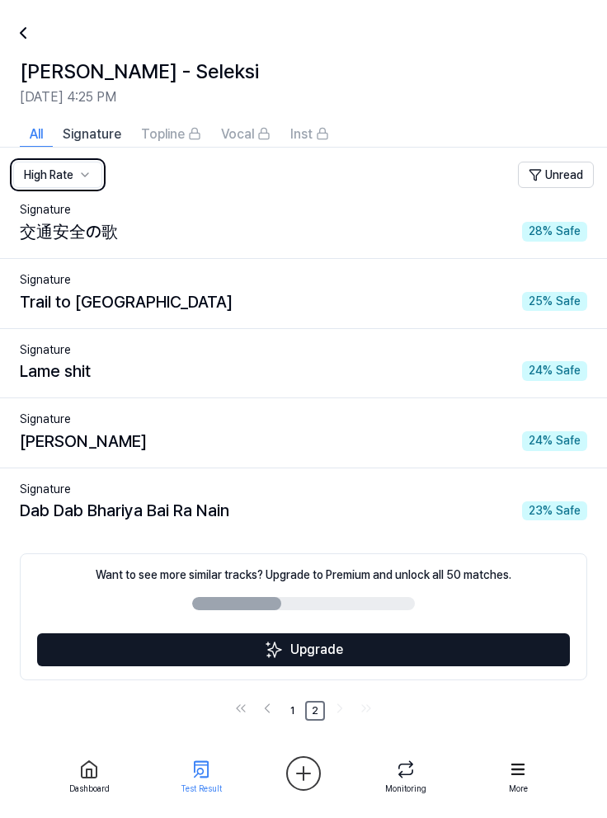
click at [292, 500] on link "1" at bounding box center [292, 711] width 20 height 20
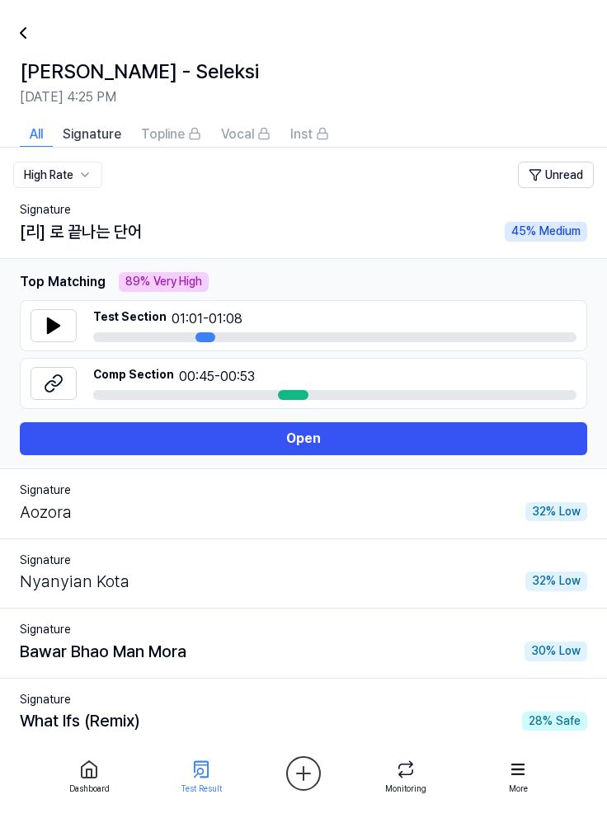
click at [401, 217] on div "Signature" at bounding box center [303, 210] width 567 height 16
click at [131, 233] on div "[리] 로 끝나는 단어" at bounding box center [81, 231] width 122 height 26
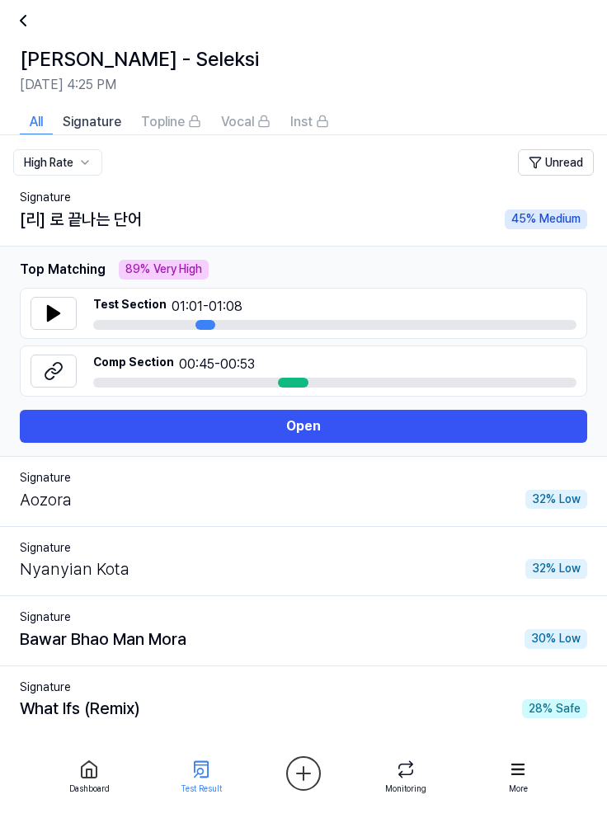
scroll to position [12, 0]
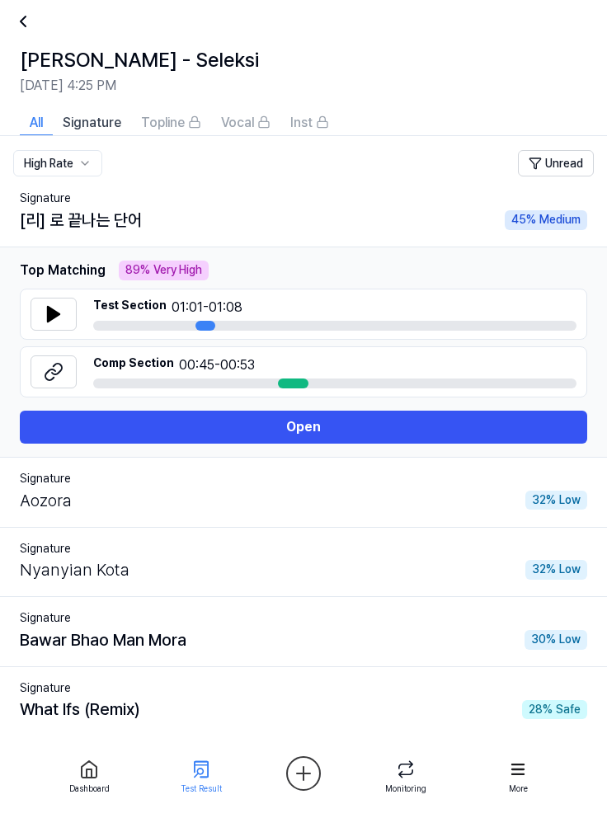
click at [392, 500] on div "Signature" at bounding box center [303, 688] width 567 height 16
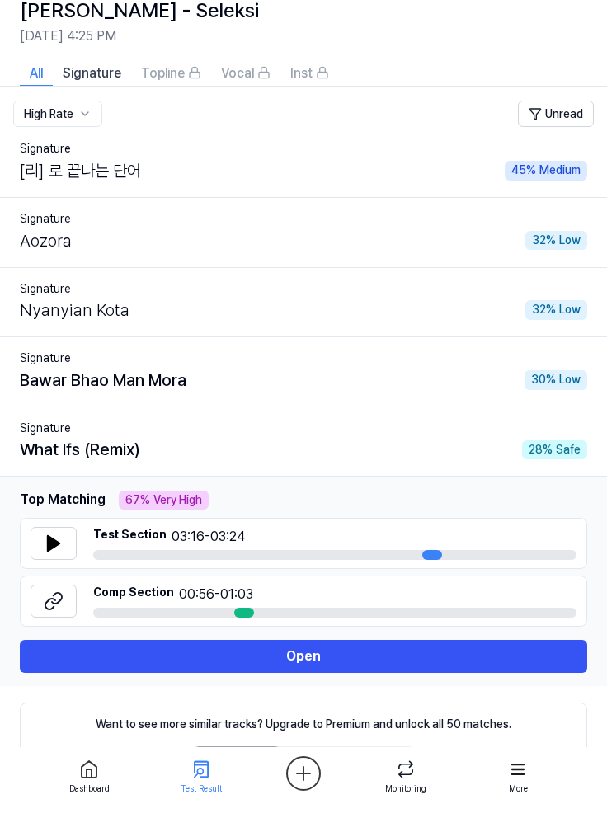
scroll to position [62, 0]
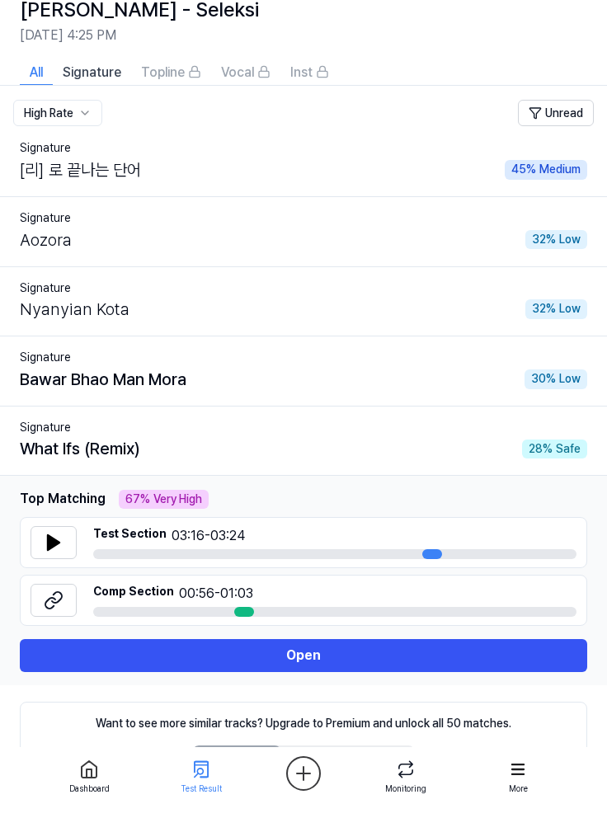
click at [442, 453] on div "What Ifs (Remix) 28 % Safe" at bounding box center [303, 448] width 567 height 26
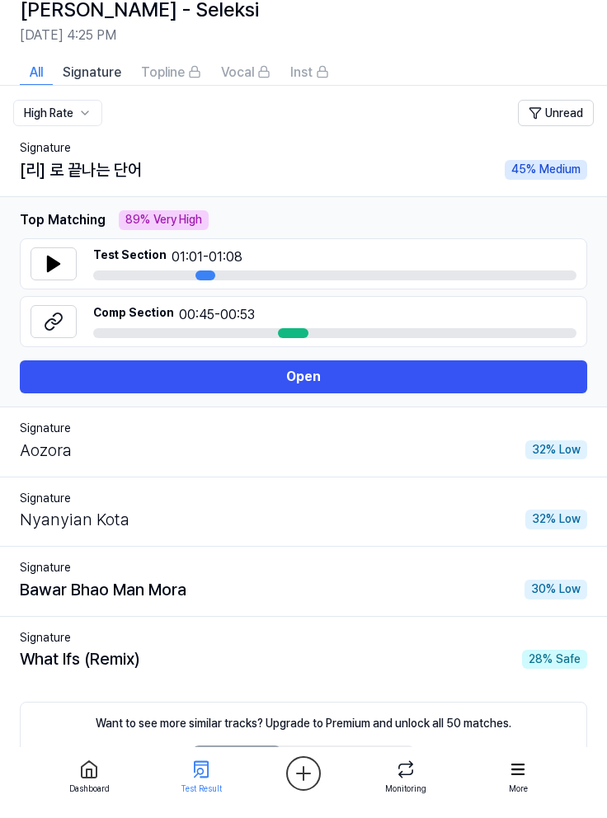
scroll to position [0, 0]
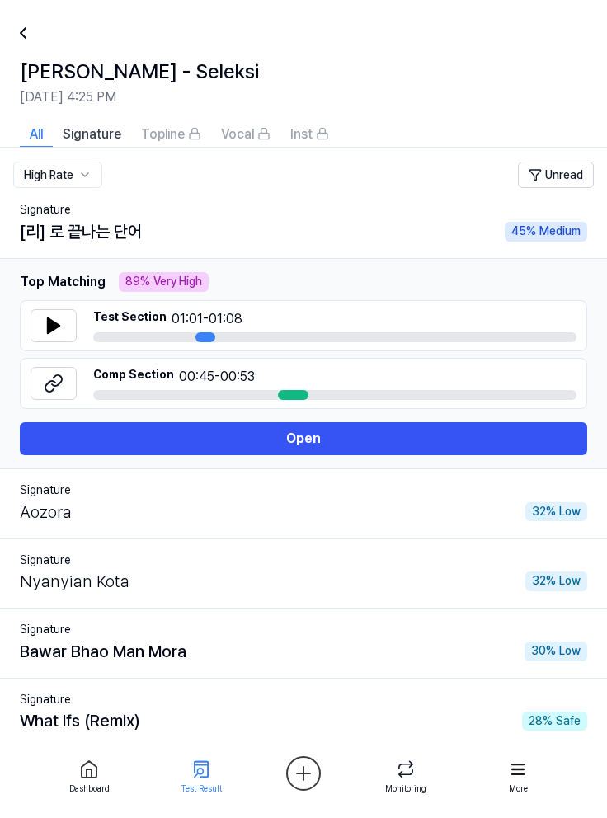
click at [357, 500] on div "Aozora 32 % Low" at bounding box center [303, 512] width 567 height 26
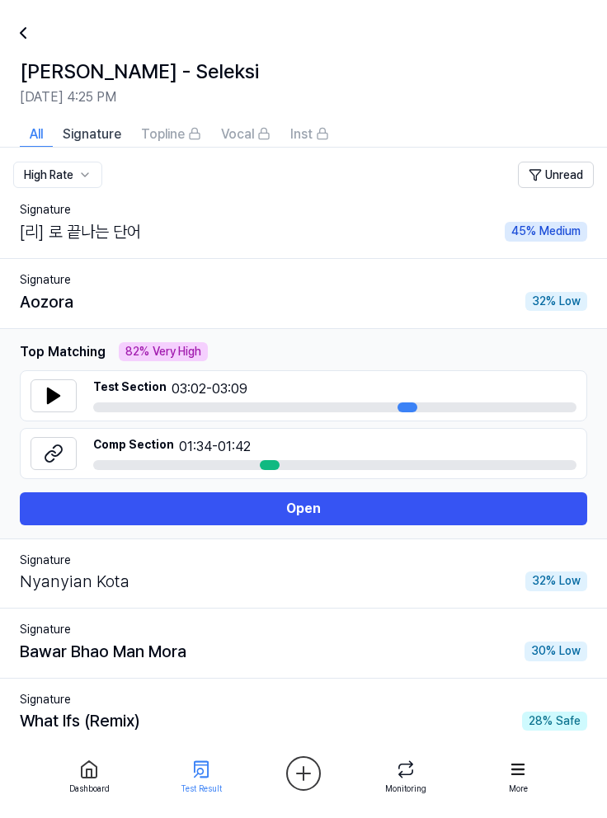
click at [382, 234] on div "[리] 로 끝나는 단어 45 % Medium" at bounding box center [303, 231] width 567 height 26
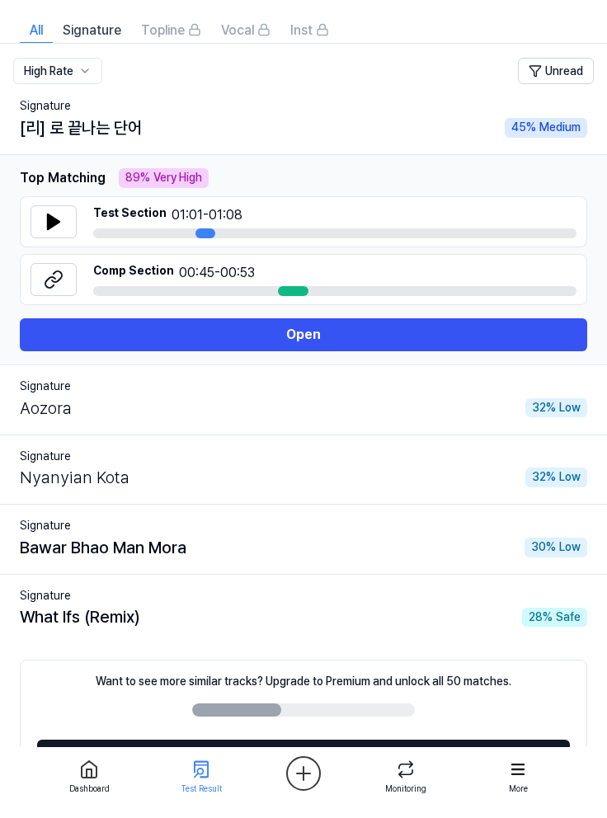
scroll to position [127, 0]
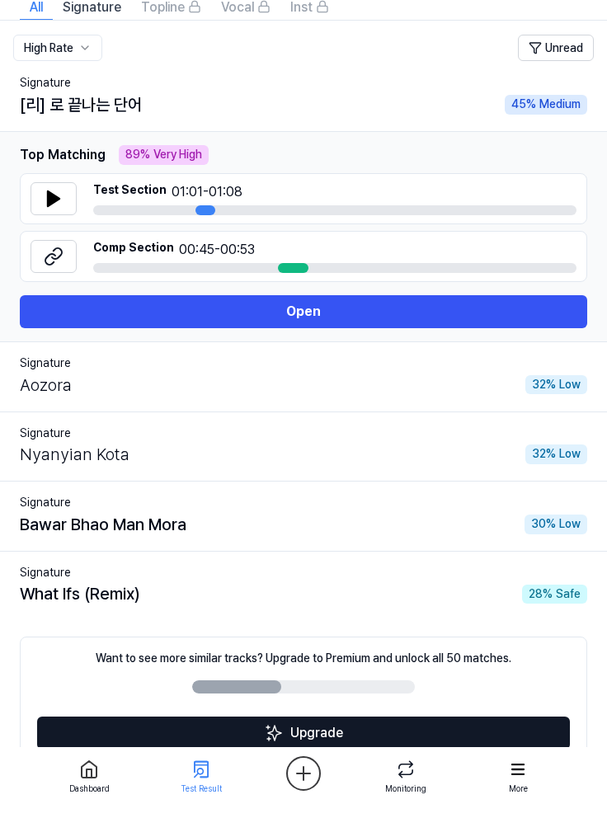
click at [339, 500] on icon "Go to next page" at bounding box center [339, 791] width 16 height 20
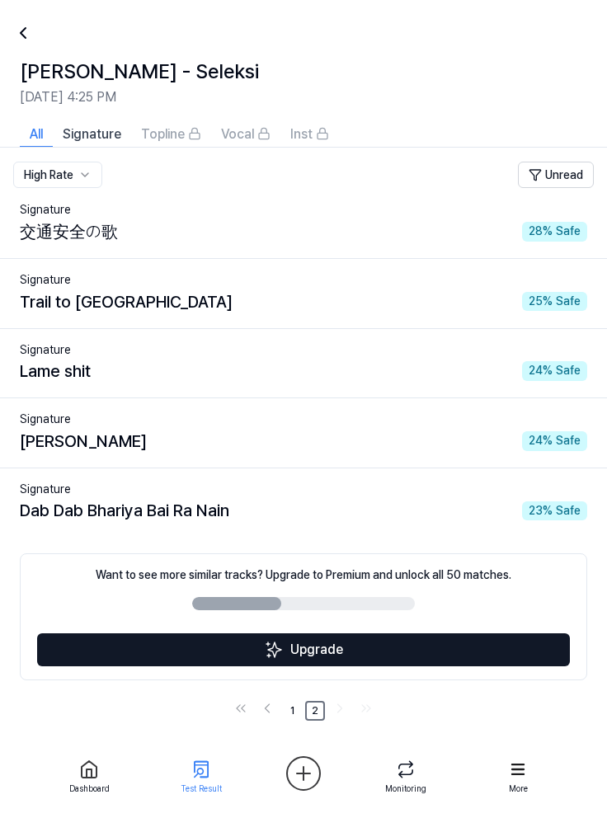
click at [312, 491] on div "Signature" at bounding box center [303, 489] width 567 height 16
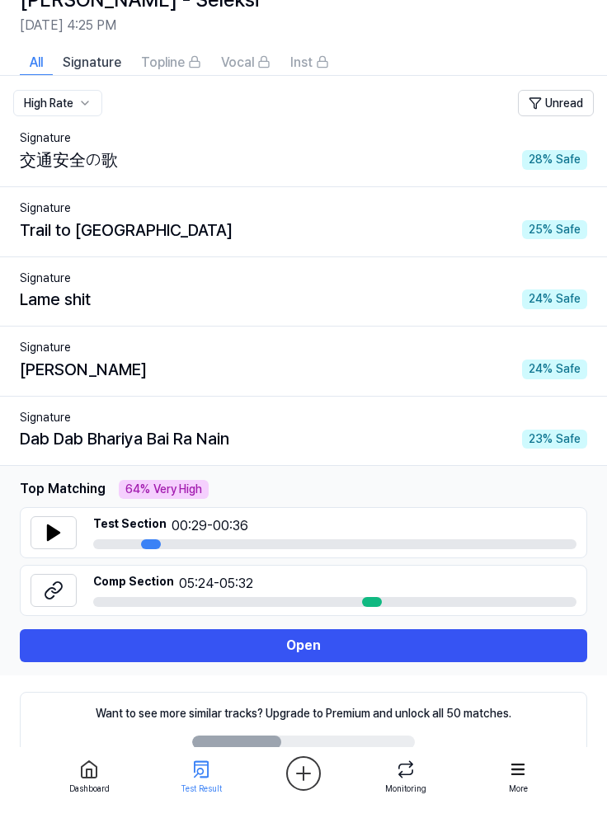
scroll to position [127, 0]
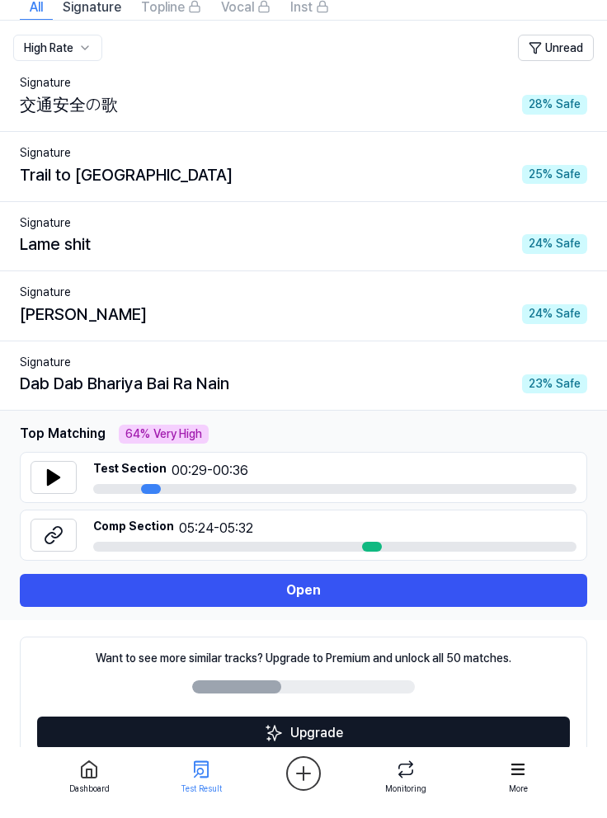
click at [292, 500] on link "1" at bounding box center [292, 794] width 20 height 20
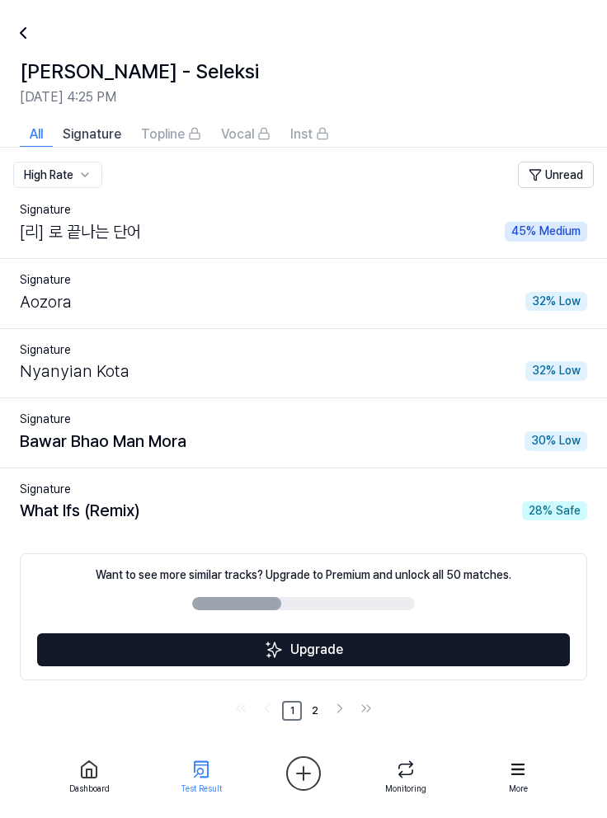
click at [316, 500] on link "2" at bounding box center [315, 711] width 20 height 20
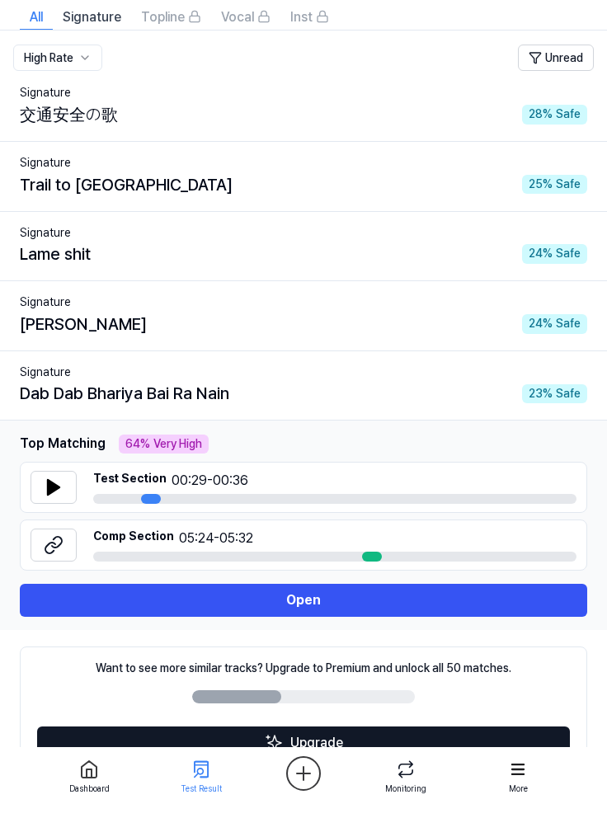
scroll to position [127, 0]
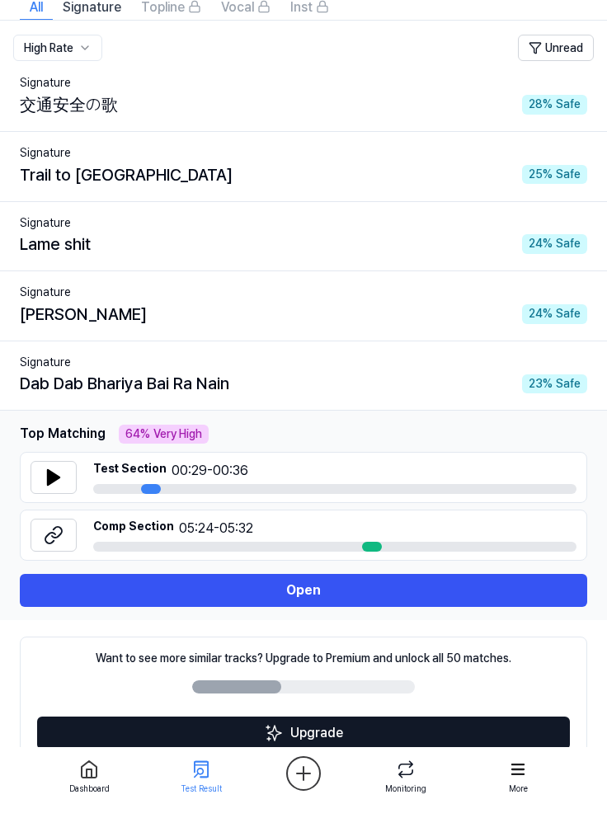
click at [290, 500] on link "1" at bounding box center [292, 794] width 20 height 20
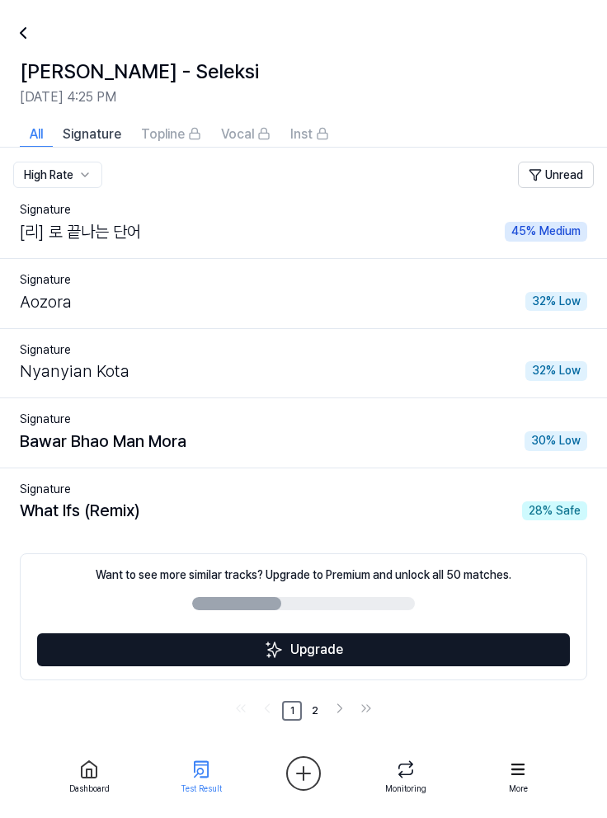
click at [363, 212] on div "Signature" at bounding box center [303, 210] width 567 height 16
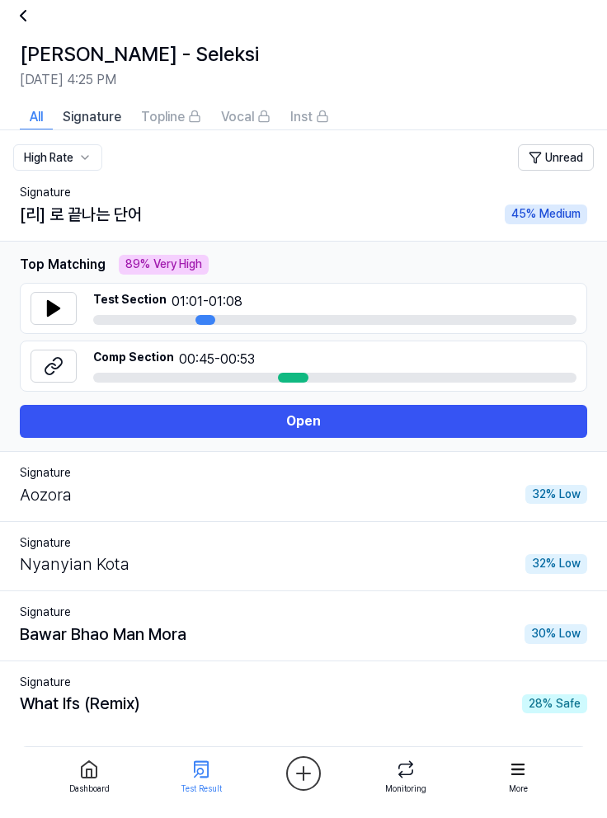
scroll to position [127, 0]
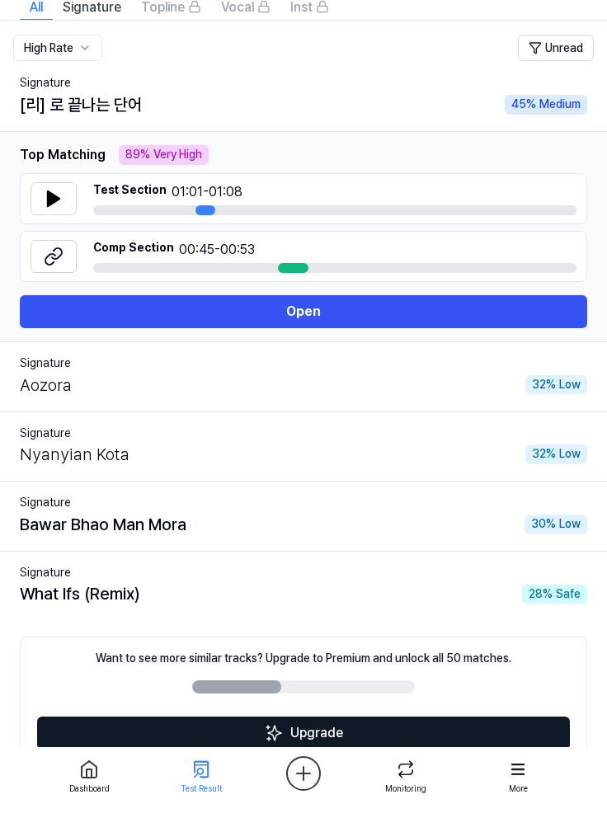
click at [315, 500] on link "2" at bounding box center [315, 794] width 20 height 20
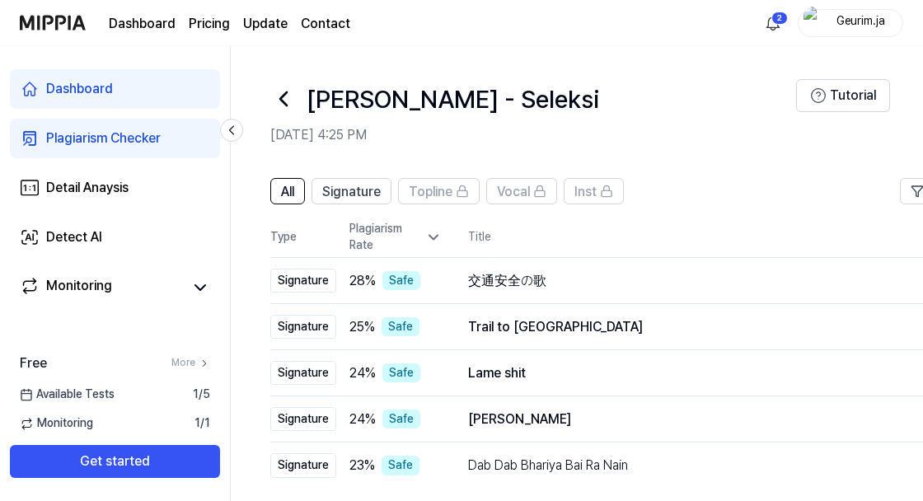
click at [288, 94] on icon at bounding box center [283, 99] width 26 height 26
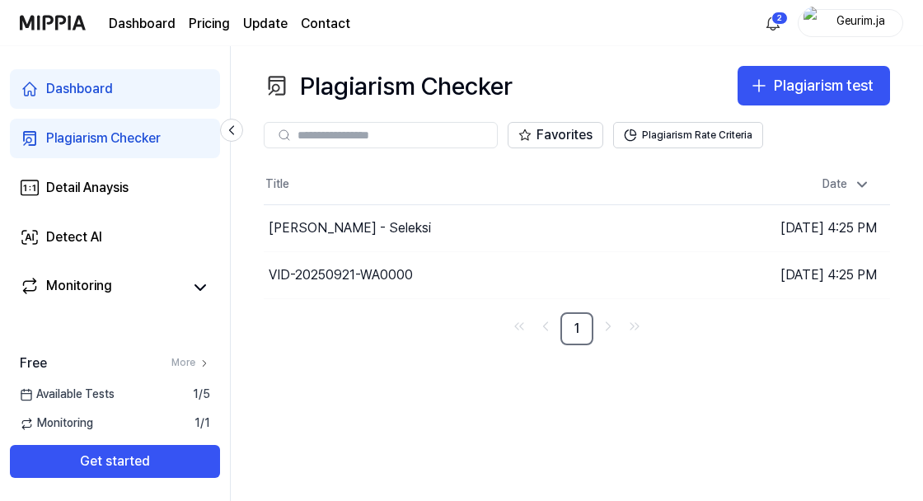
click at [0, 0] on icon "button" at bounding box center [0, 0] width 0 height 0
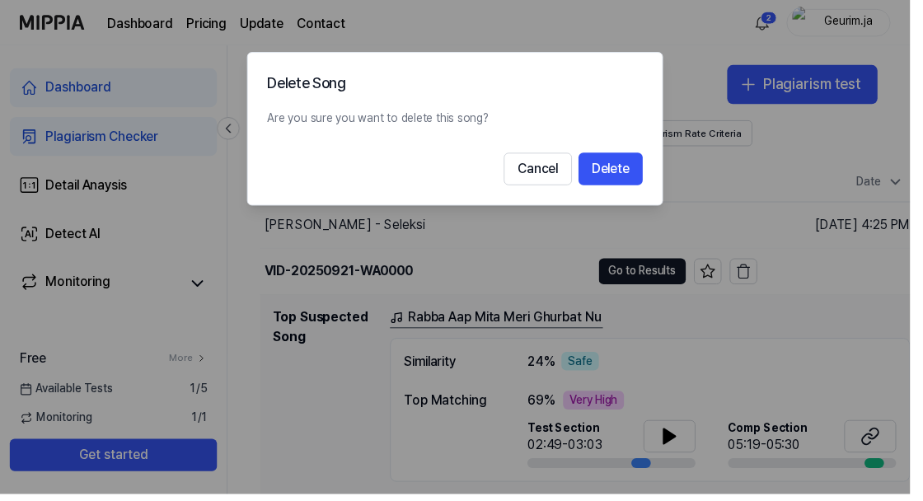
click at [553, 169] on button "Cancel" at bounding box center [545, 171] width 69 height 33
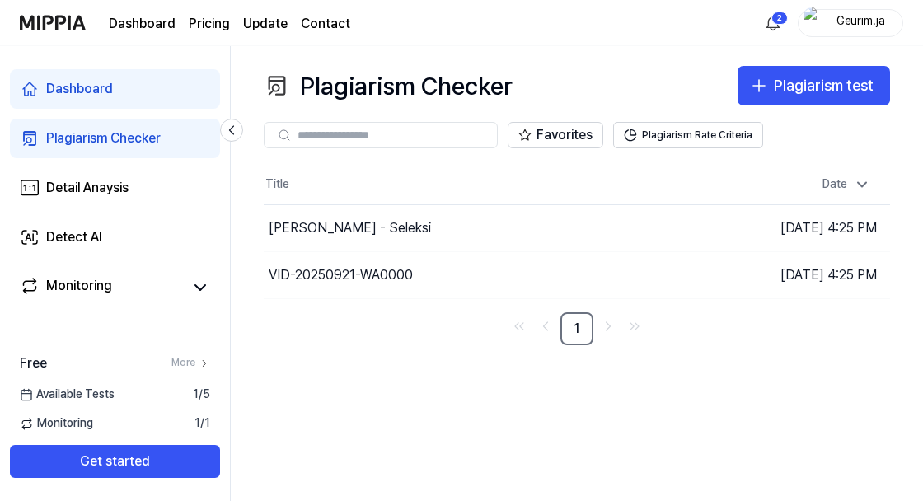
click at [805, 267] on td "[DATE] 4:25 PM" at bounding box center [812, 274] width 157 height 47
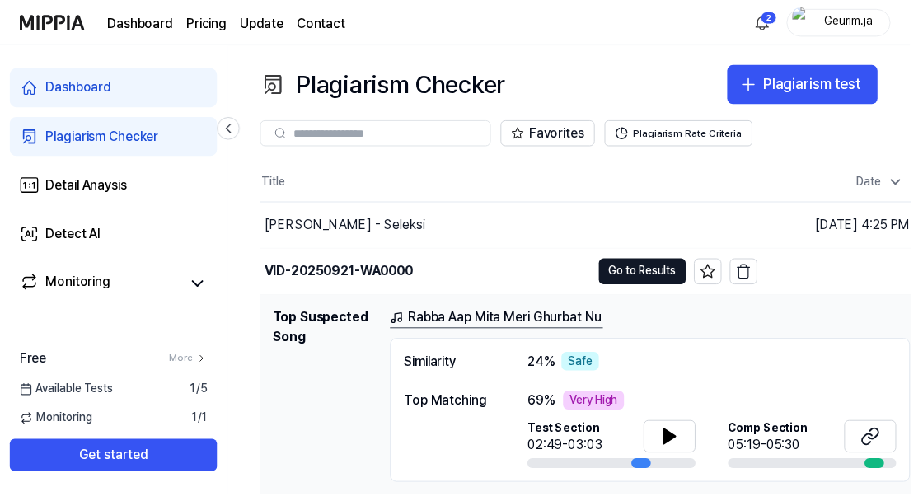
click at [643, 270] on button "Go to Results" at bounding box center [651, 275] width 88 height 26
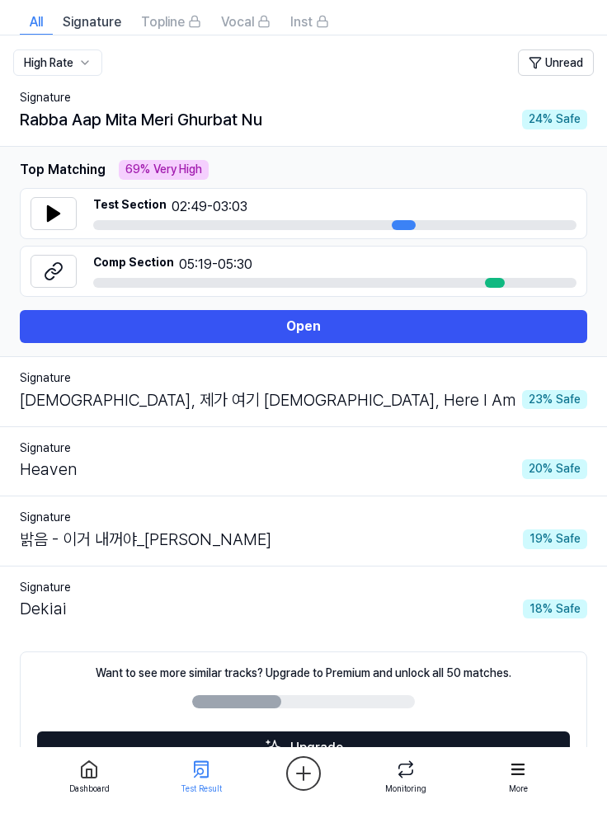
scroll to position [127, 0]
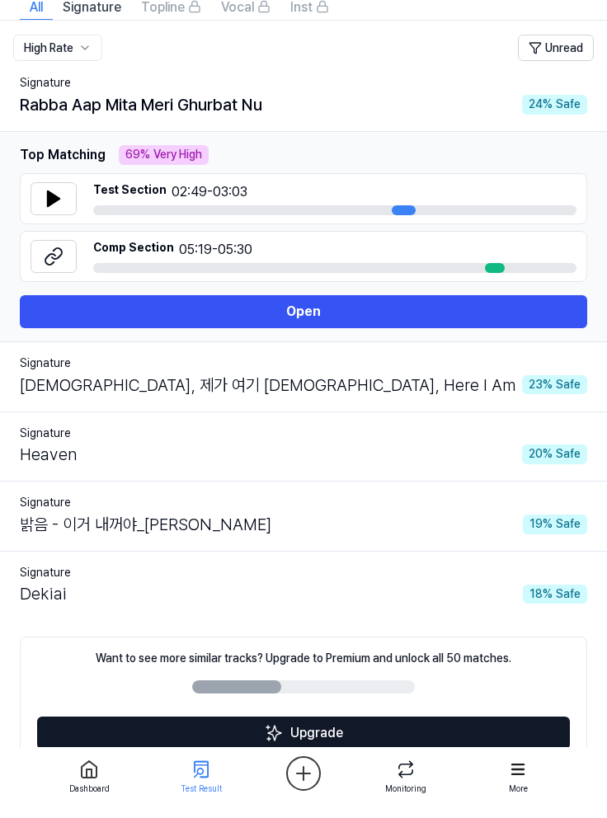
click at [313, 500] on link "2" at bounding box center [315, 794] width 20 height 20
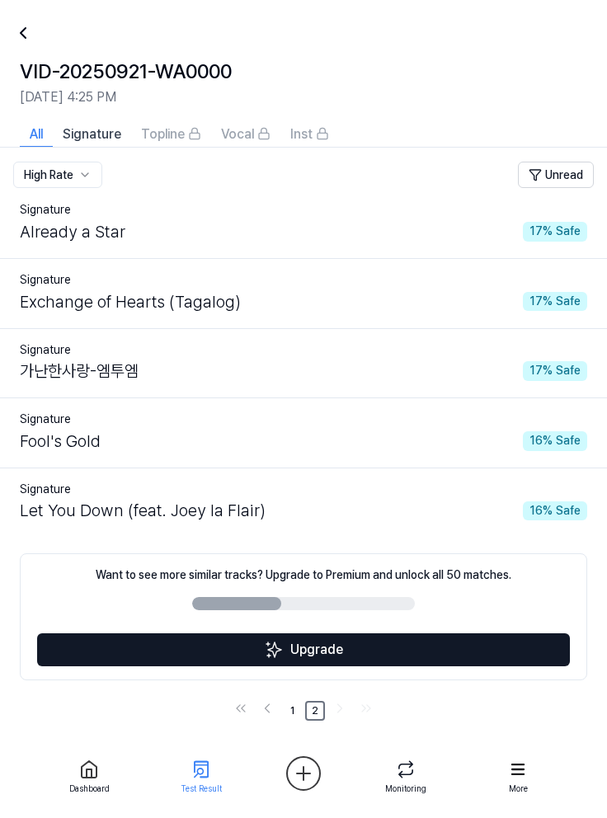
click at [395, 499] on div "Let You Down (feat. [PERSON_NAME]) 16 % Safe" at bounding box center [303, 510] width 567 height 26
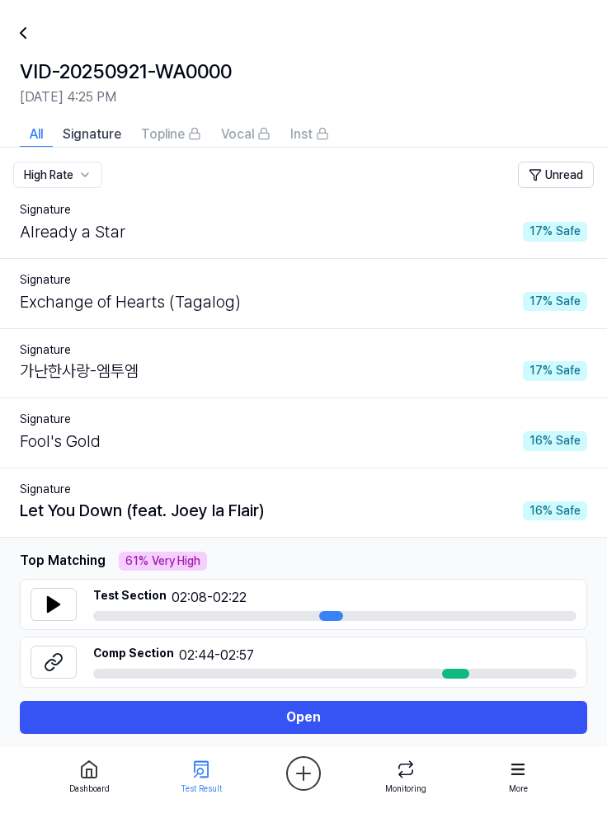
scroll to position [127, 0]
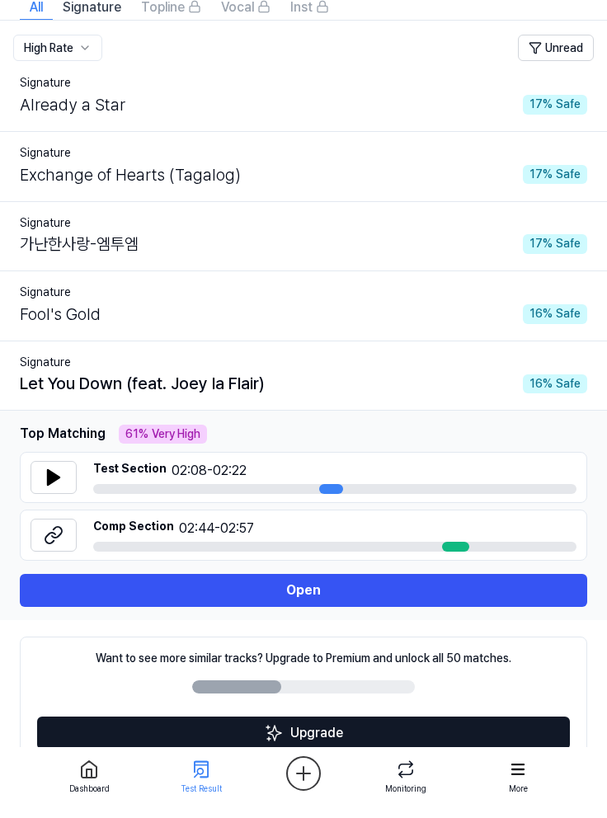
click at [291, 500] on link "1" at bounding box center [292, 794] width 20 height 20
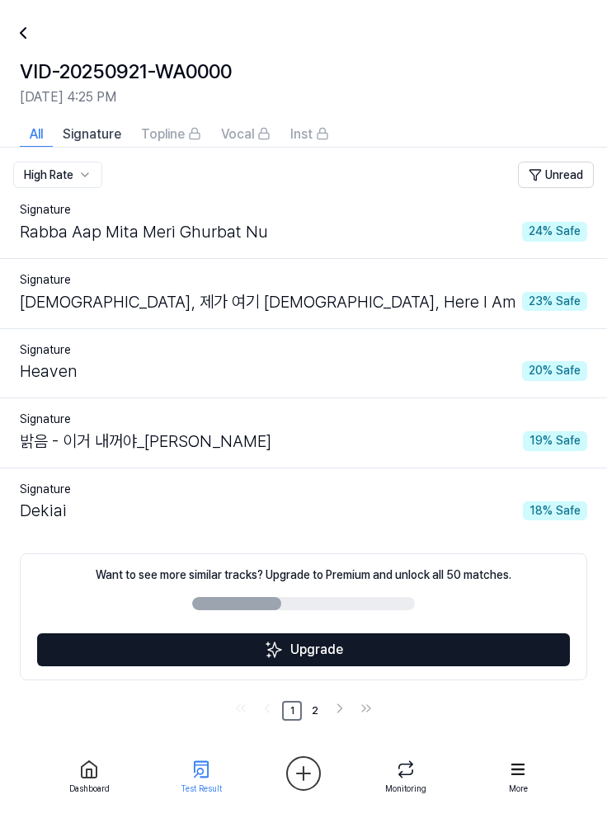
click at [312, 500] on link "2" at bounding box center [315, 711] width 20 height 20
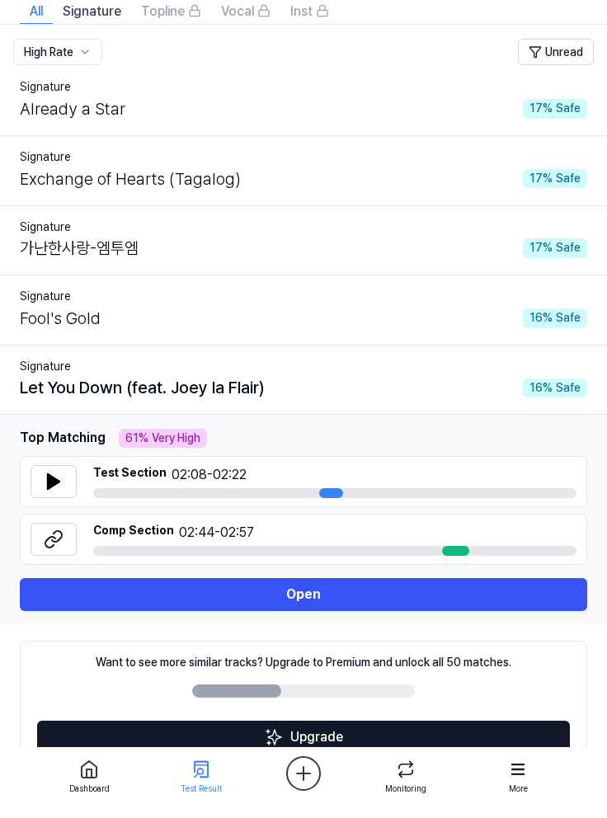
scroll to position [127, 0]
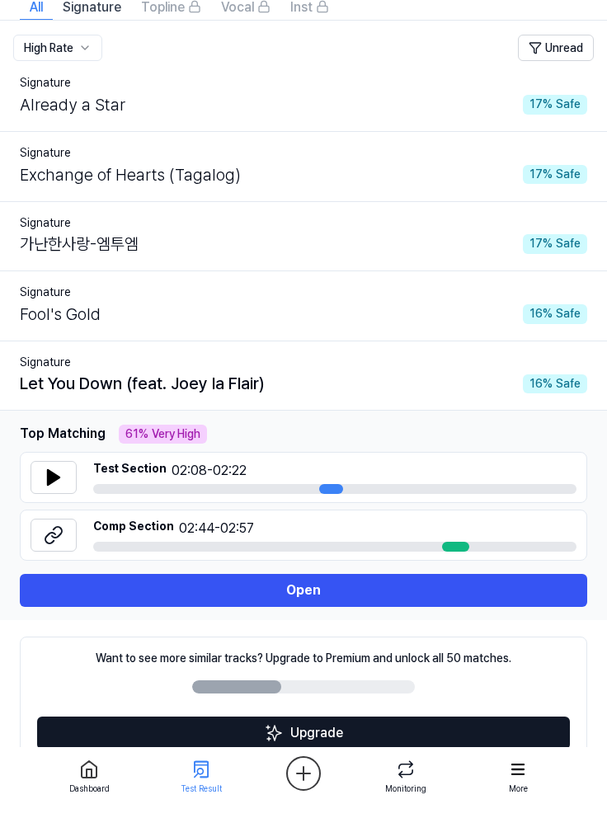
click at [292, 500] on link "1" at bounding box center [292, 794] width 20 height 20
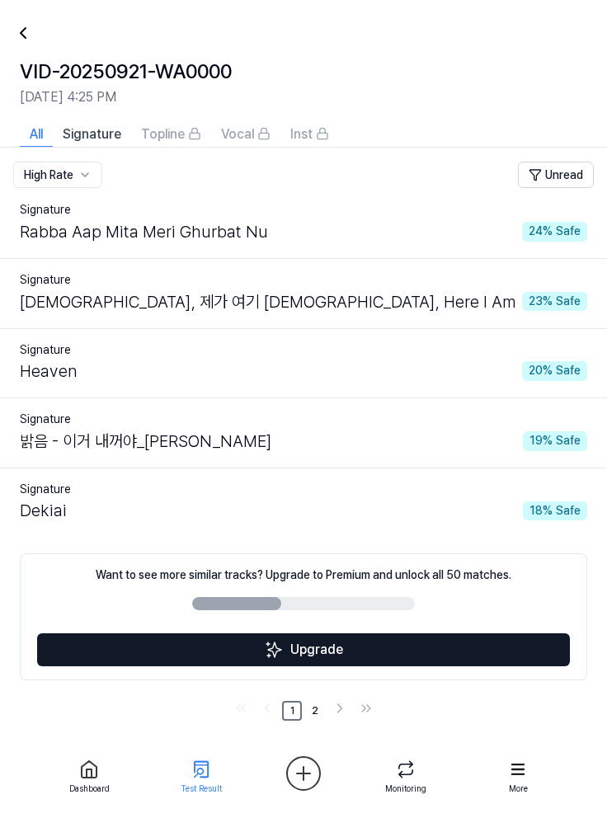
click at [384, 446] on div "밝음 - 이거 내꺼야_[PERSON_NAME] 19 % Safe" at bounding box center [303, 441] width 567 height 26
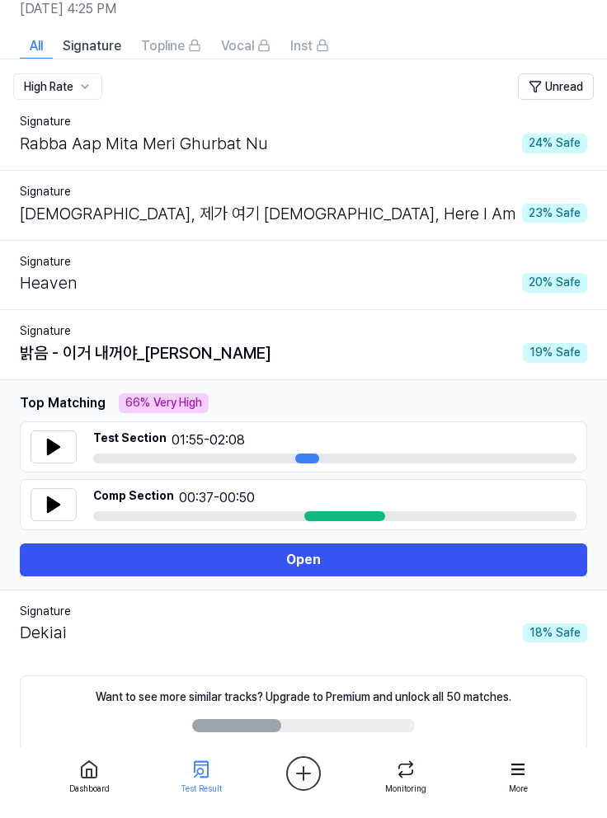
scroll to position [127, 0]
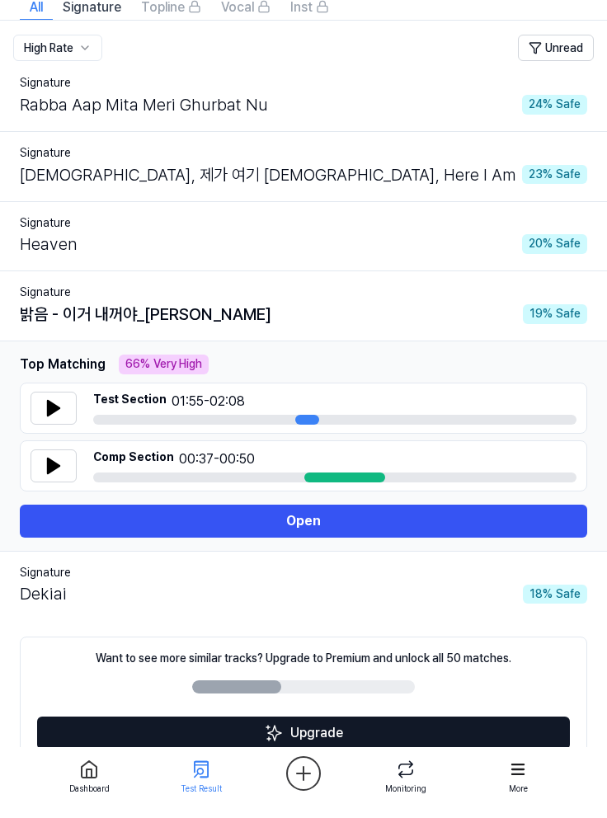
click at [317, 500] on link "2" at bounding box center [315, 794] width 20 height 20
